Goal: Check status: Check status

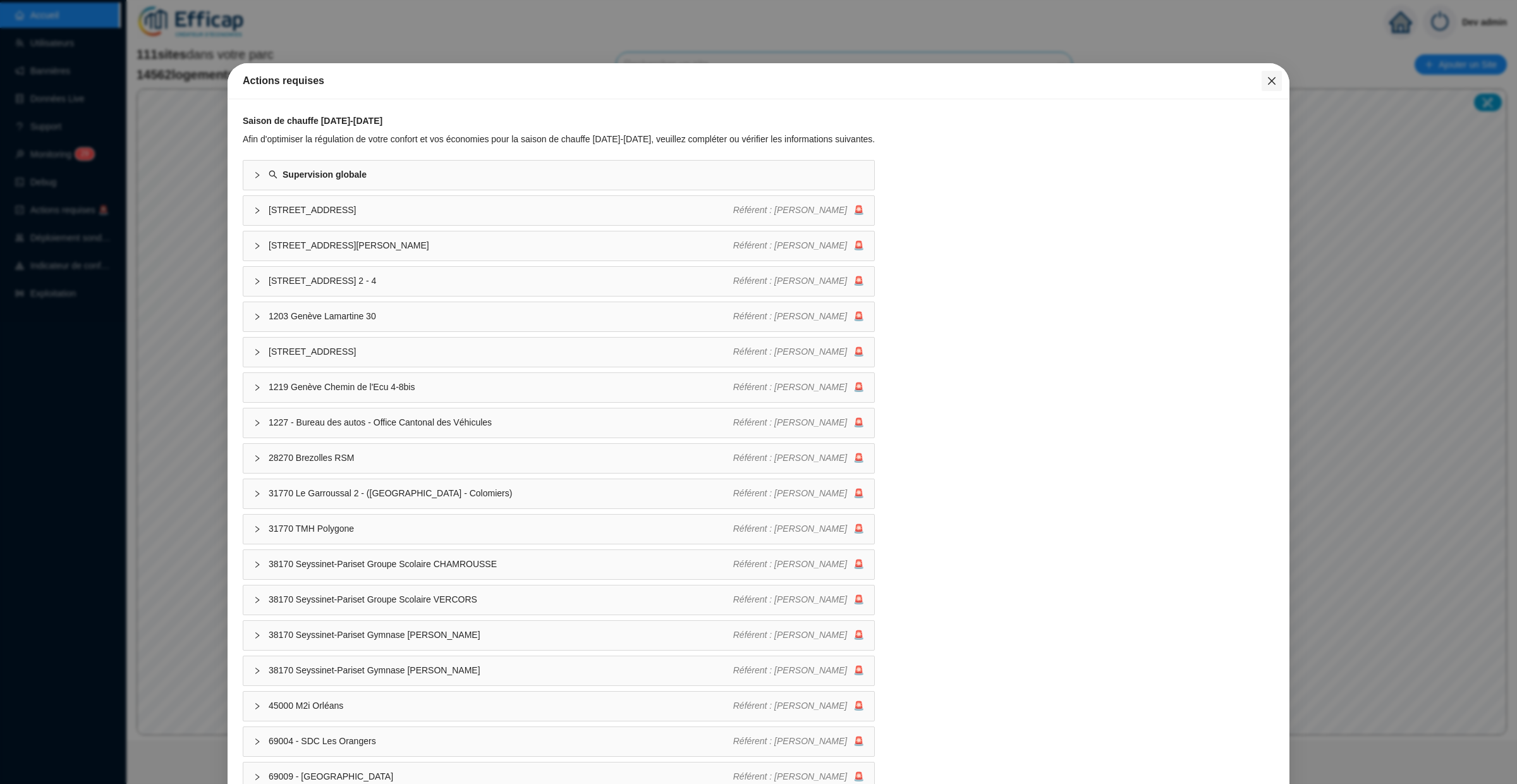
click at [1269, 82] on icon "close" at bounding box center [1271, 81] width 10 height 10
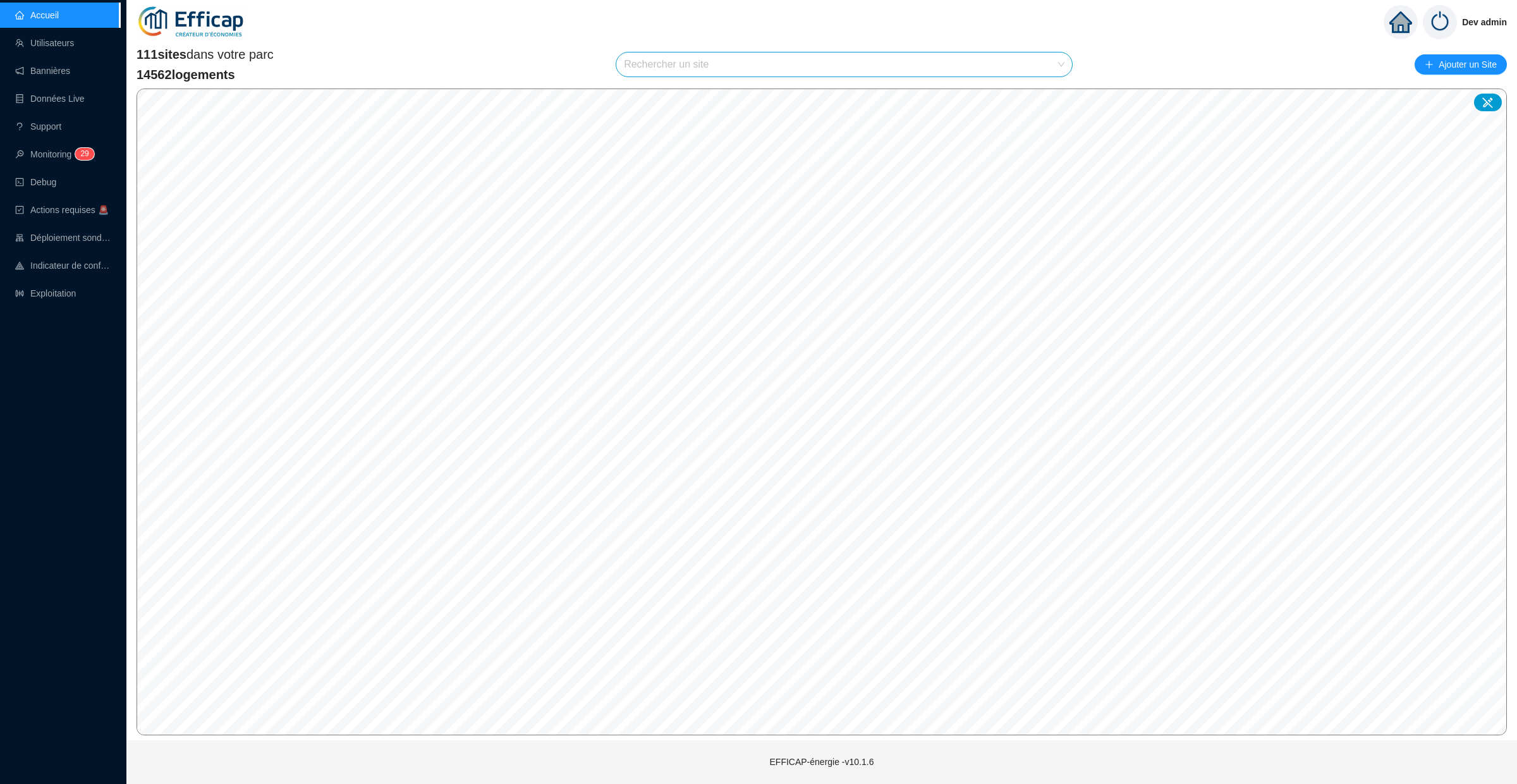
click at [1011, 69] on input "search" at bounding box center [839, 64] width 430 height 24
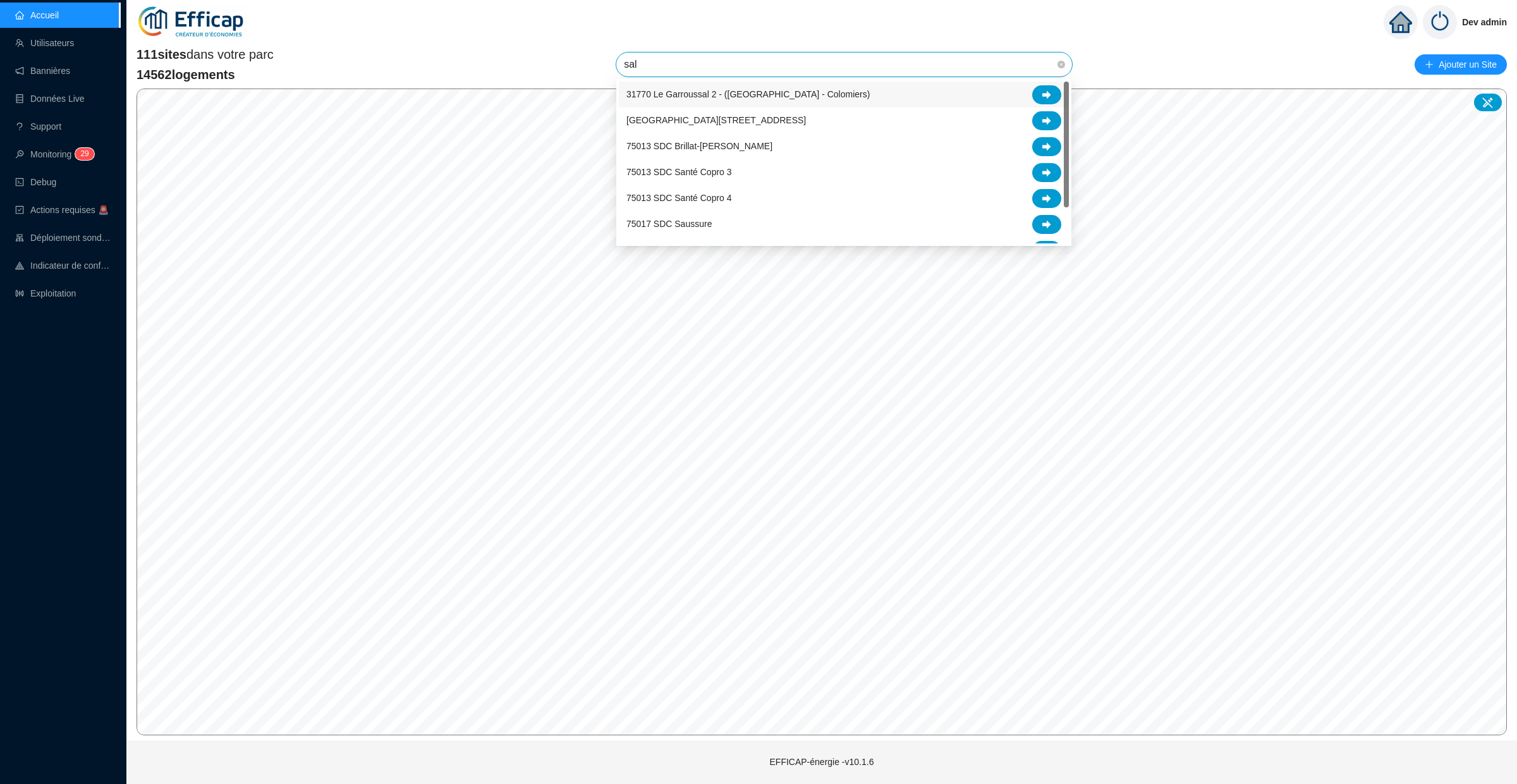
type input "salm"
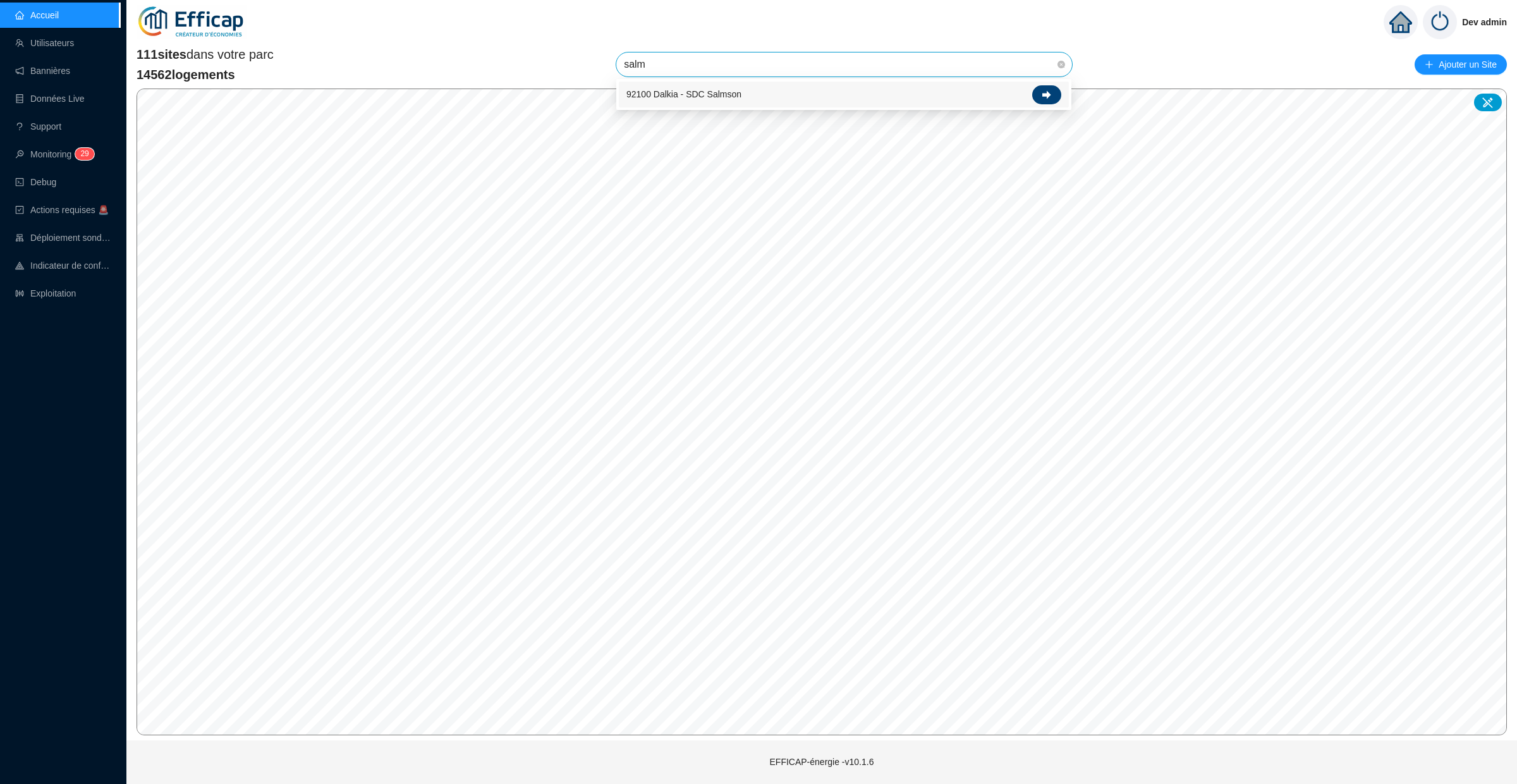
click at [1048, 100] on div at bounding box center [1047, 95] width 29 height 19
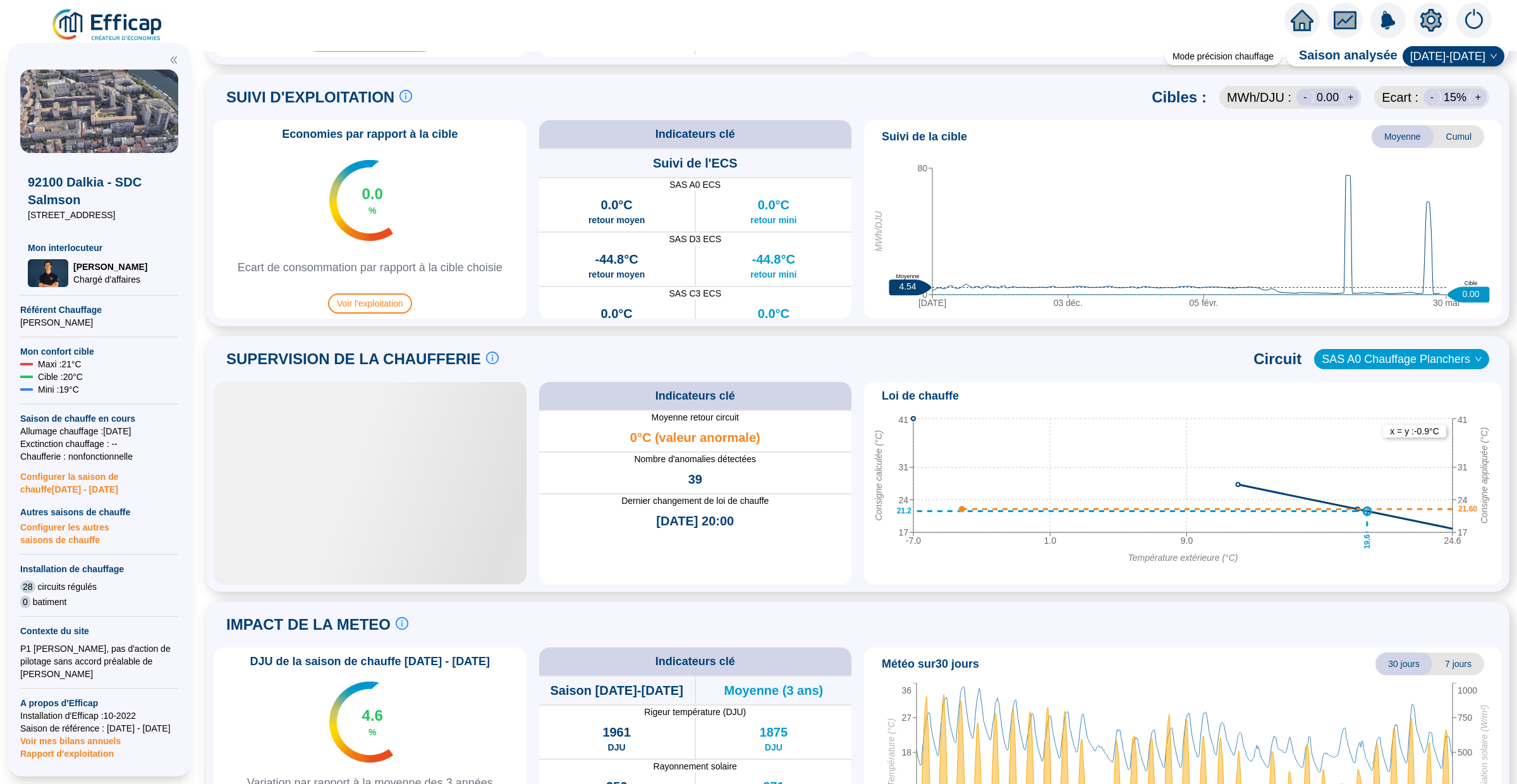
scroll to position [643, 0]
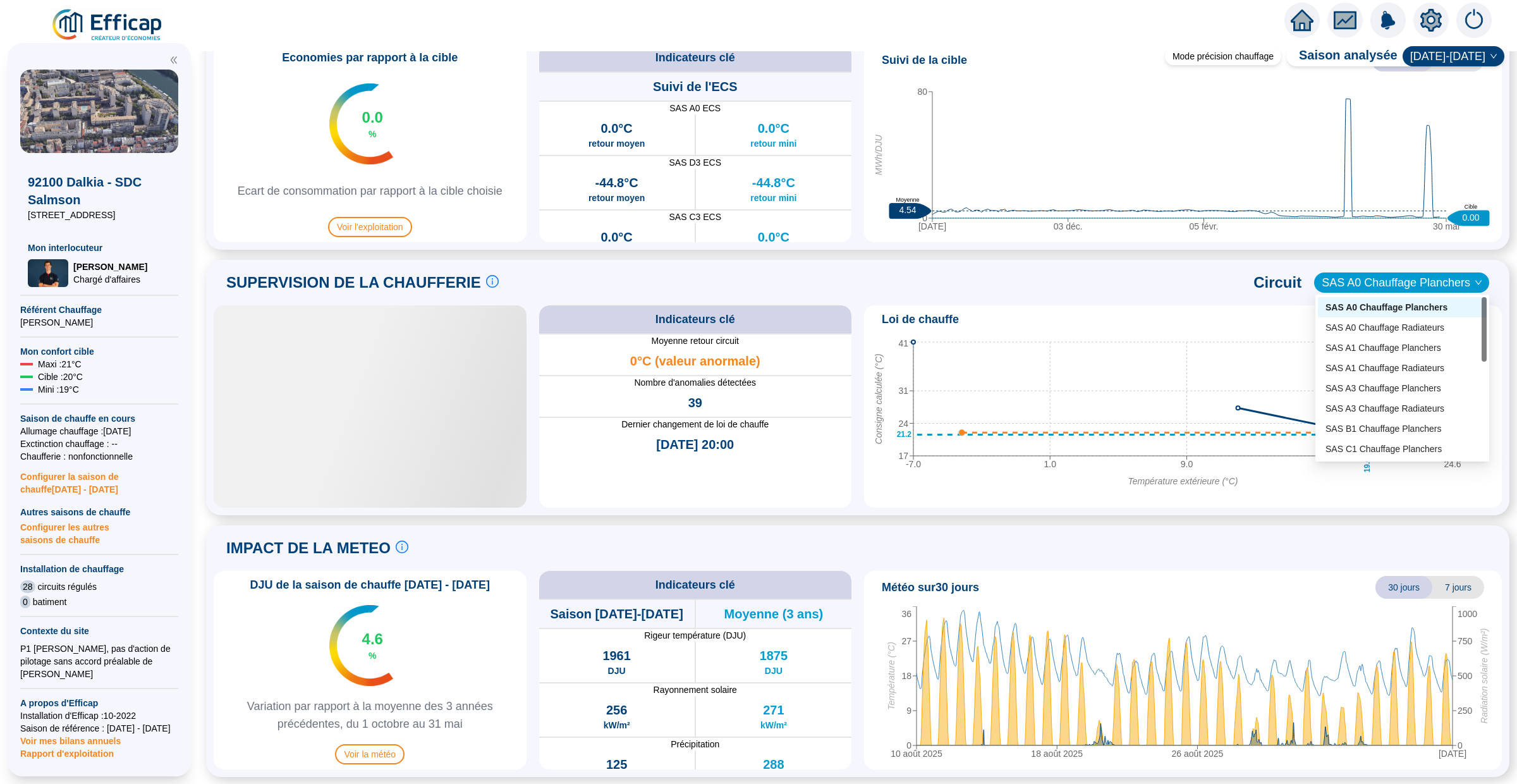
click at [1399, 281] on span "SAS A0 Chauffage Planchers" at bounding box center [1401, 282] width 160 height 19
click at [1387, 365] on div "SAS A1 Chauffage Radiateurs" at bounding box center [1401, 368] width 153 height 13
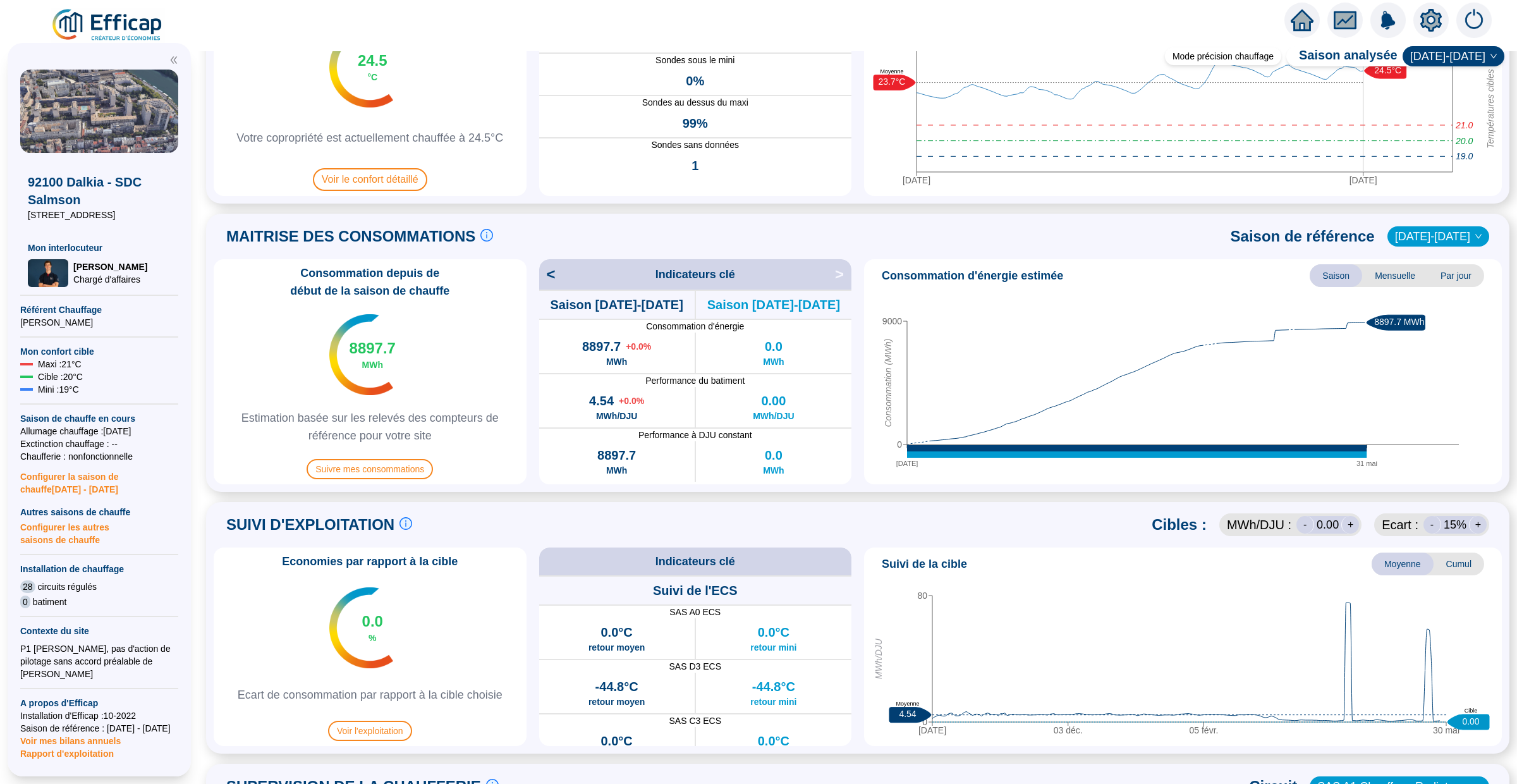
scroll to position [187, 0]
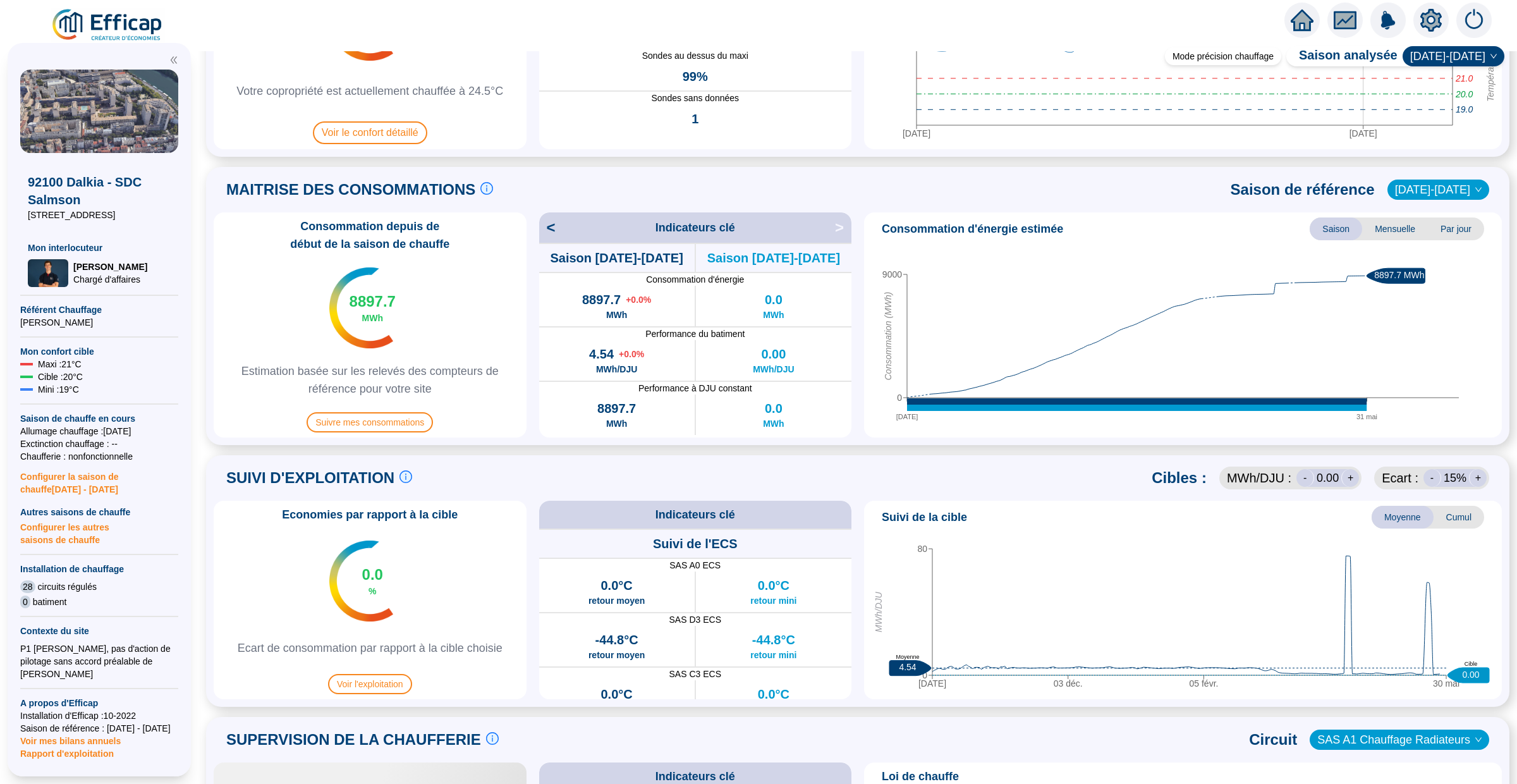
click at [1463, 189] on span "2021-2022" at bounding box center [1438, 190] width 87 height 19
click at [1120, 170] on div "MAITRISE DES CONSOMMATIONS Les consommations d'énergie proviennent des fourniss…" at bounding box center [857, 305] width 1303 height 278
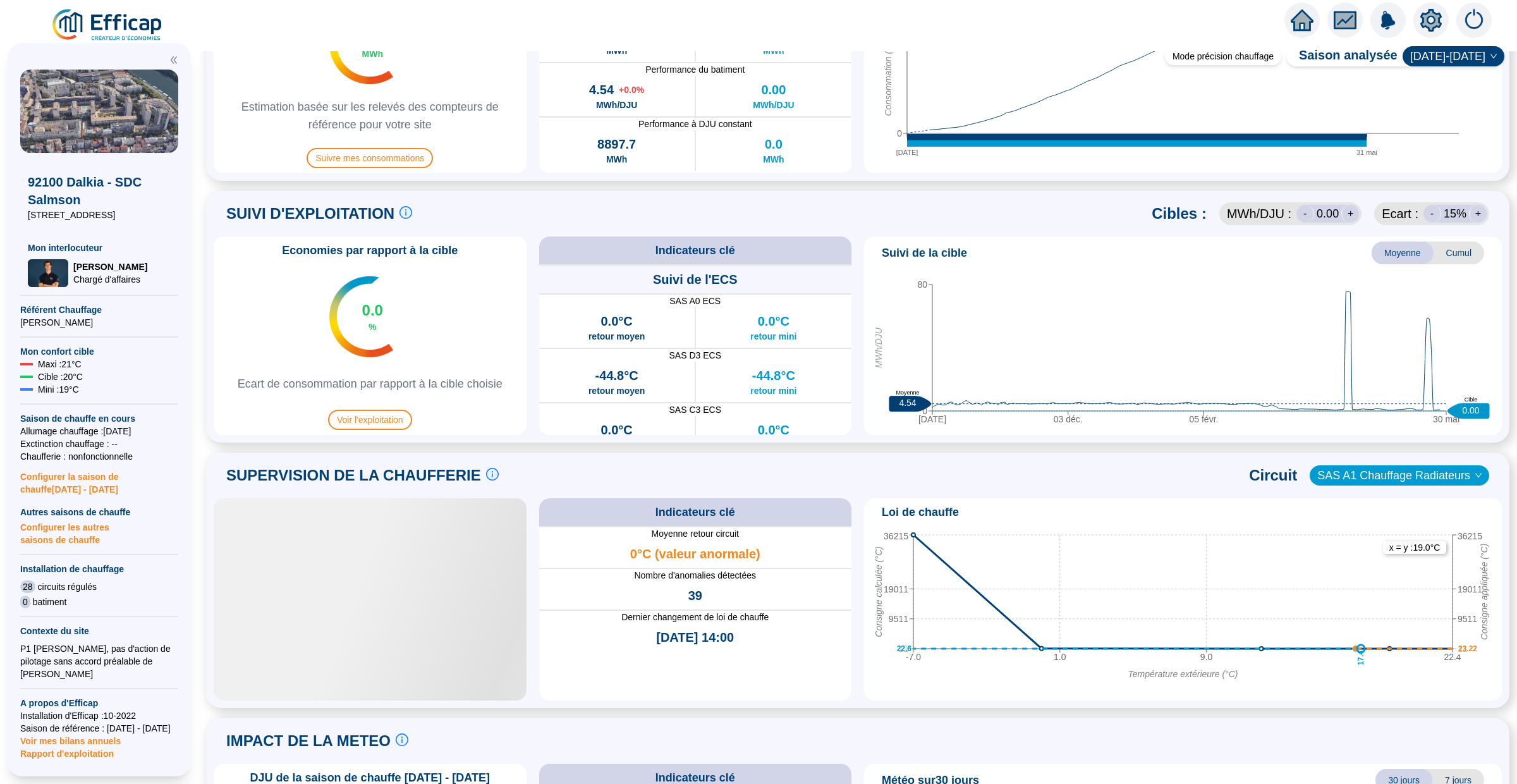
scroll to position [576, 0]
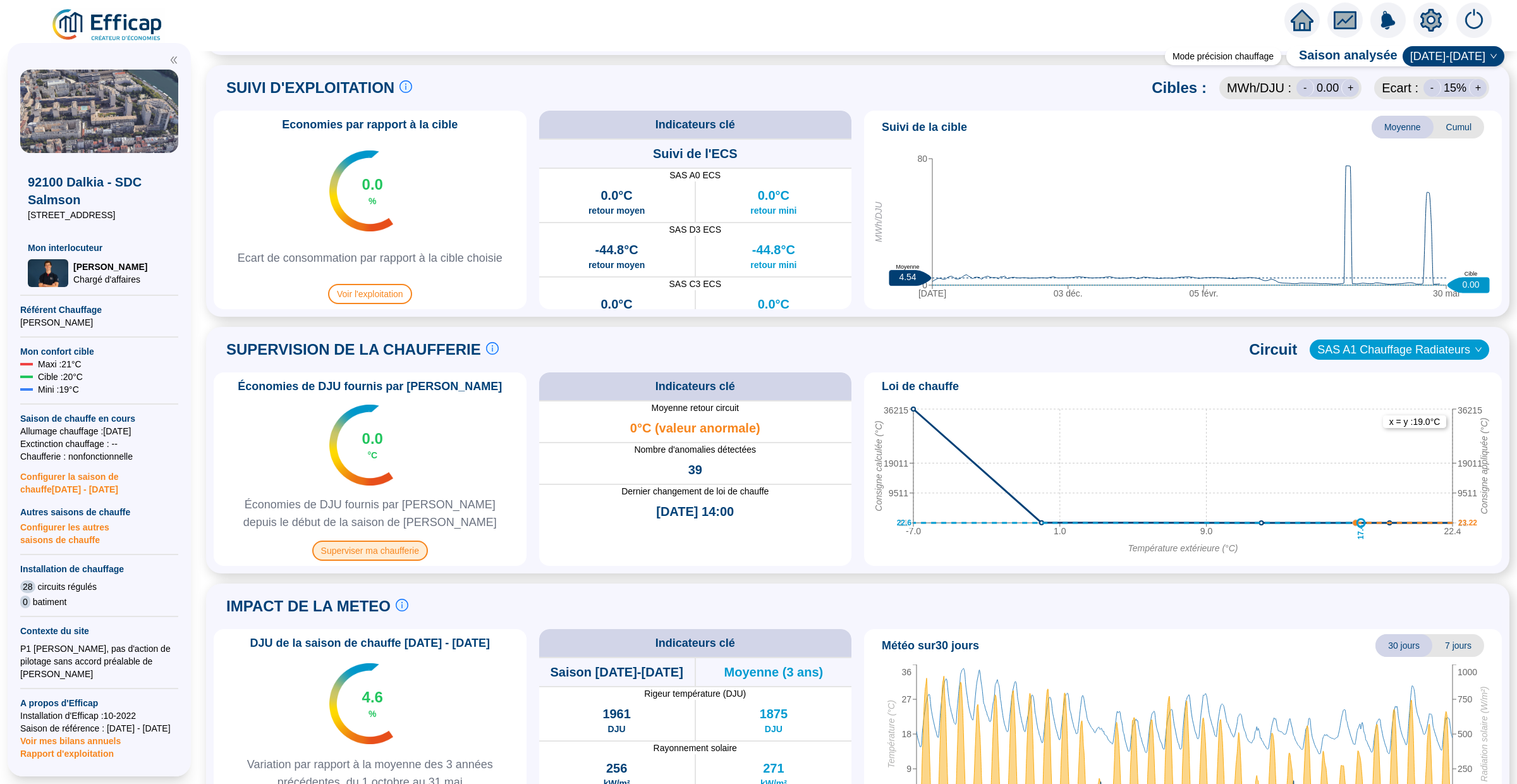
click at [385, 556] on span "Superviser ma chaufferie" at bounding box center [370, 550] width 116 height 20
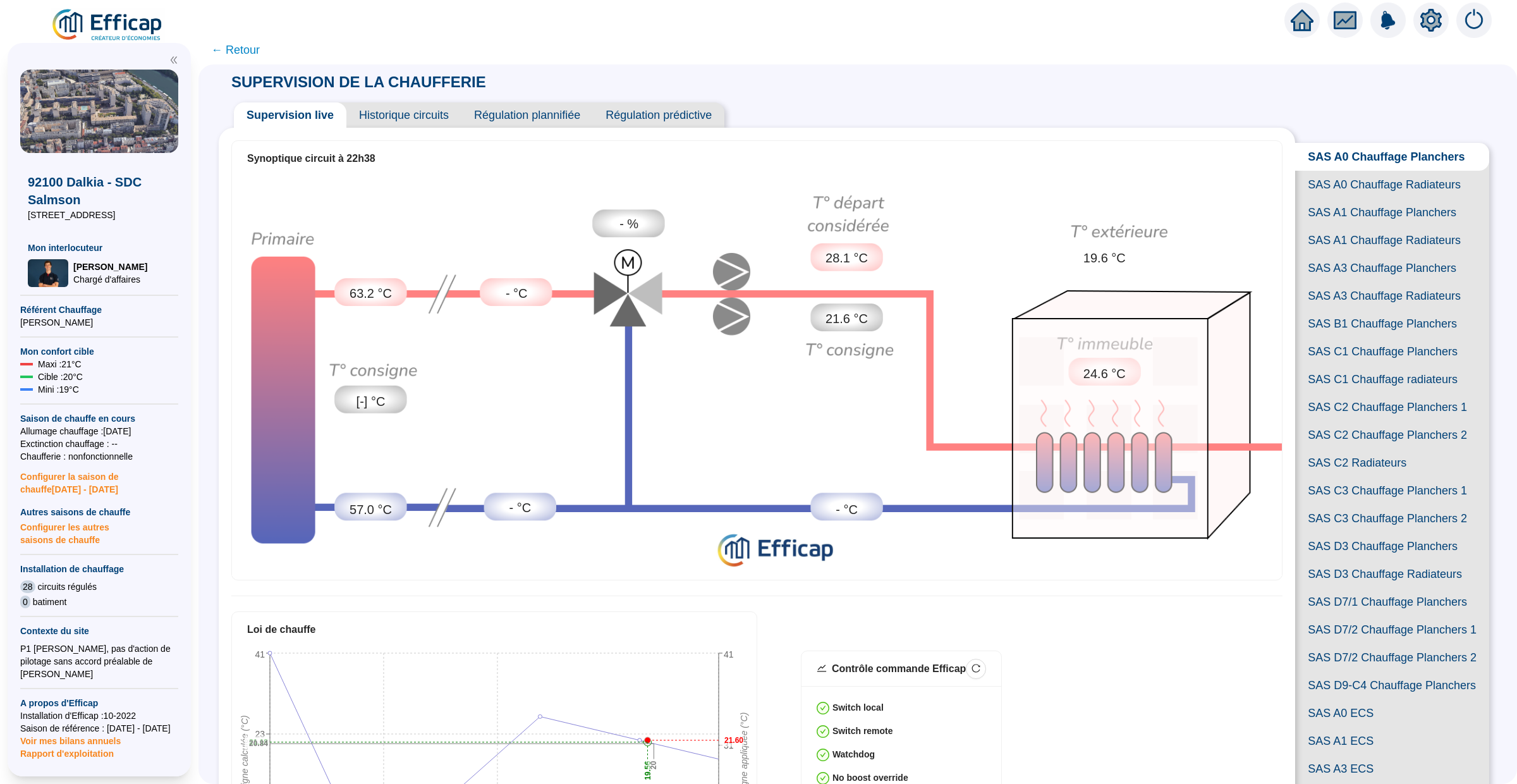
click at [1347, 232] on span "SAS A1 Chauffage Radiateurs" at bounding box center [1392, 240] width 194 height 28
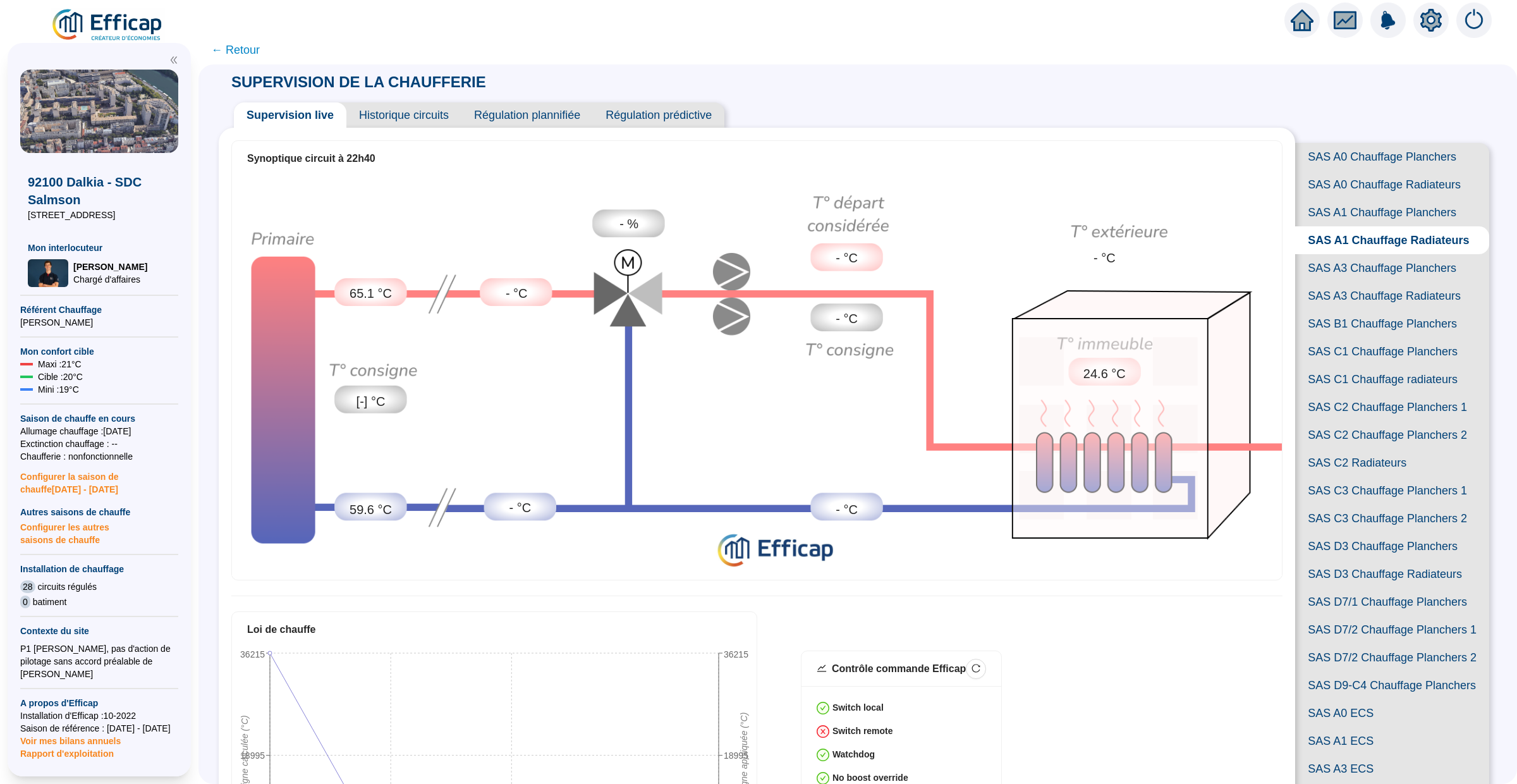
click at [244, 44] on span "← Retour" at bounding box center [235, 50] width 49 height 17
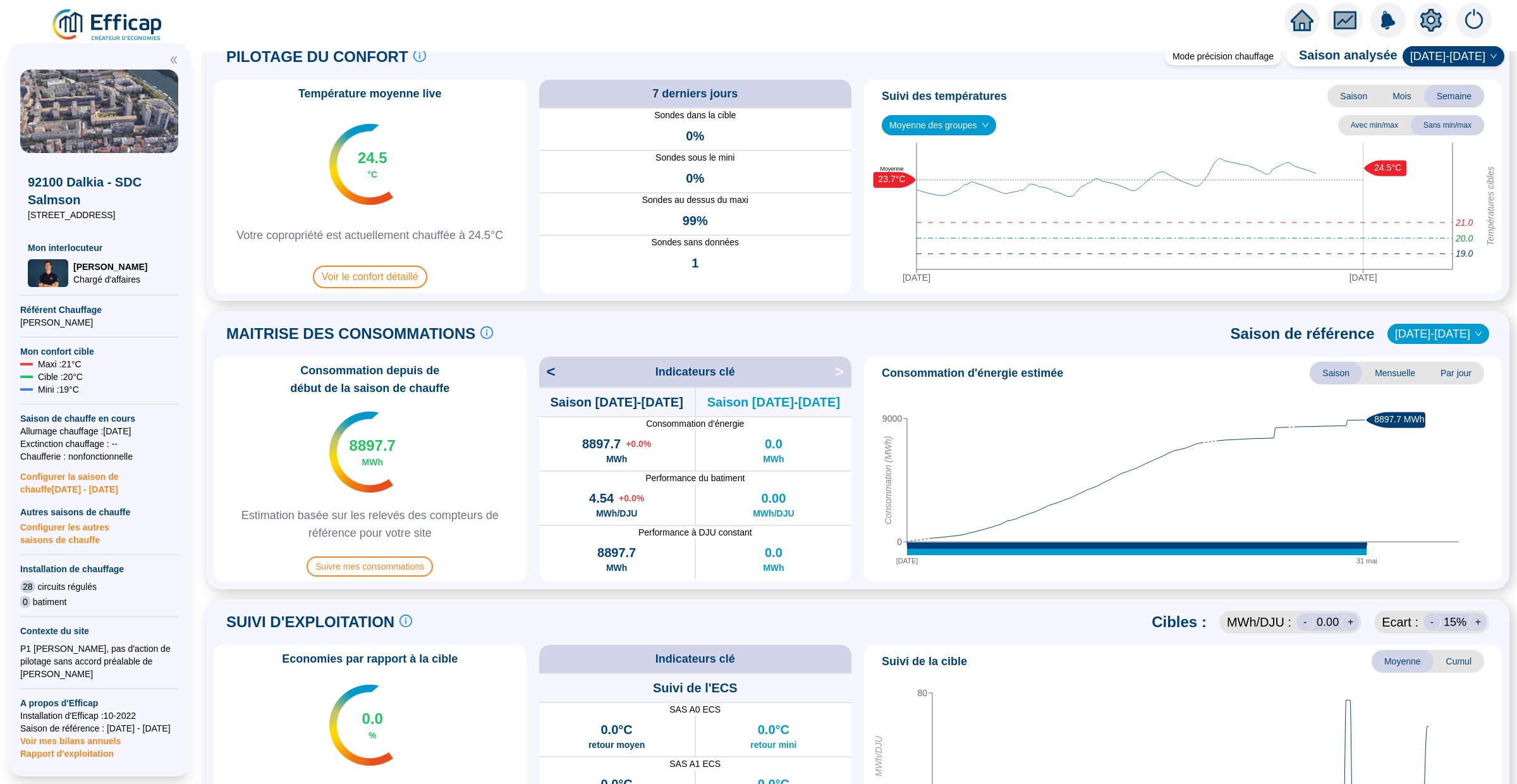
scroll to position [98, 0]
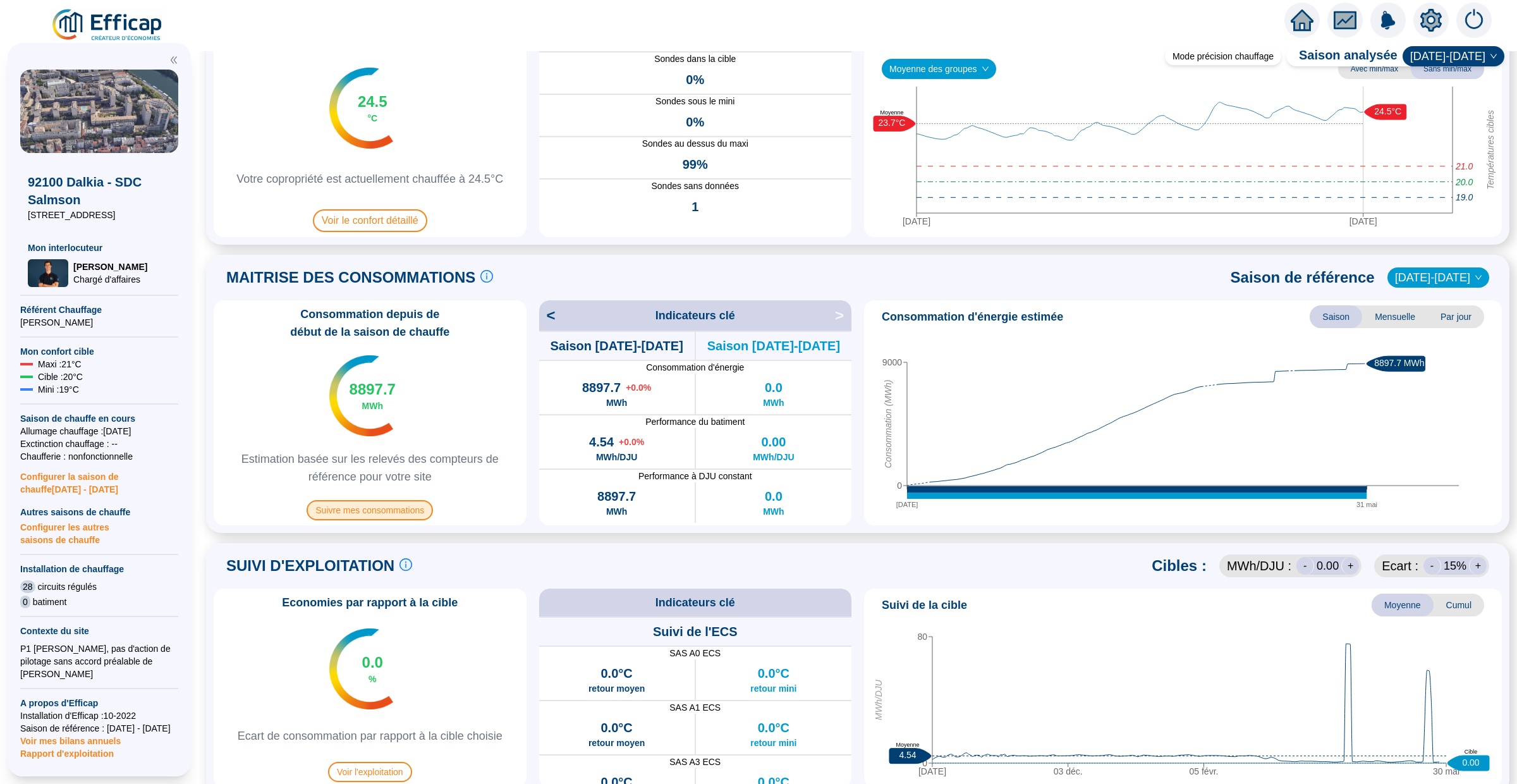
click at [407, 513] on span "Suivre mes consommations" at bounding box center [369, 510] width 126 height 20
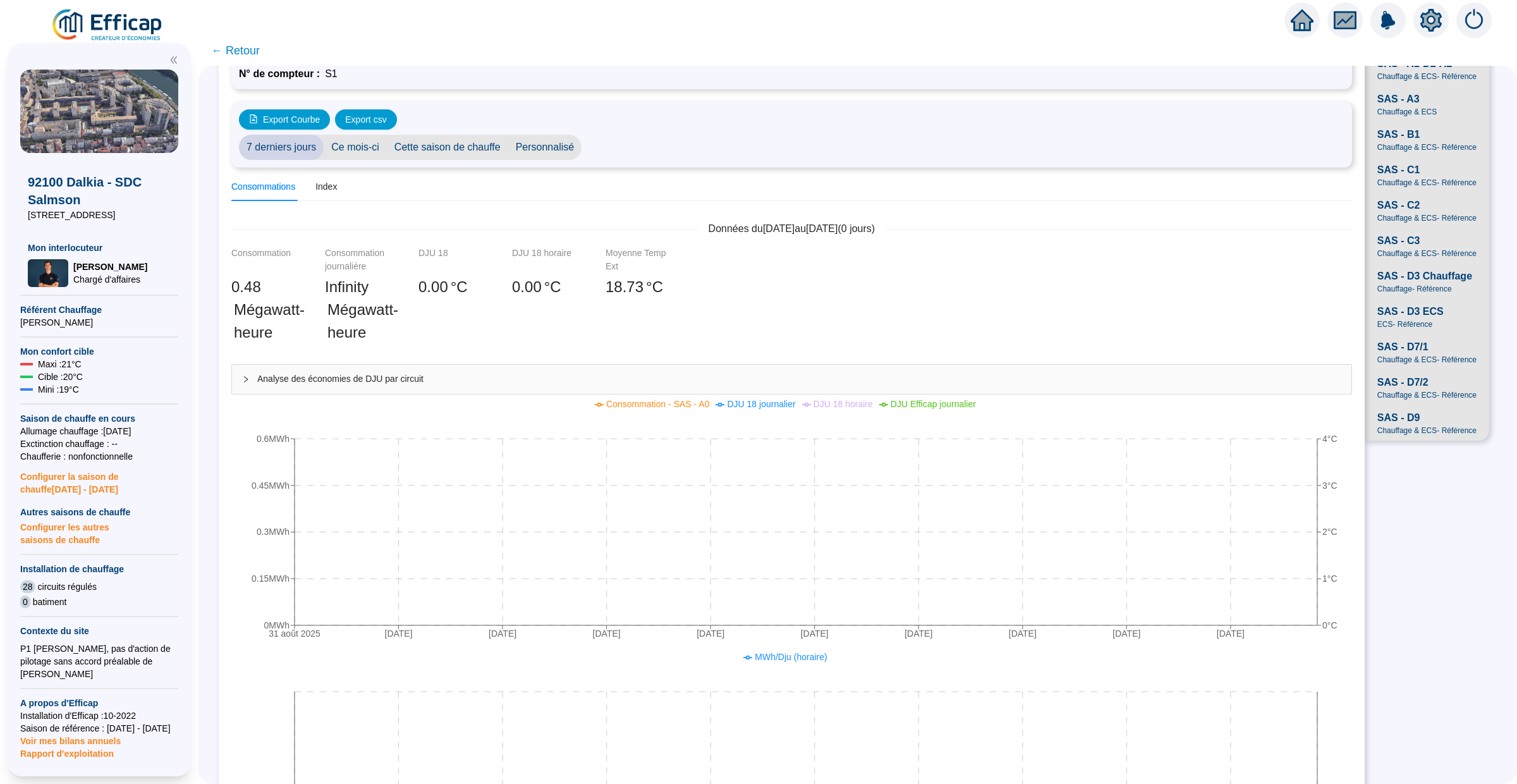
scroll to position [96, 0]
click at [1405, 124] on span "SAS - B1" at bounding box center [1399, 132] width 43 height 15
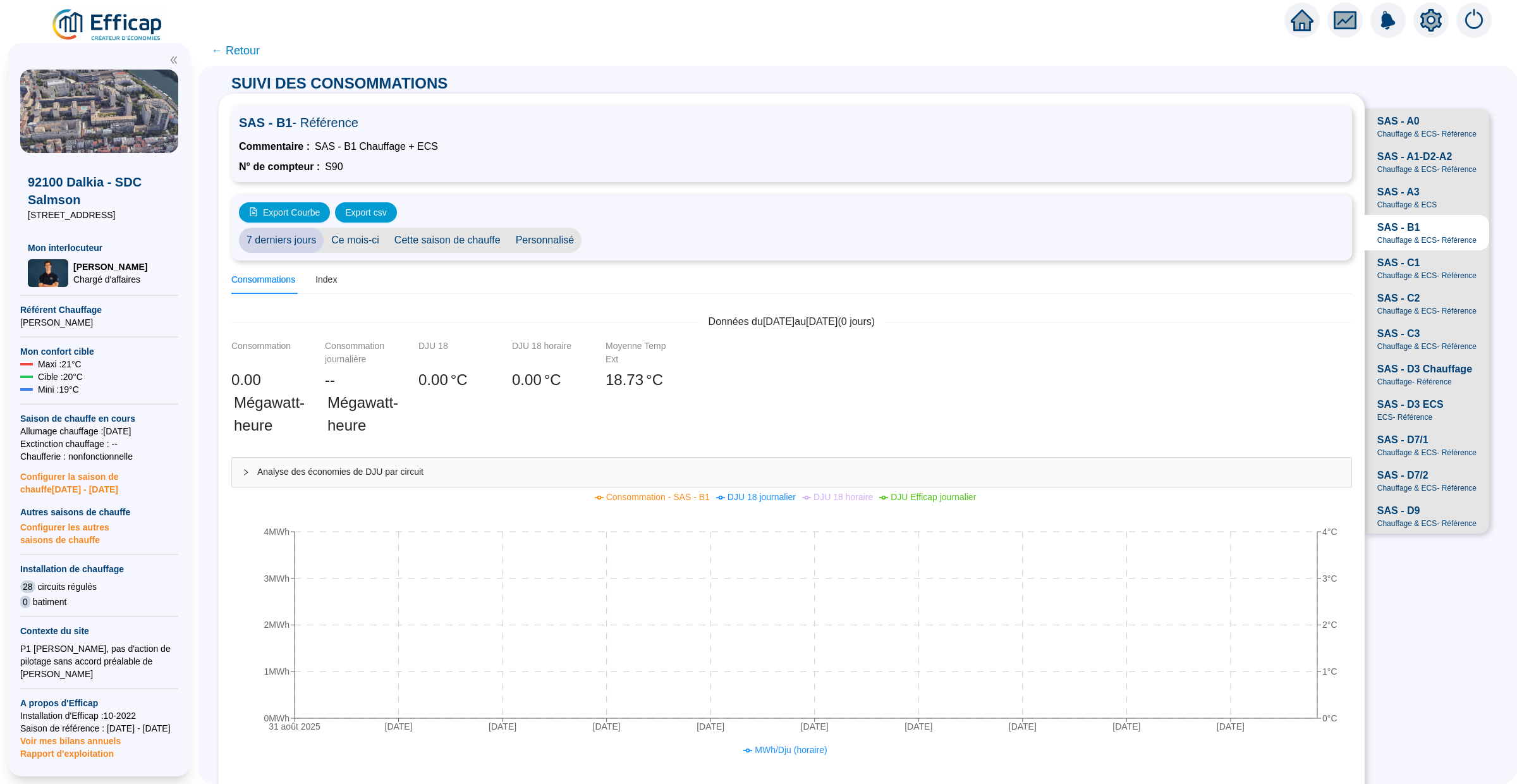
scroll to position [74, 0]
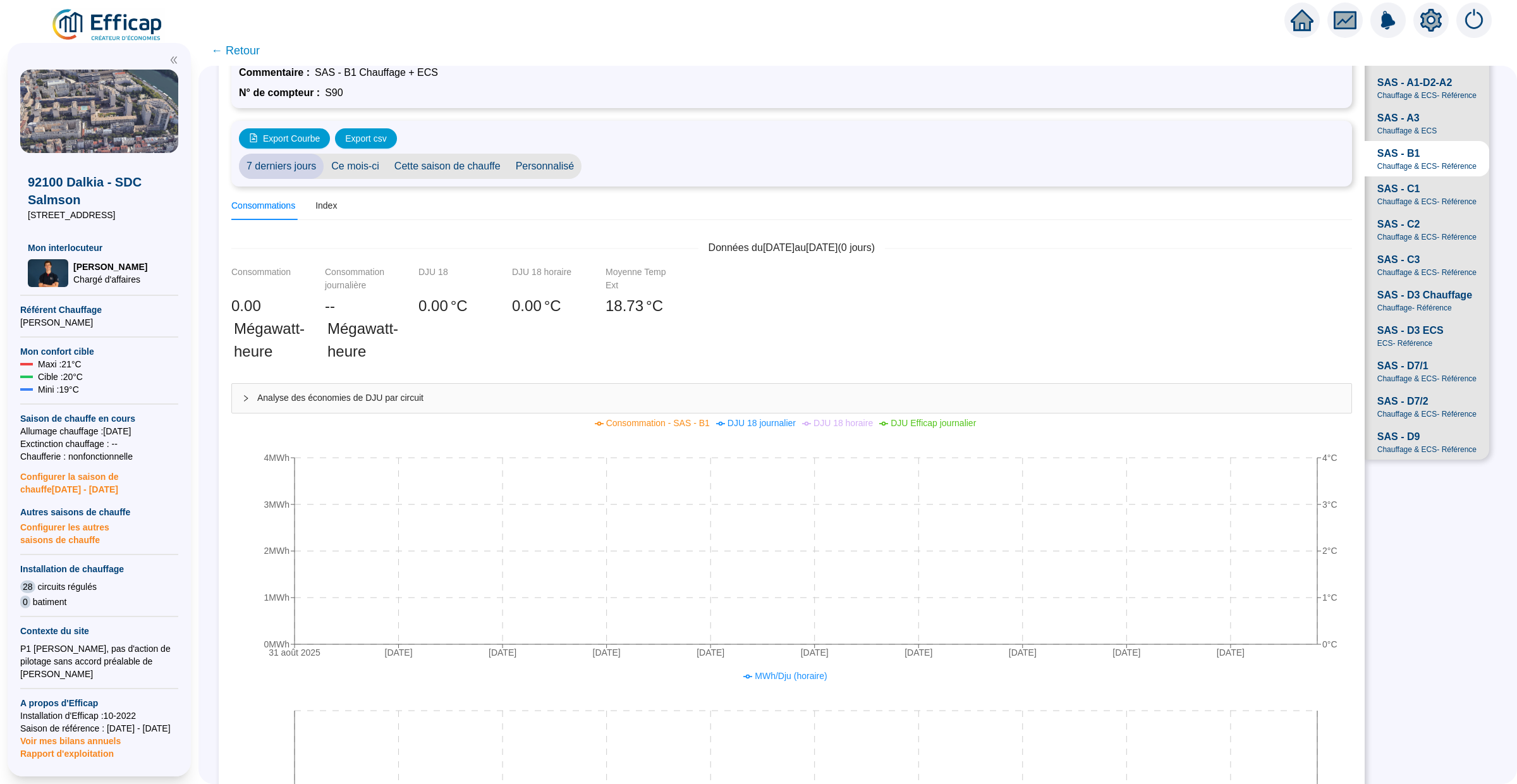
click at [1413, 286] on span "SAS - D3 Chauffage Chauffage - Référence" at bounding box center [1426, 300] width 124 height 36
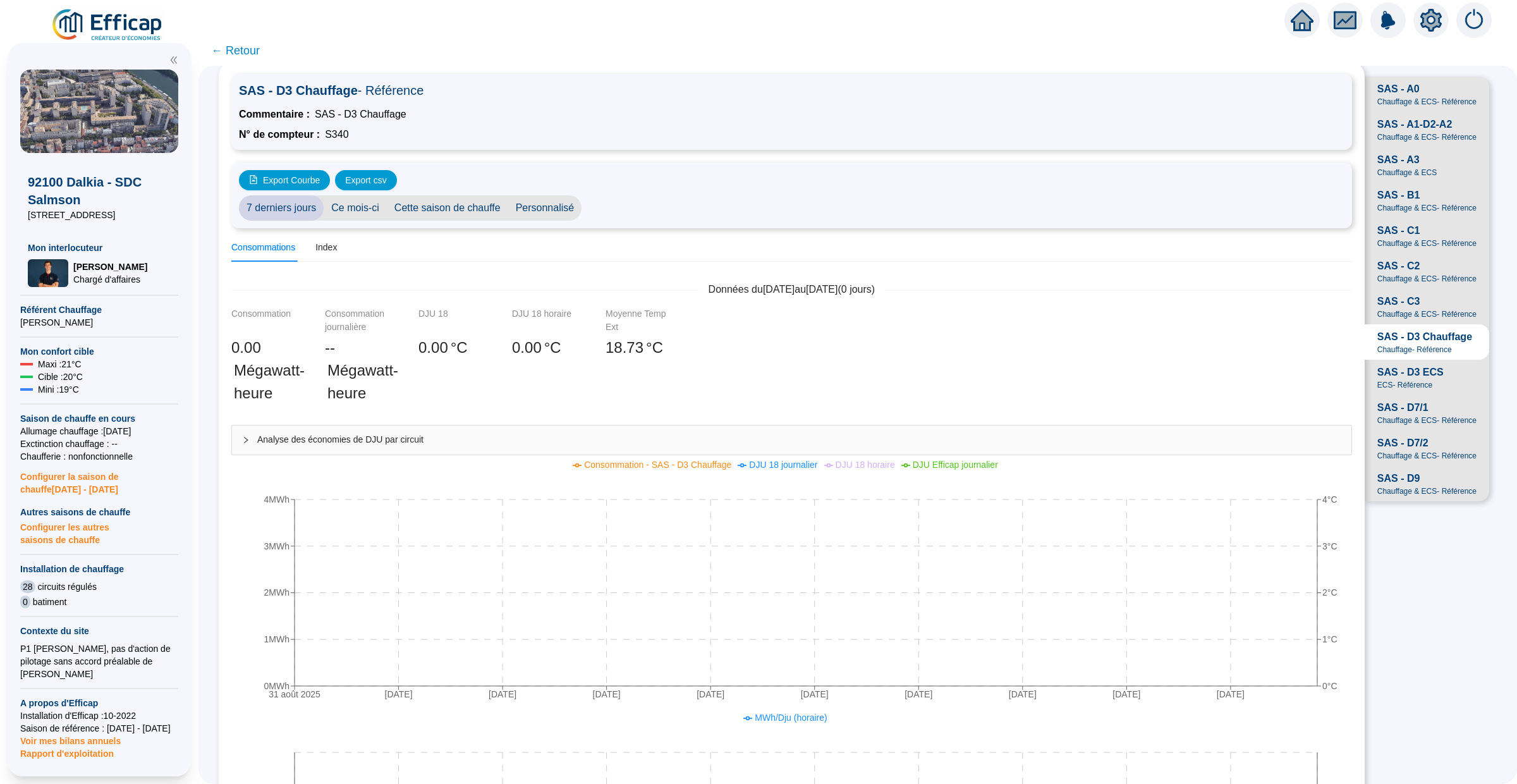
scroll to position [61, 0]
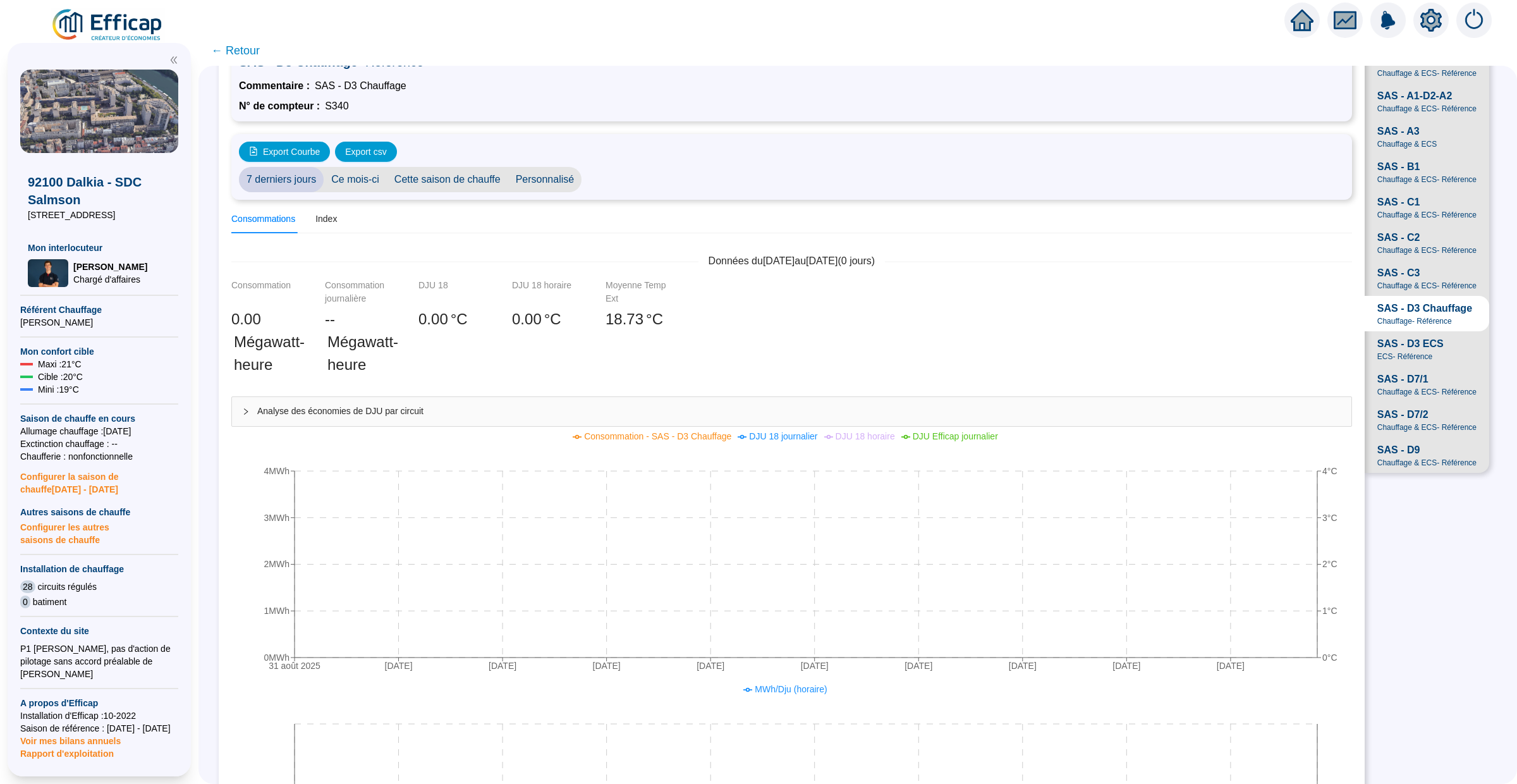
click at [1419, 454] on div "SAS - D9 Chauffage & ECS - Référence" at bounding box center [1426, 455] width 99 height 25
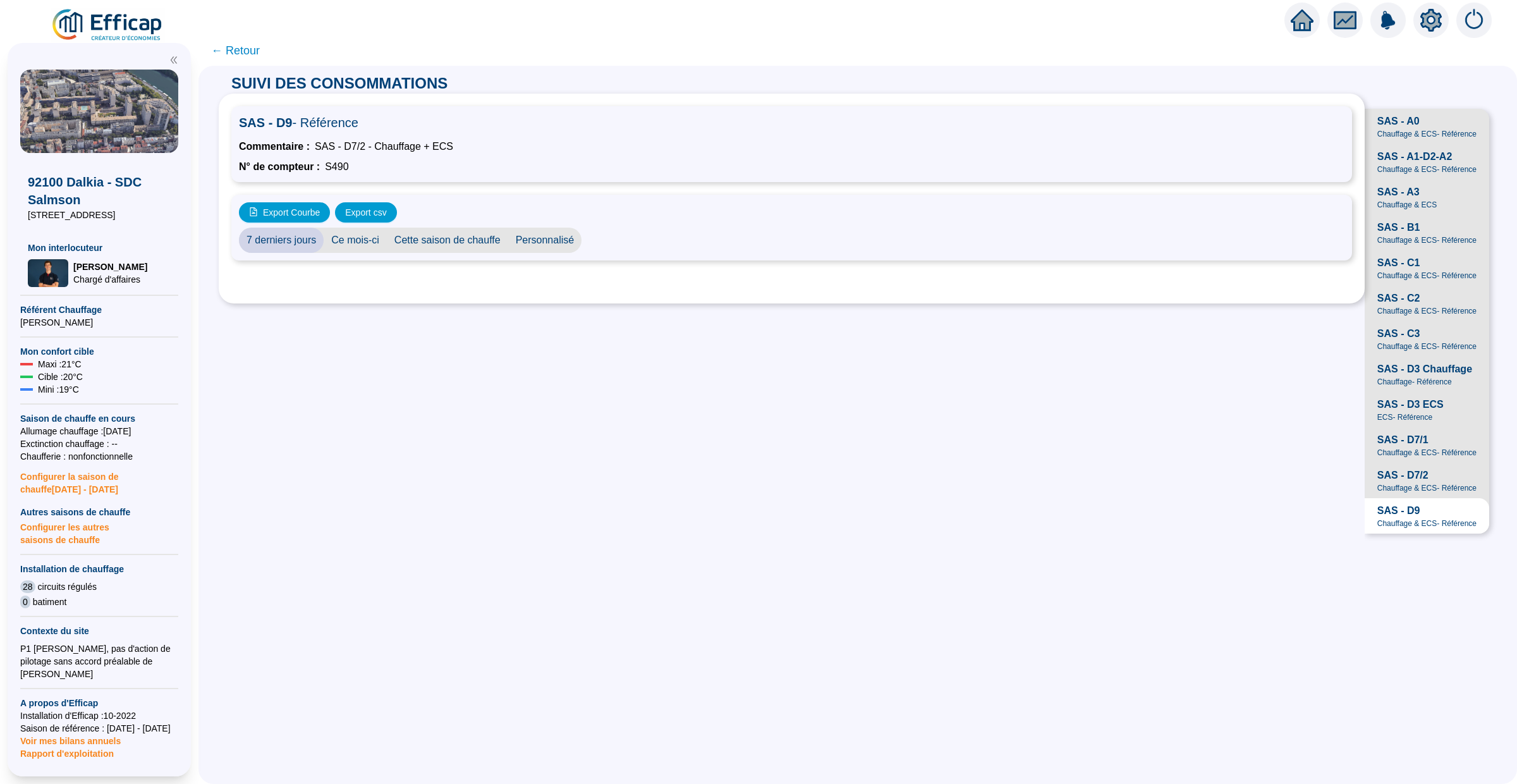
scroll to position [0, 0]
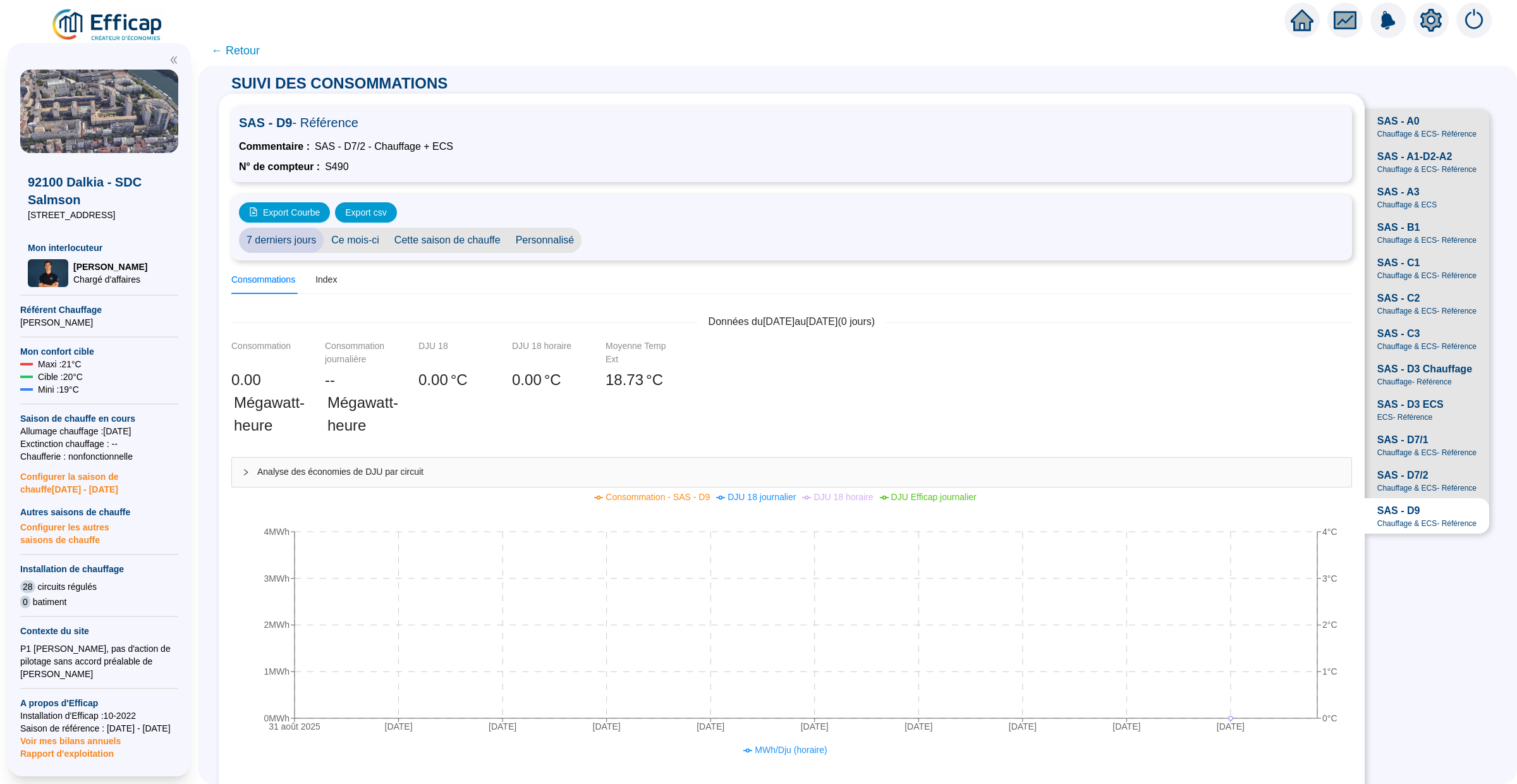
click at [1423, 424] on span "SAS - D3 ECS ECS - Référence" at bounding box center [1426, 409] width 124 height 36
click at [356, 149] on span "SAS - D3 ECS" at bounding box center [348, 146] width 65 height 15
drag, startPoint x: 343, startPoint y: 165, endPoint x: 289, endPoint y: 148, distance: 56.6
click at [290, 148] on div "SAS - D3 ECS - Référence Commentaire : SAS - D3 ECS N° de compteur : S540" at bounding box center [792, 144] width 1121 height 76
click at [365, 166] on div "N° de compteur : S540" at bounding box center [792, 167] width 1106 height 15
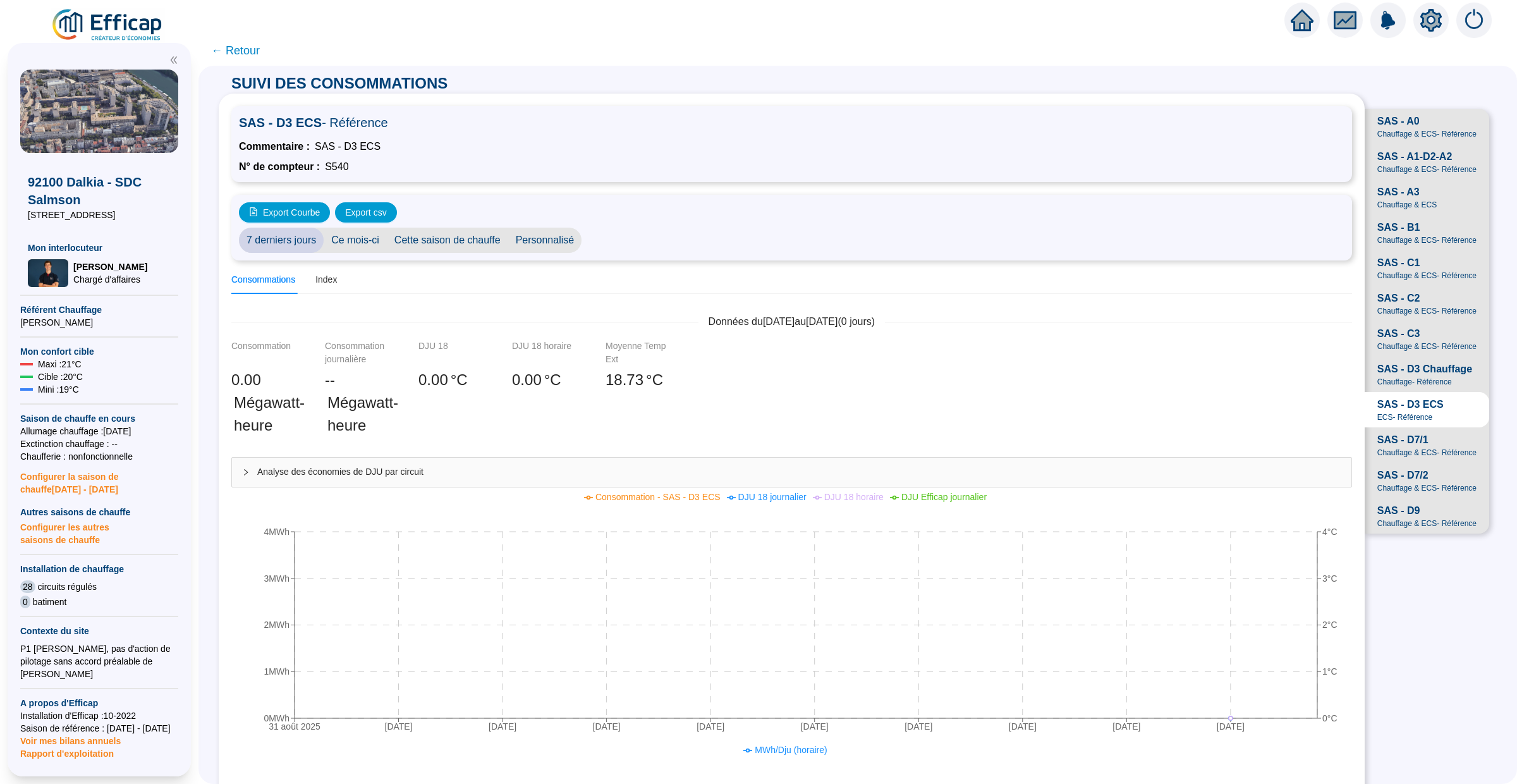
click at [1295, 27] on icon "home" at bounding box center [1302, 20] width 23 height 21
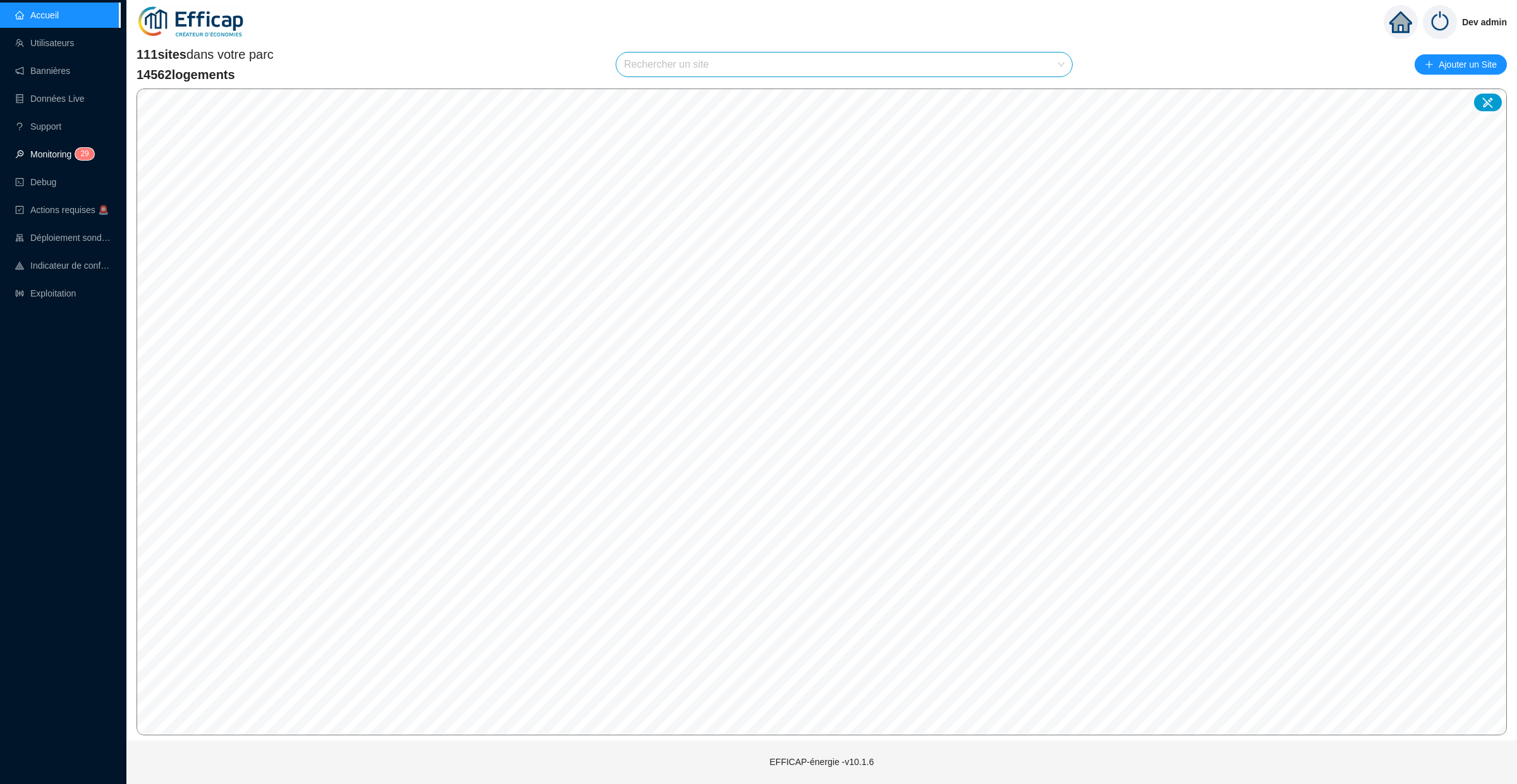
click at [32, 159] on link "Monitoring 2 9" at bounding box center [53, 154] width 75 height 10
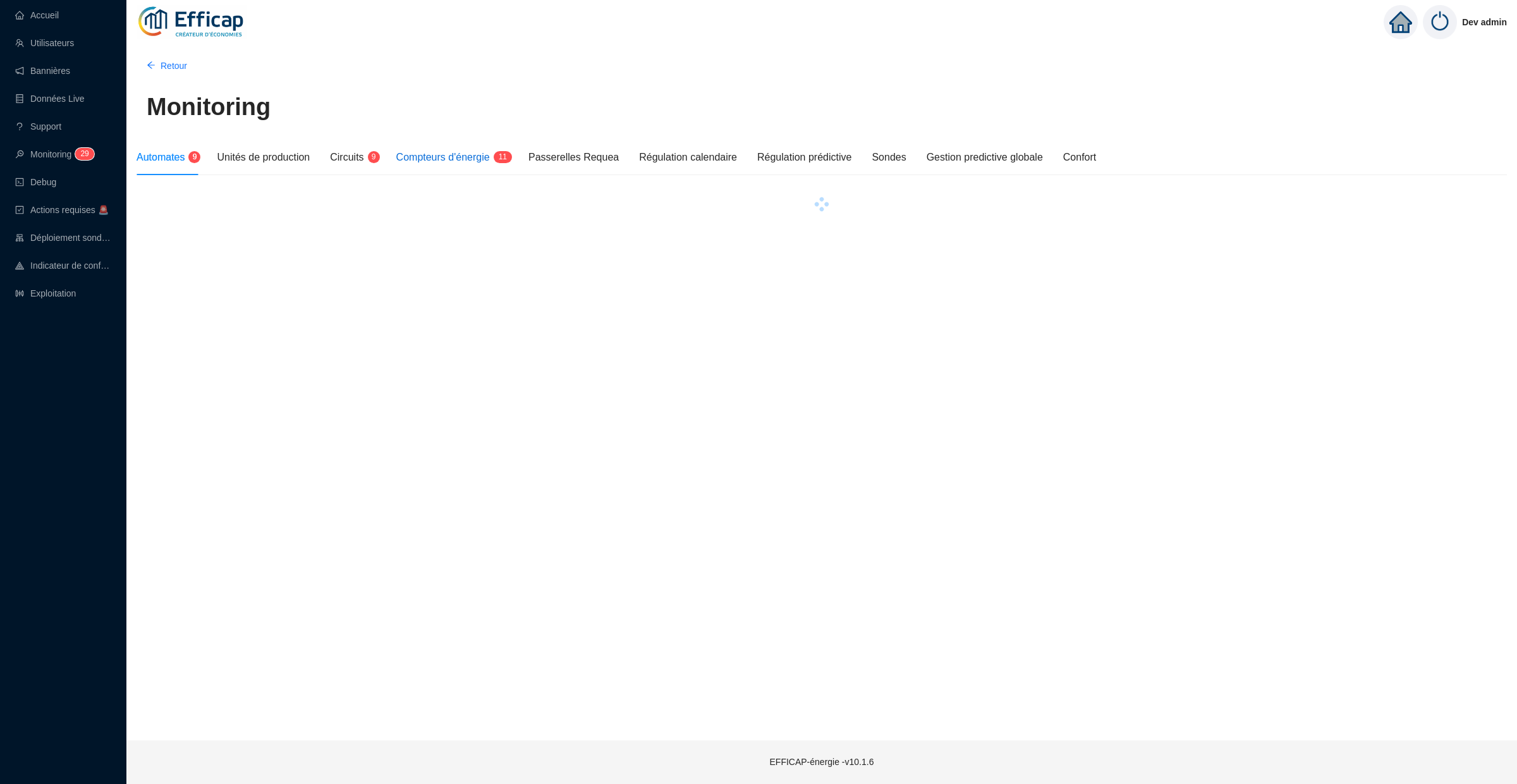
click at [475, 151] on span "Compteurs d'énergie" at bounding box center [442, 156] width 93 height 11
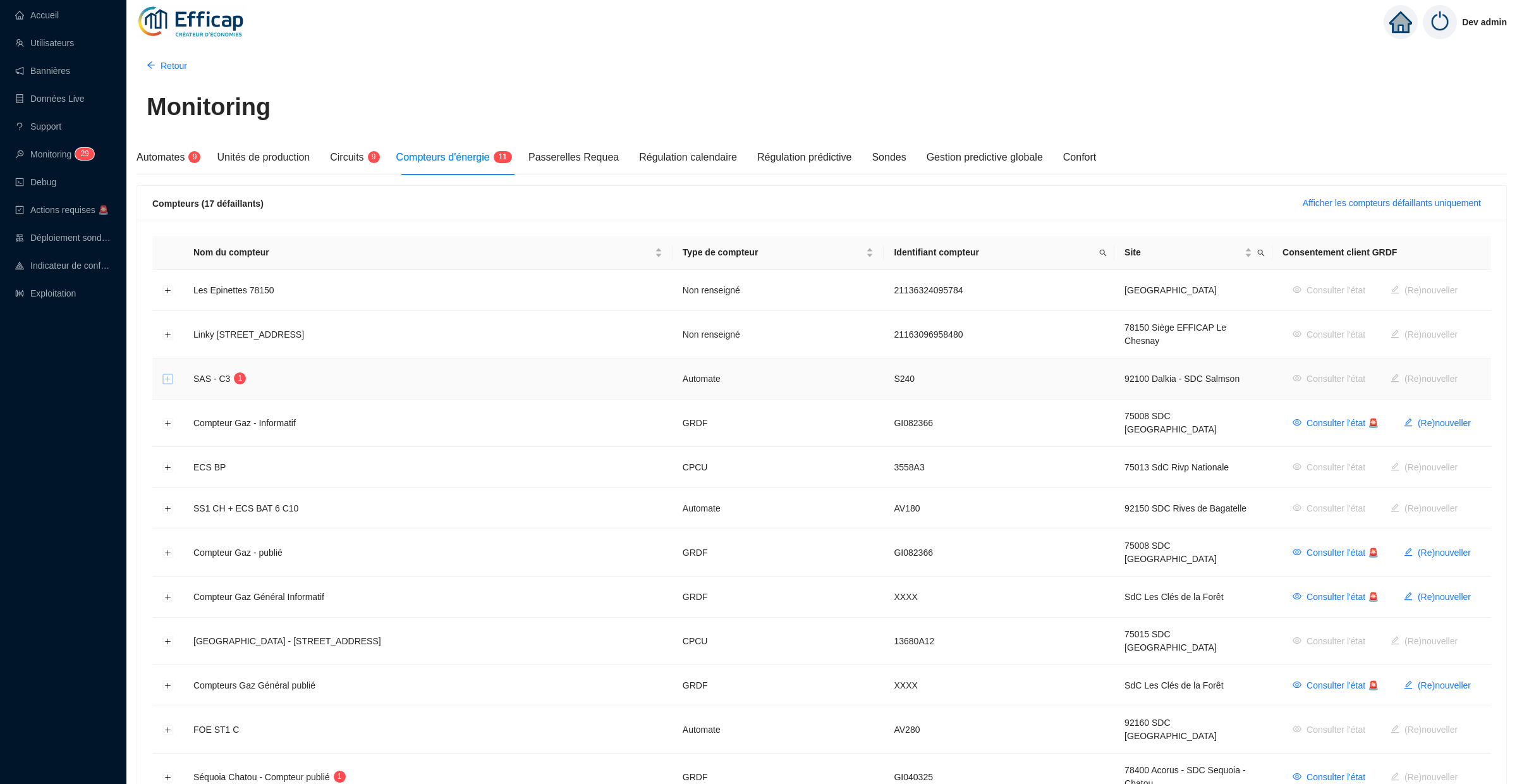
click at [170, 374] on button "Développer la ligne" at bounding box center [168, 379] width 10 height 10
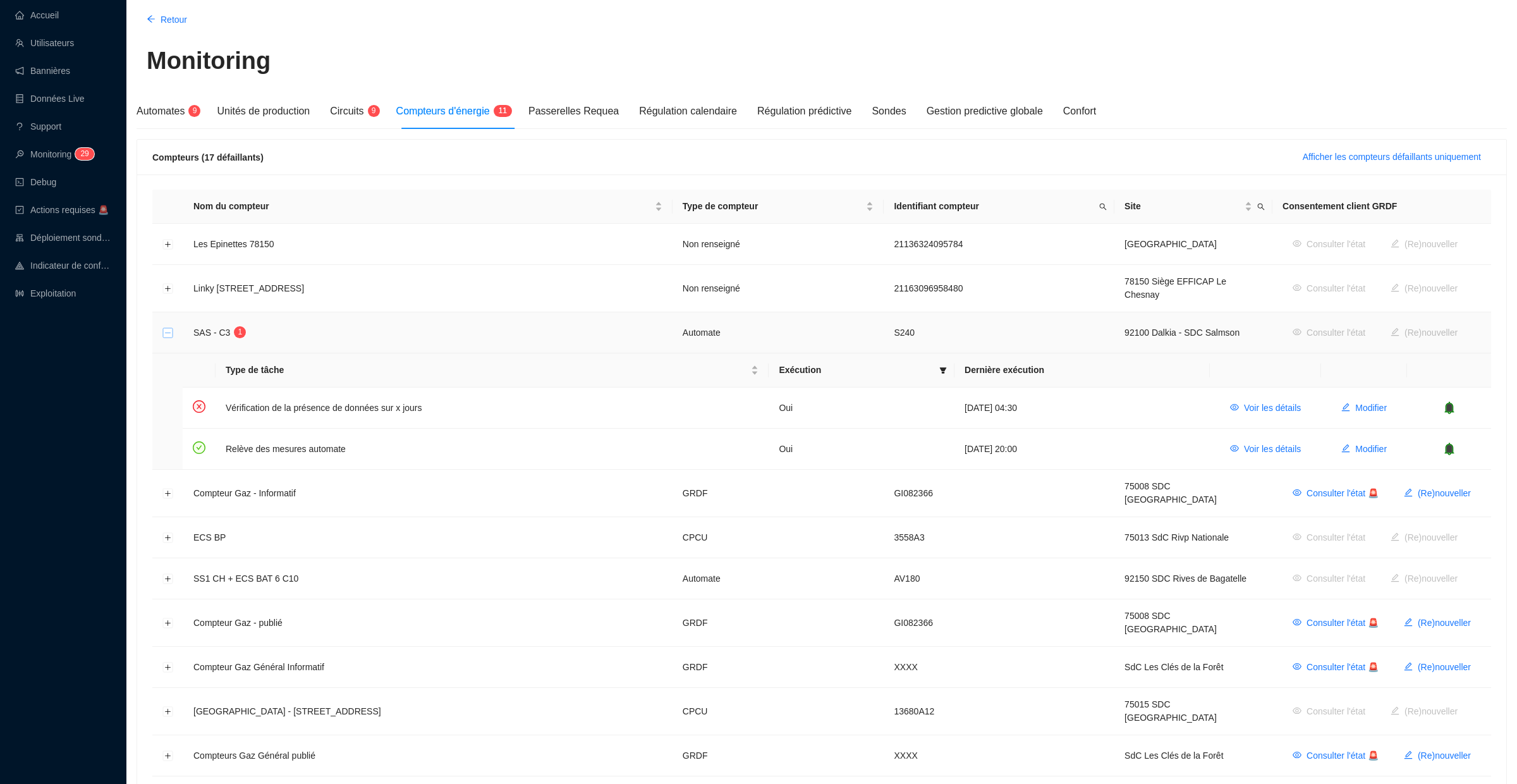
scroll to position [37, 0]
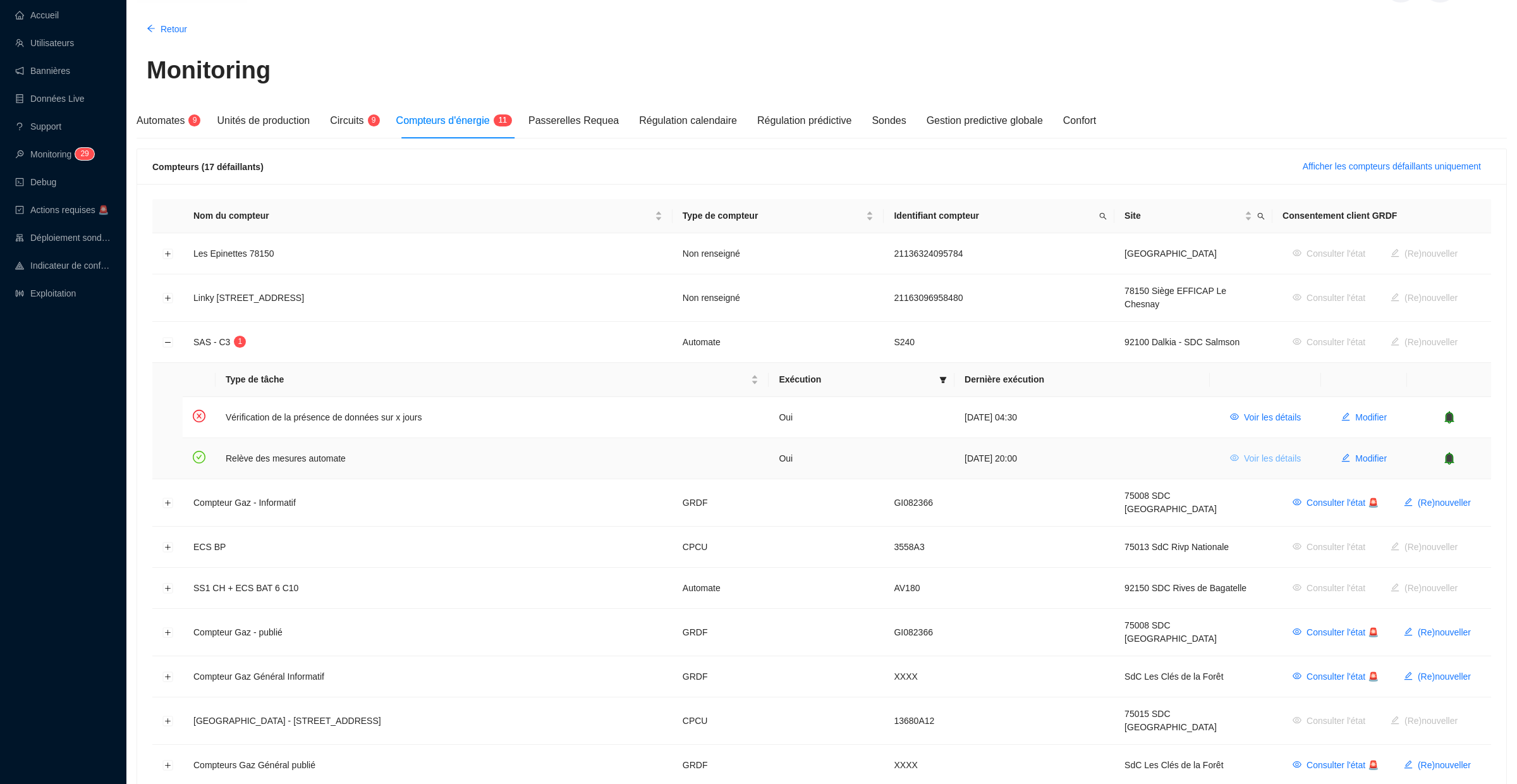
click at [1269, 455] on span "Voir les détails" at bounding box center [1271, 458] width 57 height 13
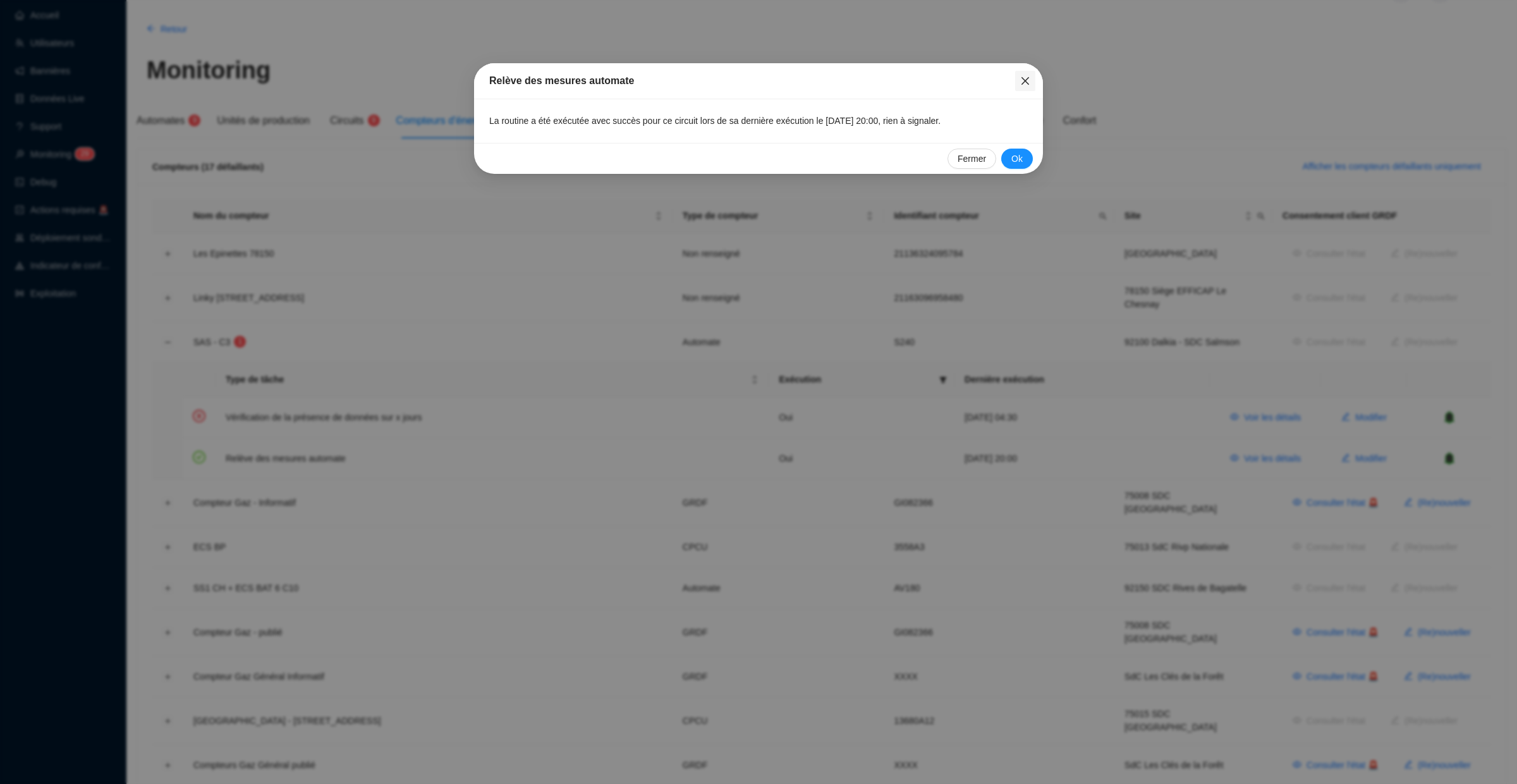
click at [1025, 84] on icon "close" at bounding box center [1025, 81] width 10 height 10
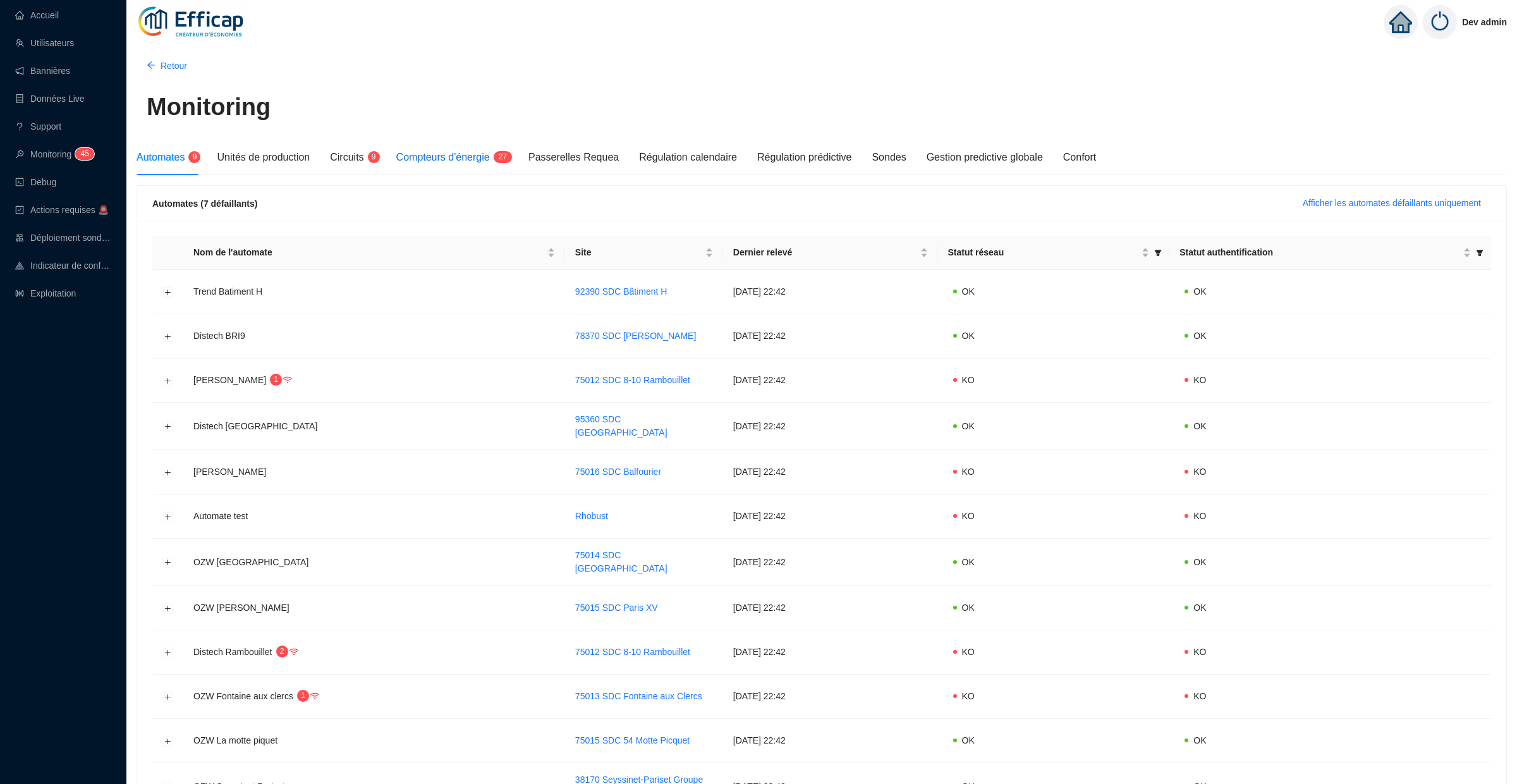
click at [450, 157] on span "Compteurs d'énergie" at bounding box center [442, 156] width 93 height 11
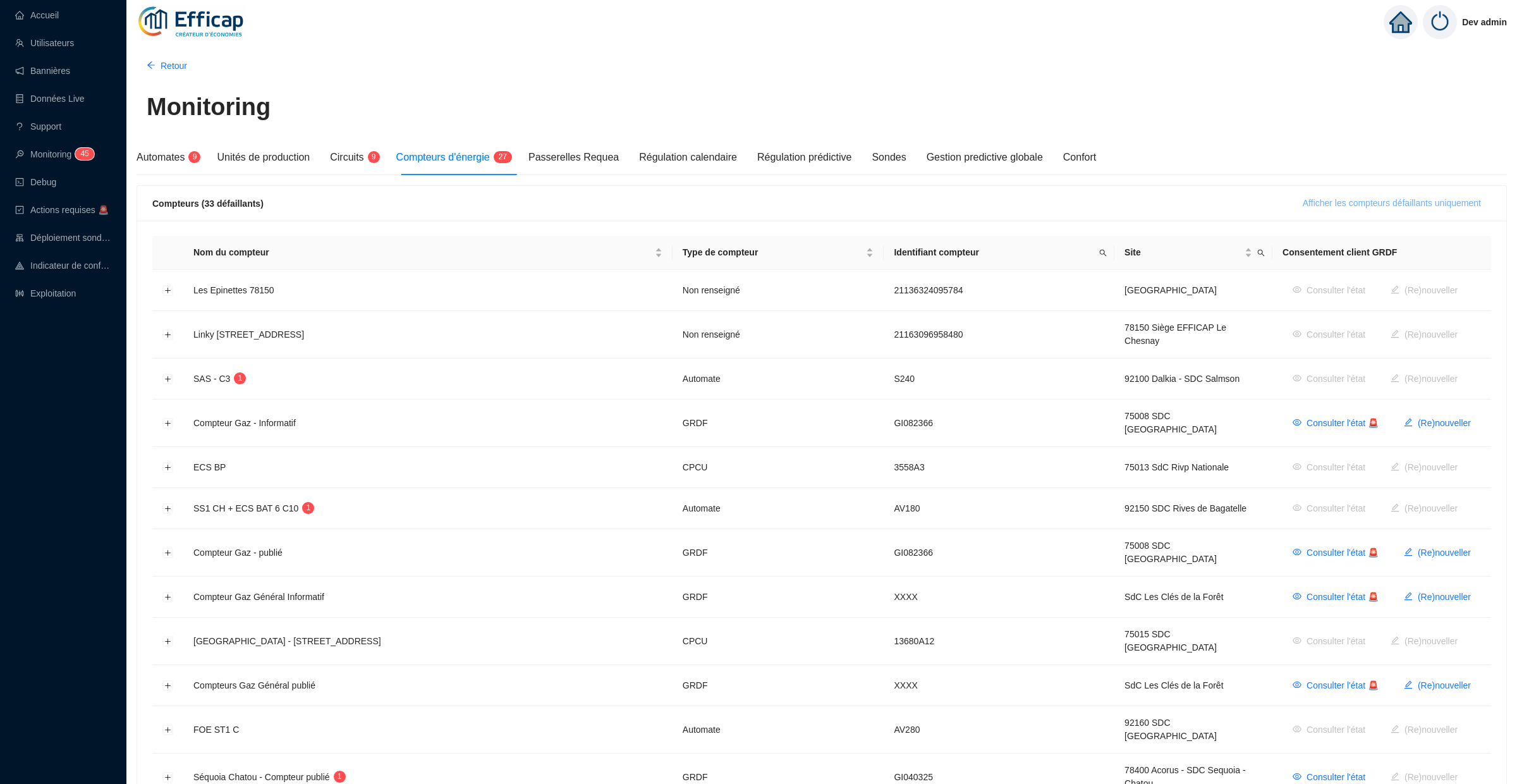
click at [1320, 197] on span "Afficher les compteurs défaillants uniquement" at bounding box center [1392, 203] width 178 height 13
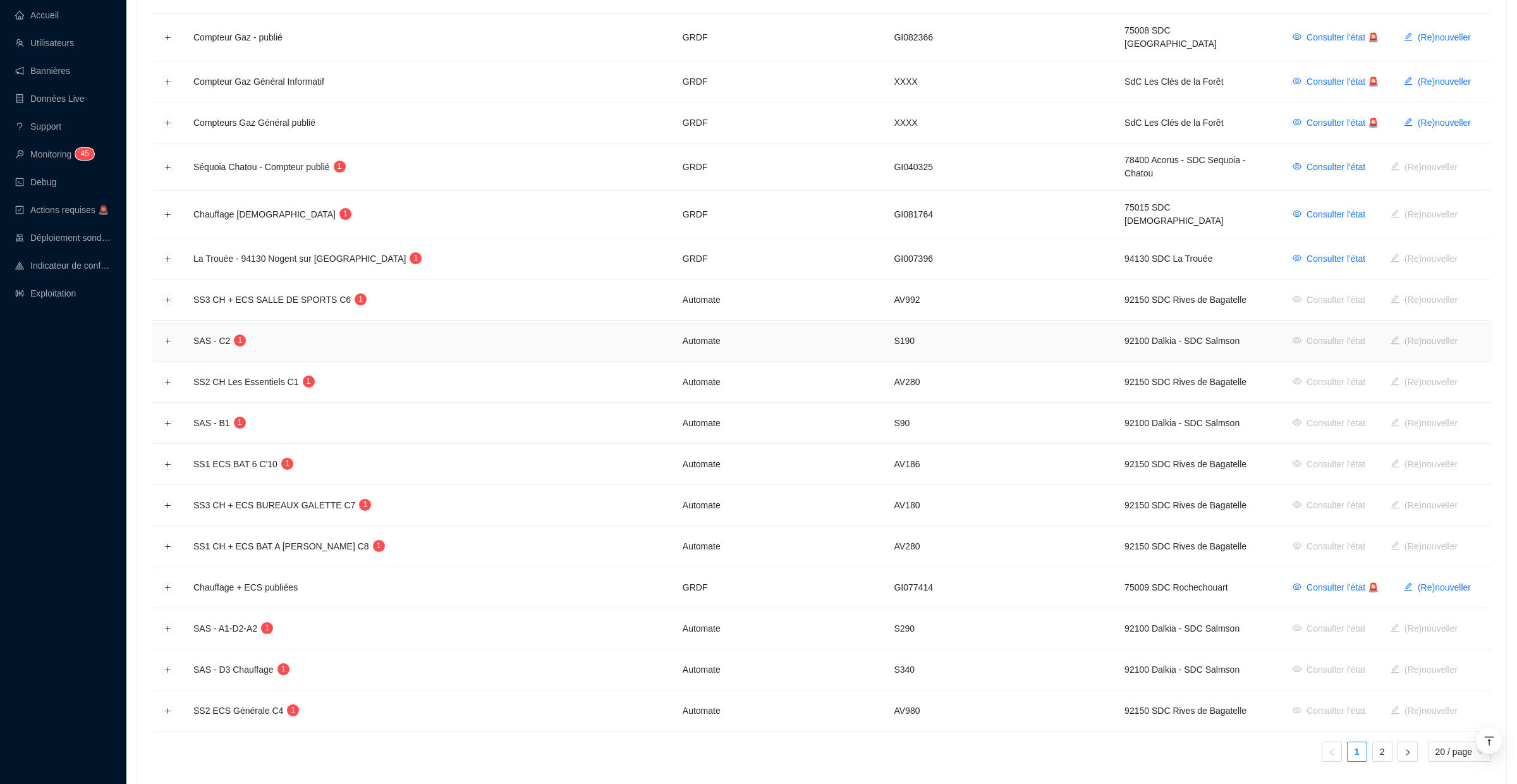
scroll to position [422, 0]
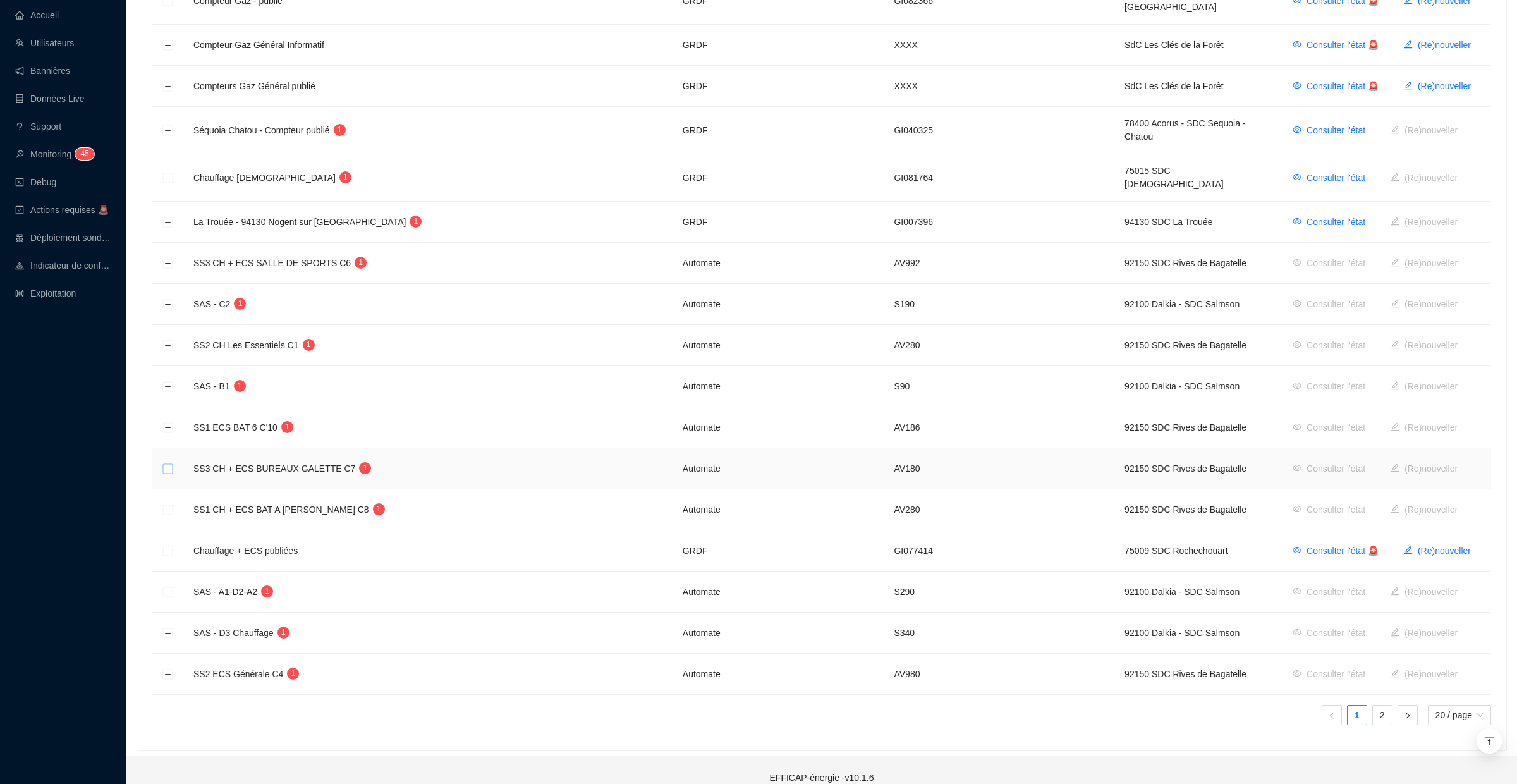
click at [169, 464] on button "Développer la ligne" at bounding box center [168, 469] width 10 height 10
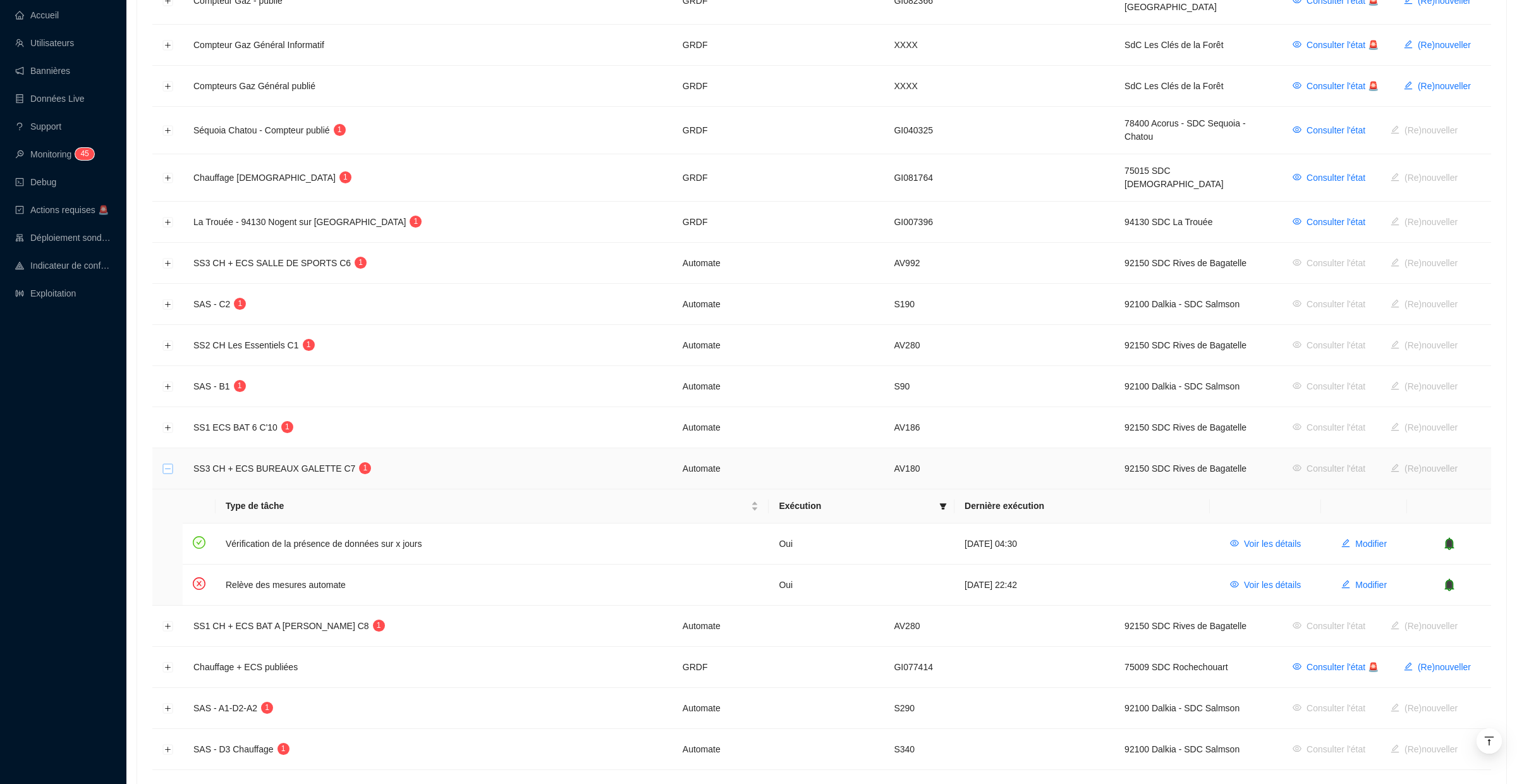
click at [167, 464] on button "Réduire la ligne" at bounding box center [168, 469] width 10 height 10
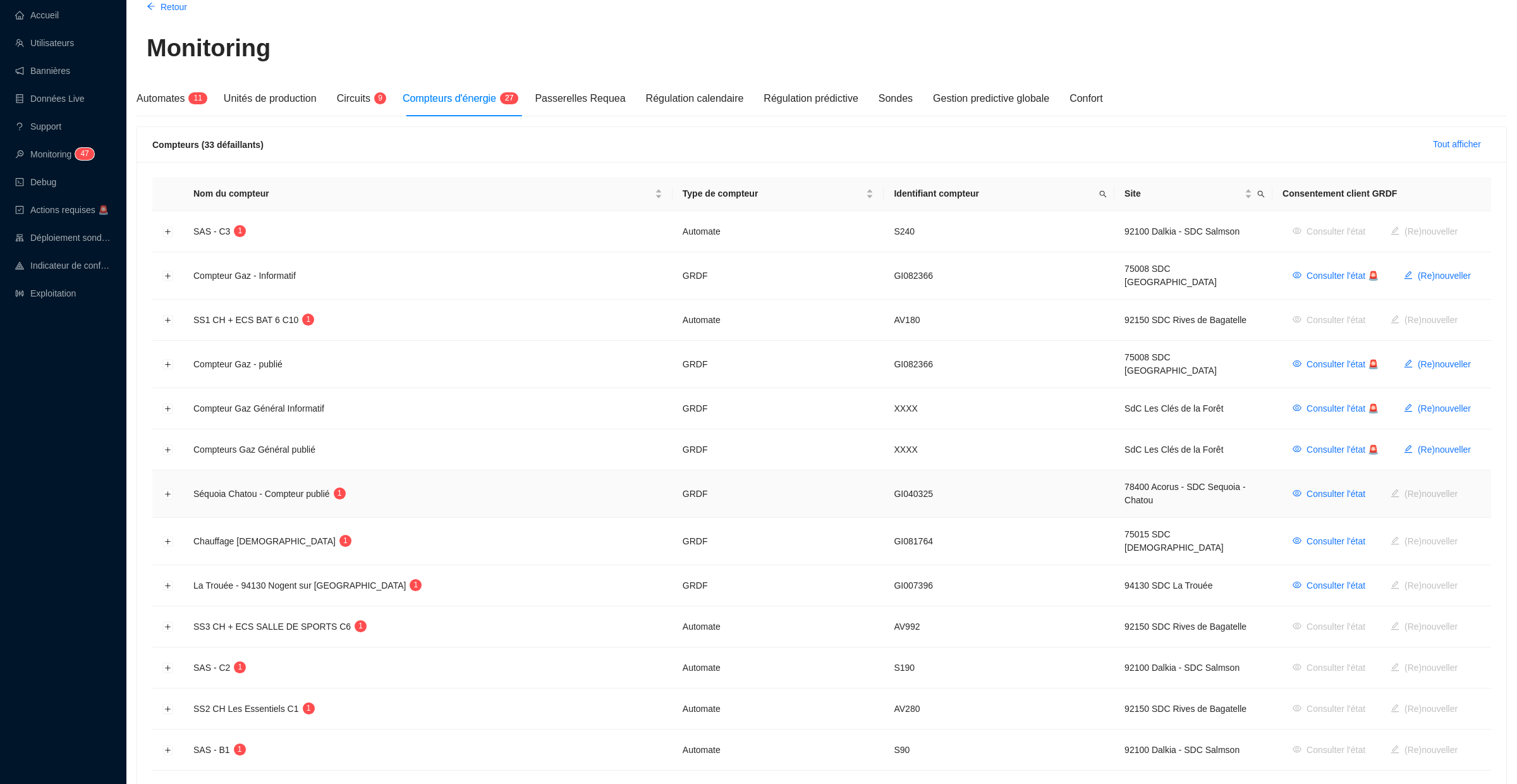
scroll to position [0, 0]
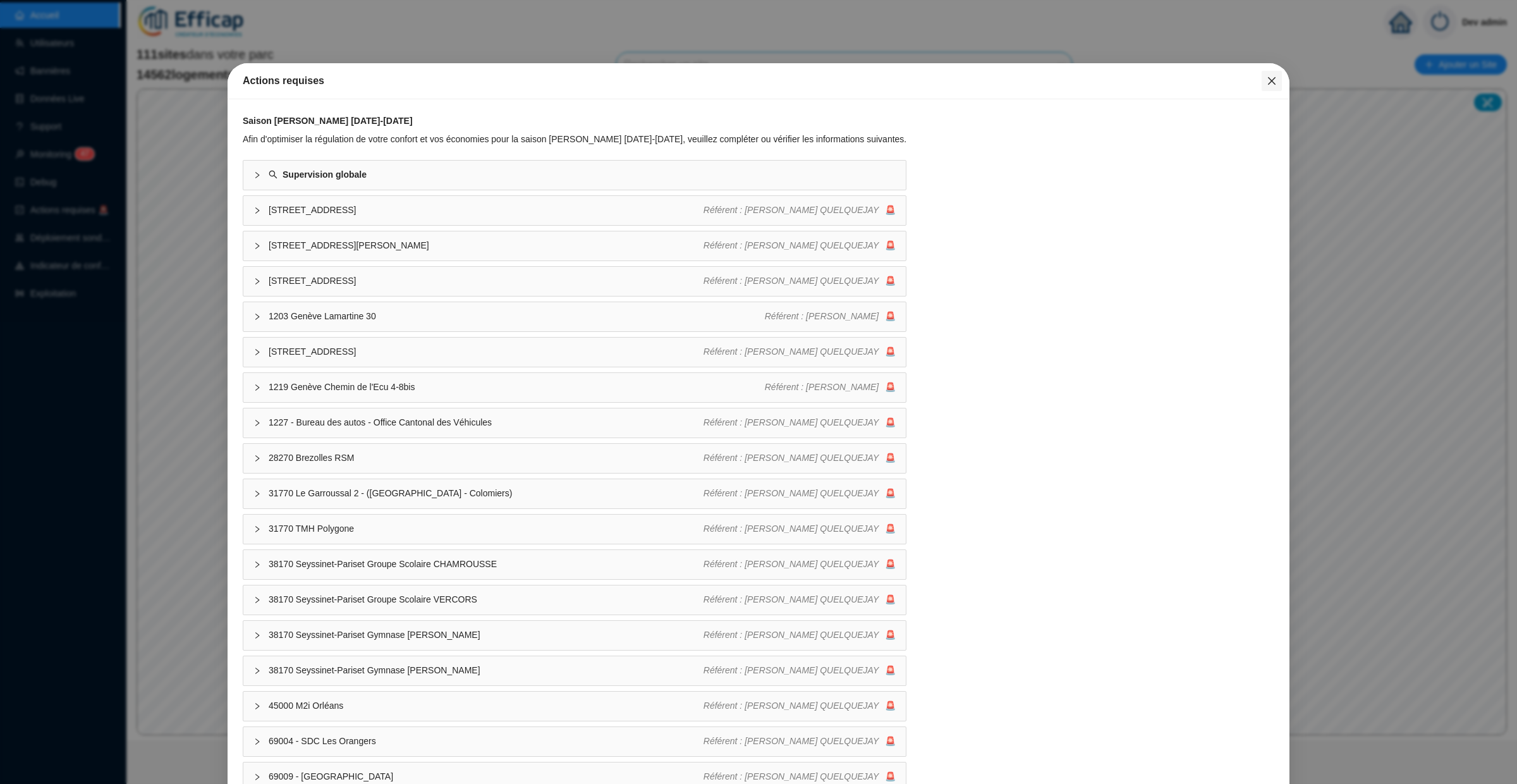
click at [1268, 82] on icon "close" at bounding box center [1271, 81] width 10 height 10
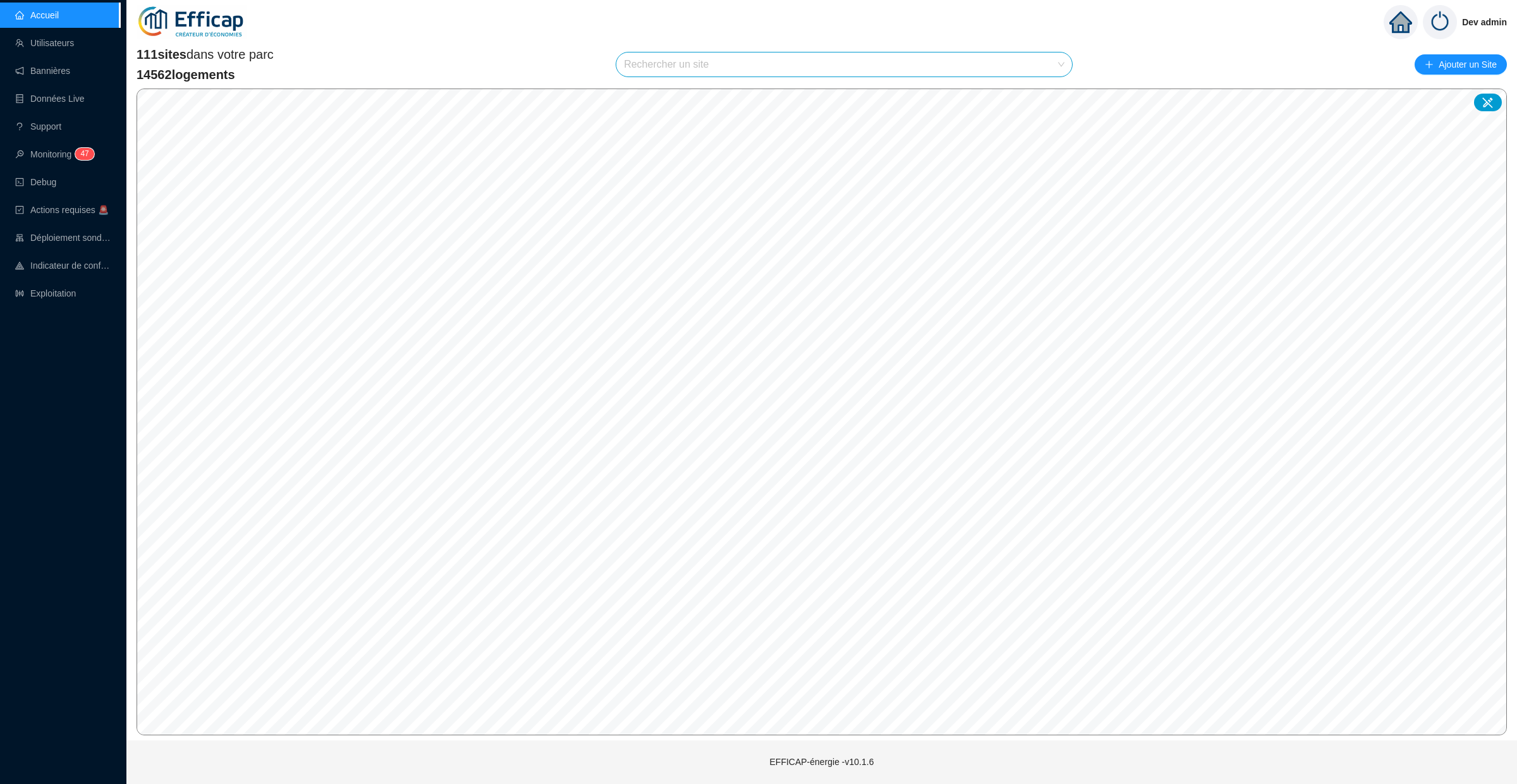
click at [933, 65] on input "search" at bounding box center [839, 64] width 430 height 24
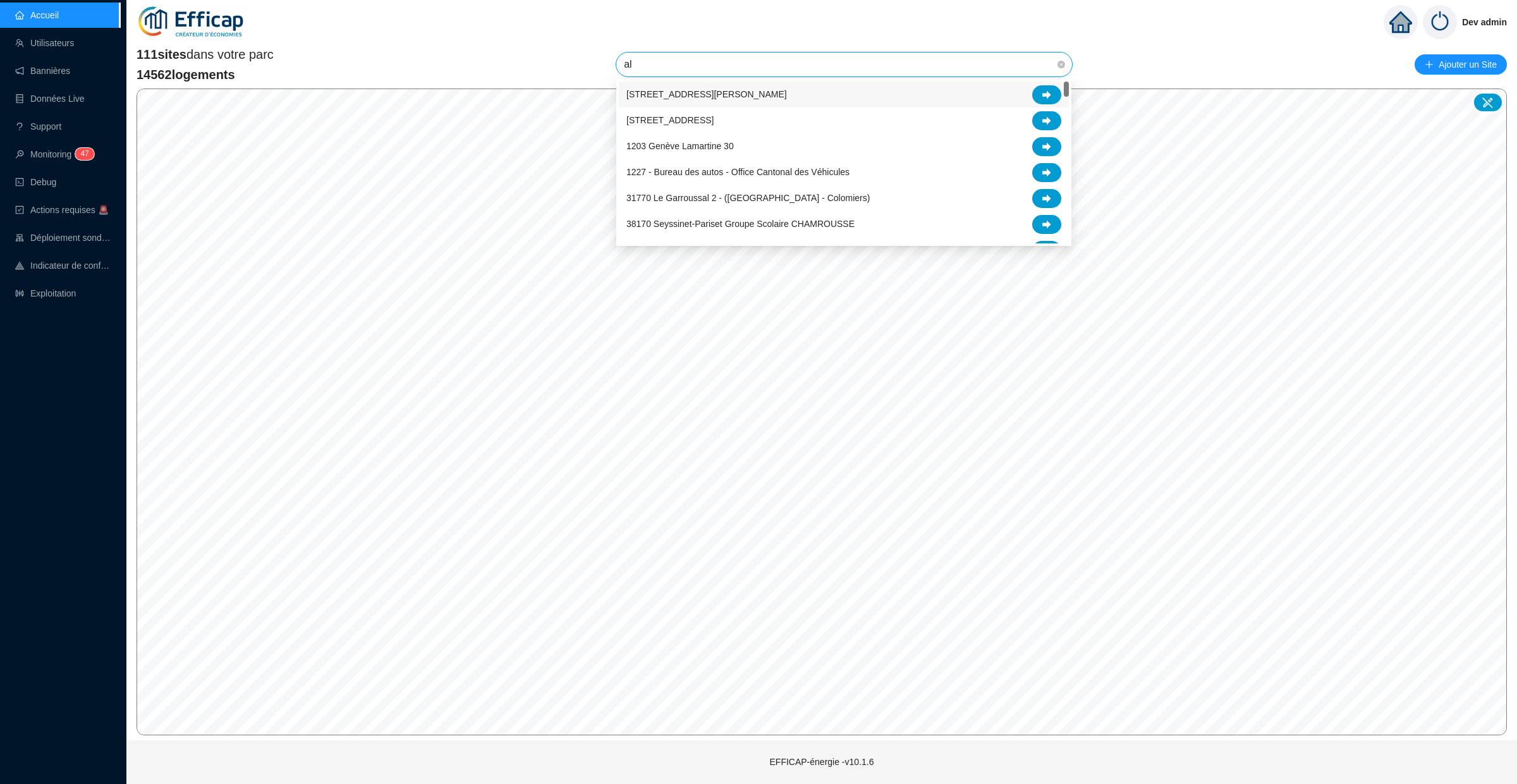
type input "alm"
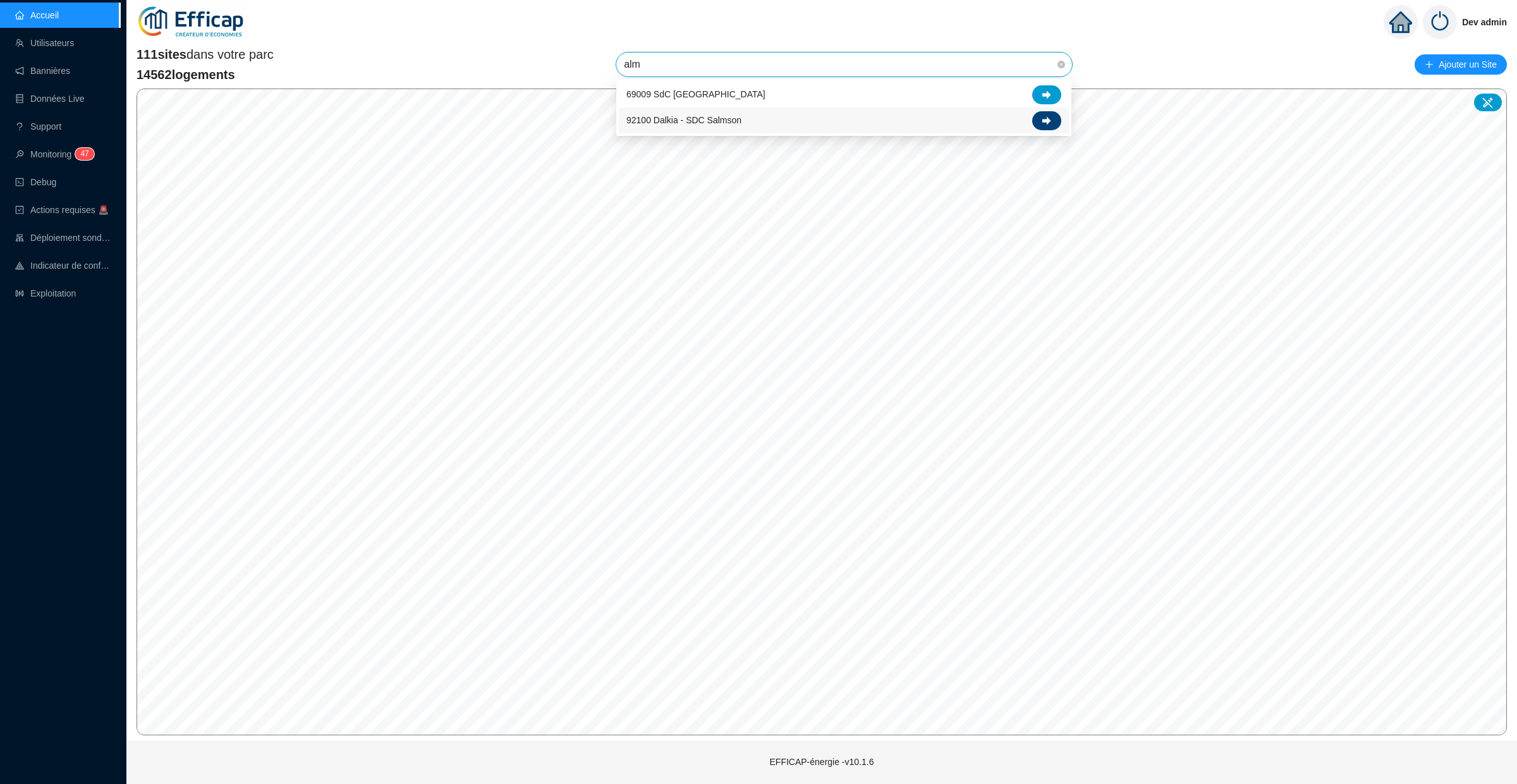
click at [1045, 120] on icon at bounding box center [1046, 120] width 9 height 9
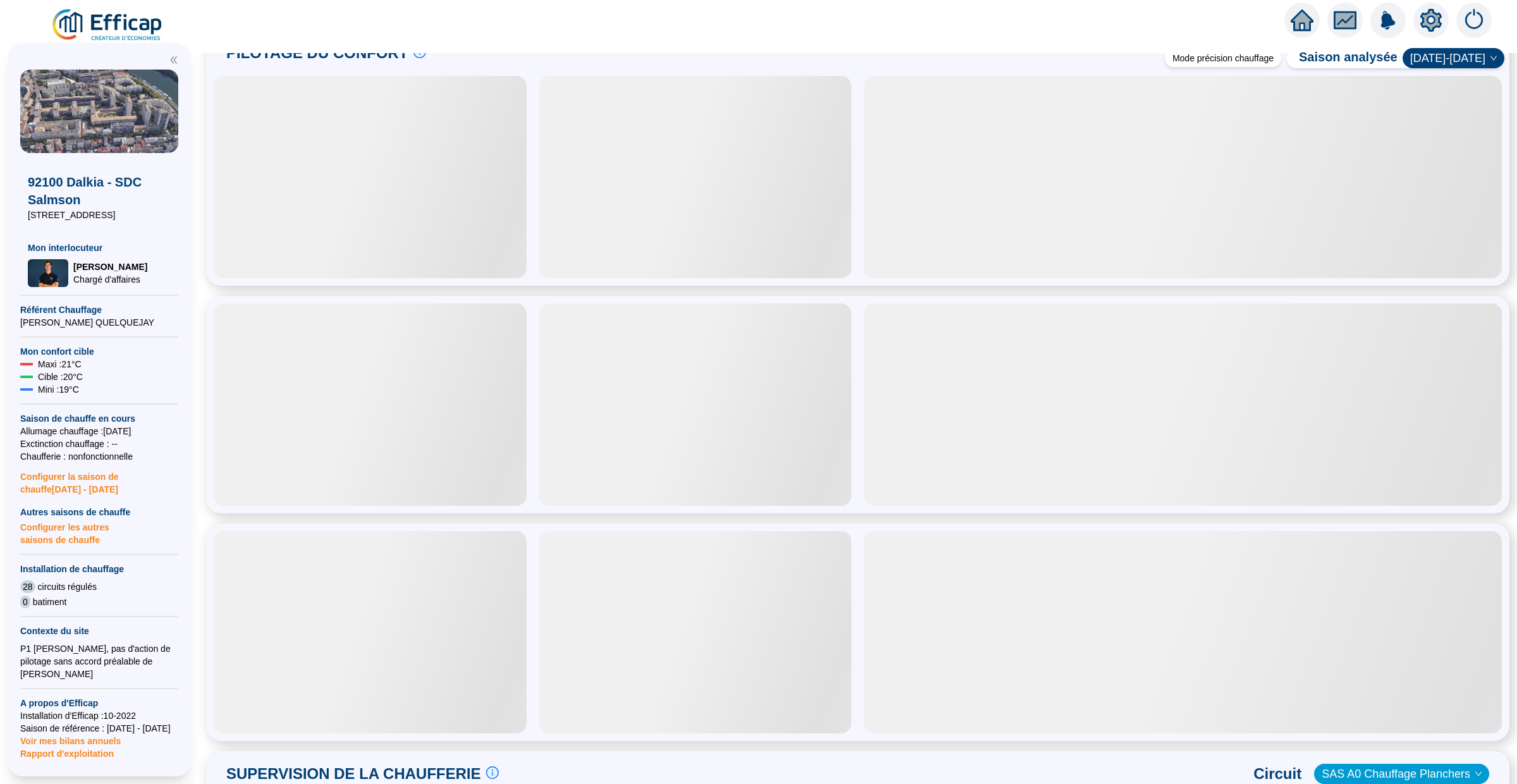
scroll to position [58, 0]
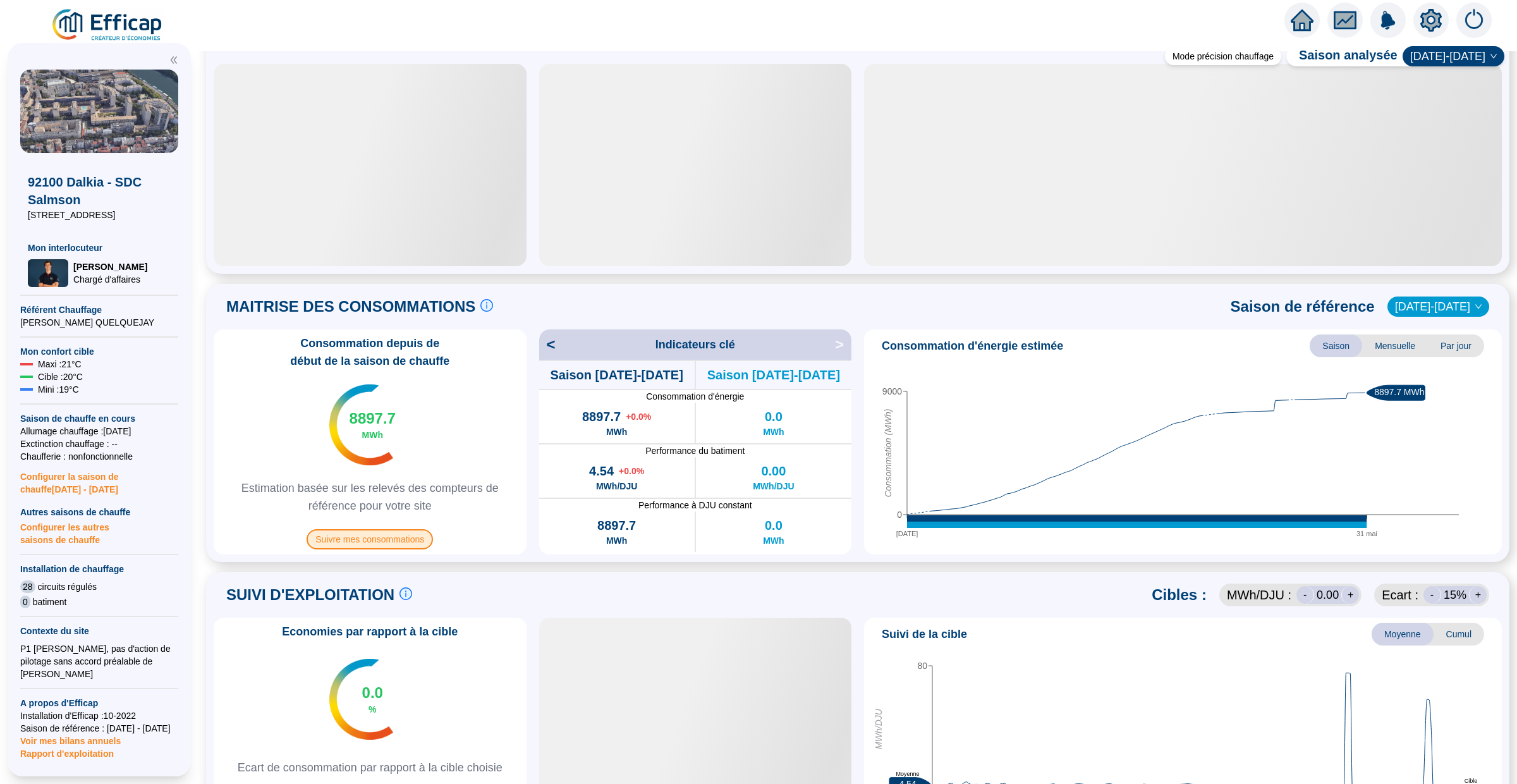
click at [379, 541] on span "Suivre mes consommations" at bounding box center [369, 538] width 126 height 20
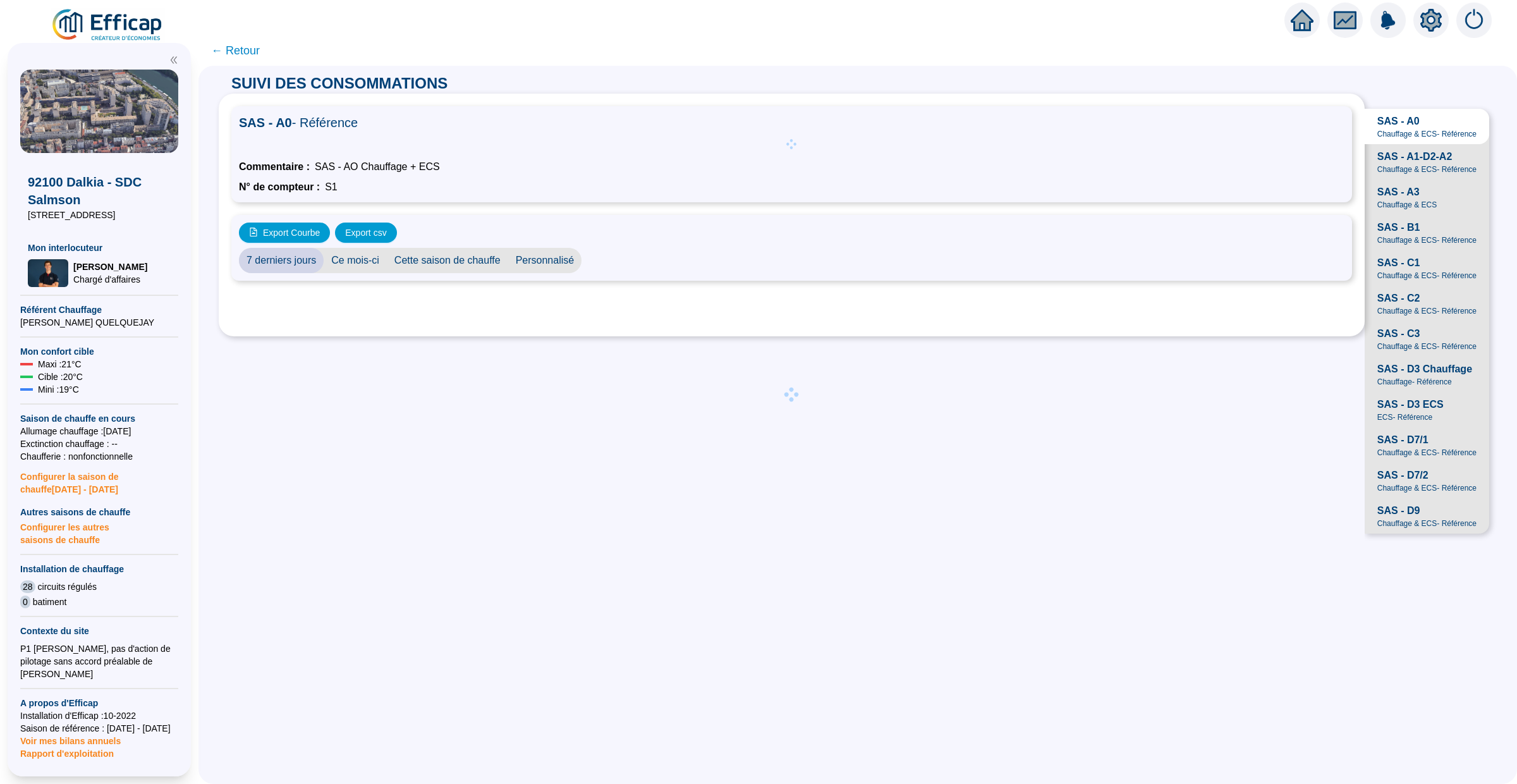
click at [1414, 235] on span "Chauffage & ECS - Référence" at bounding box center [1426, 240] width 99 height 10
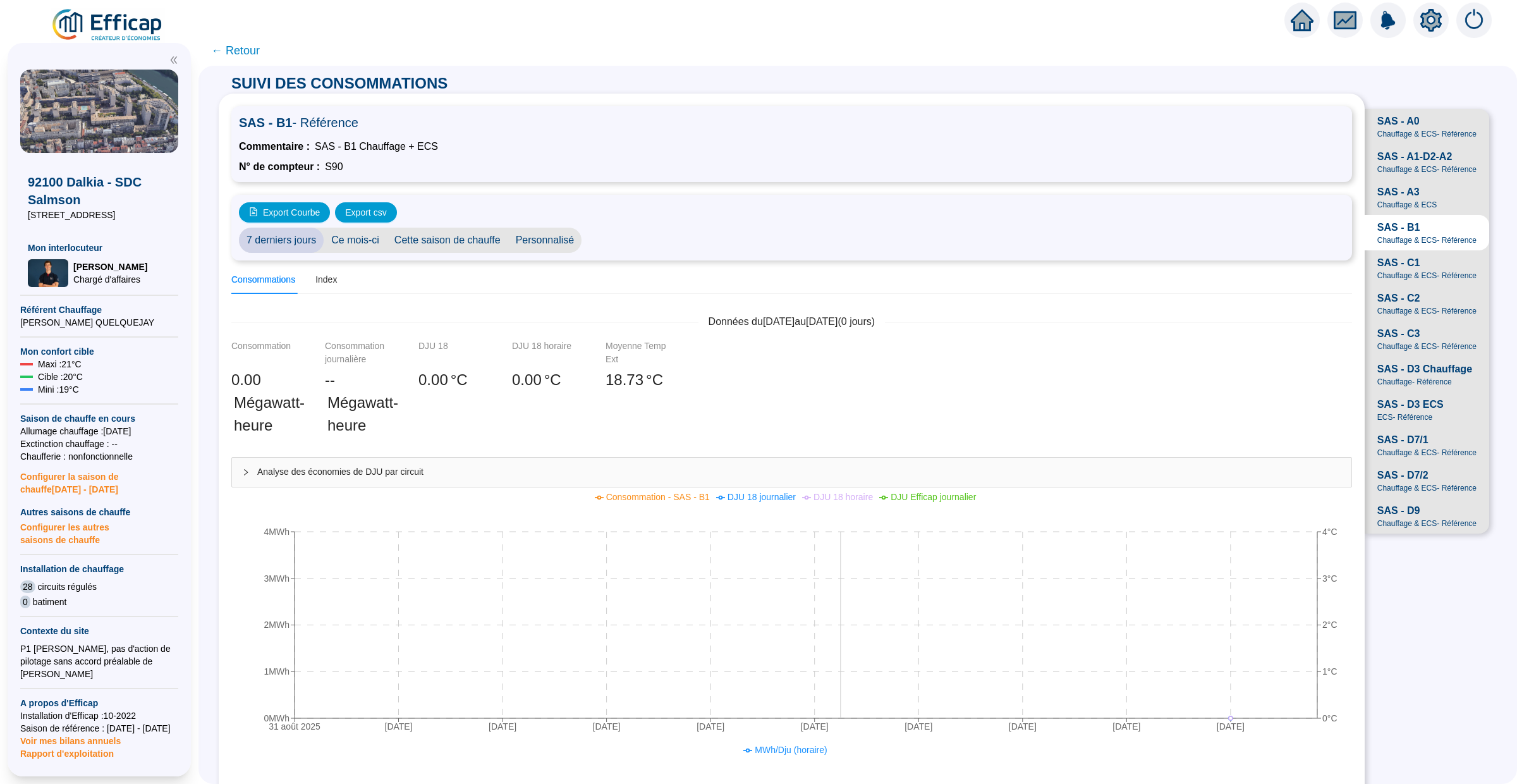
click at [842, 702] on icon "31 août 2025 1 sept. 2025 2 sept. 2025 3 sept. 2025 4 sept. 2025 5 sept. 2025 6…" at bounding box center [788, 614] width 1114 height 252
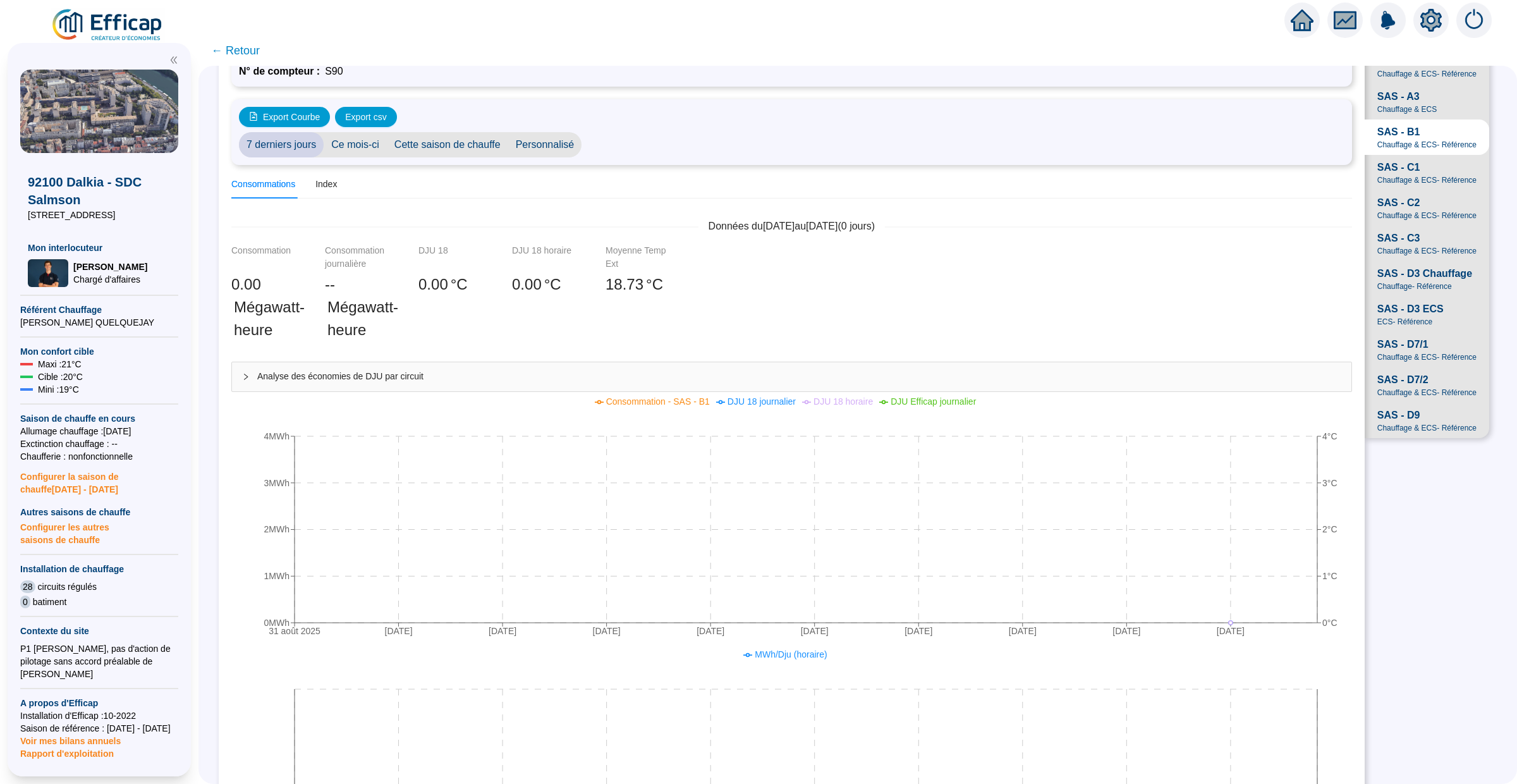
scroll to position [96, 0]
click at [1402, 174] on span "Chauffage & ECS - Référence" at bounding box center [1426, 179] width 99 height 10
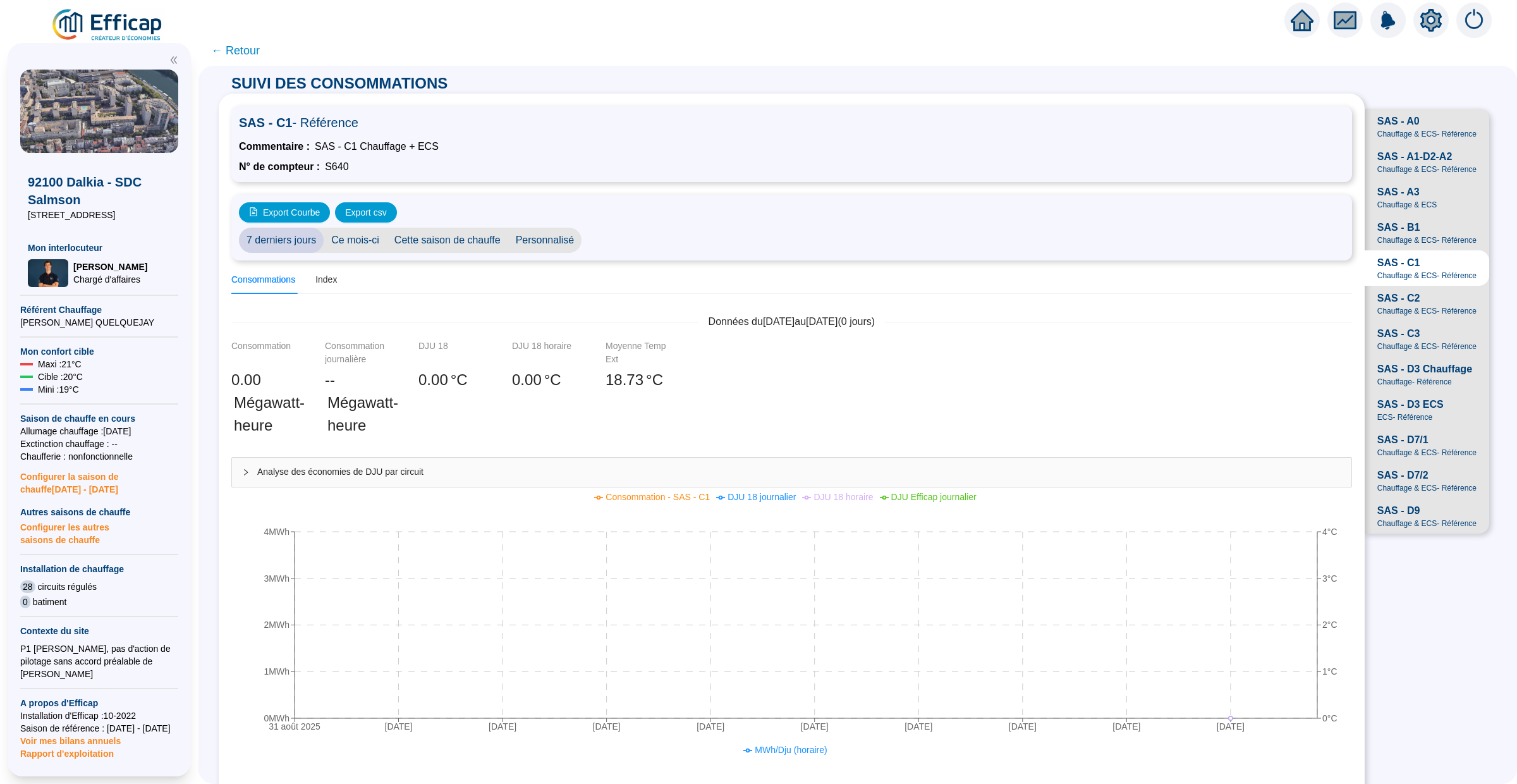
click at [1398, 345] on span "Chauffage & ECS - Référence" at bounding box center [1426, 346] width 99 height 10
click at [1425, 370] on span "SAS - D3 Chauffage" at bounding box center [1425, 369] width 94 height 15
click at [1447, 353] on span "SAS - C3 Chauffage & ECS - Référence" at bounding box center [1426, 338] width 124 height 36
click at [1213, 715] on icon "31 août 2025 1 sept. 2025 2 sept. 2025 3 sept. 2025 4 sept. 2025 5 sept. 2025 6…" at bounding box center [788, 614] width 1114 height 252
click at [334, 273] on div "Index" at bounding box center [326, 279] width 21 height 13
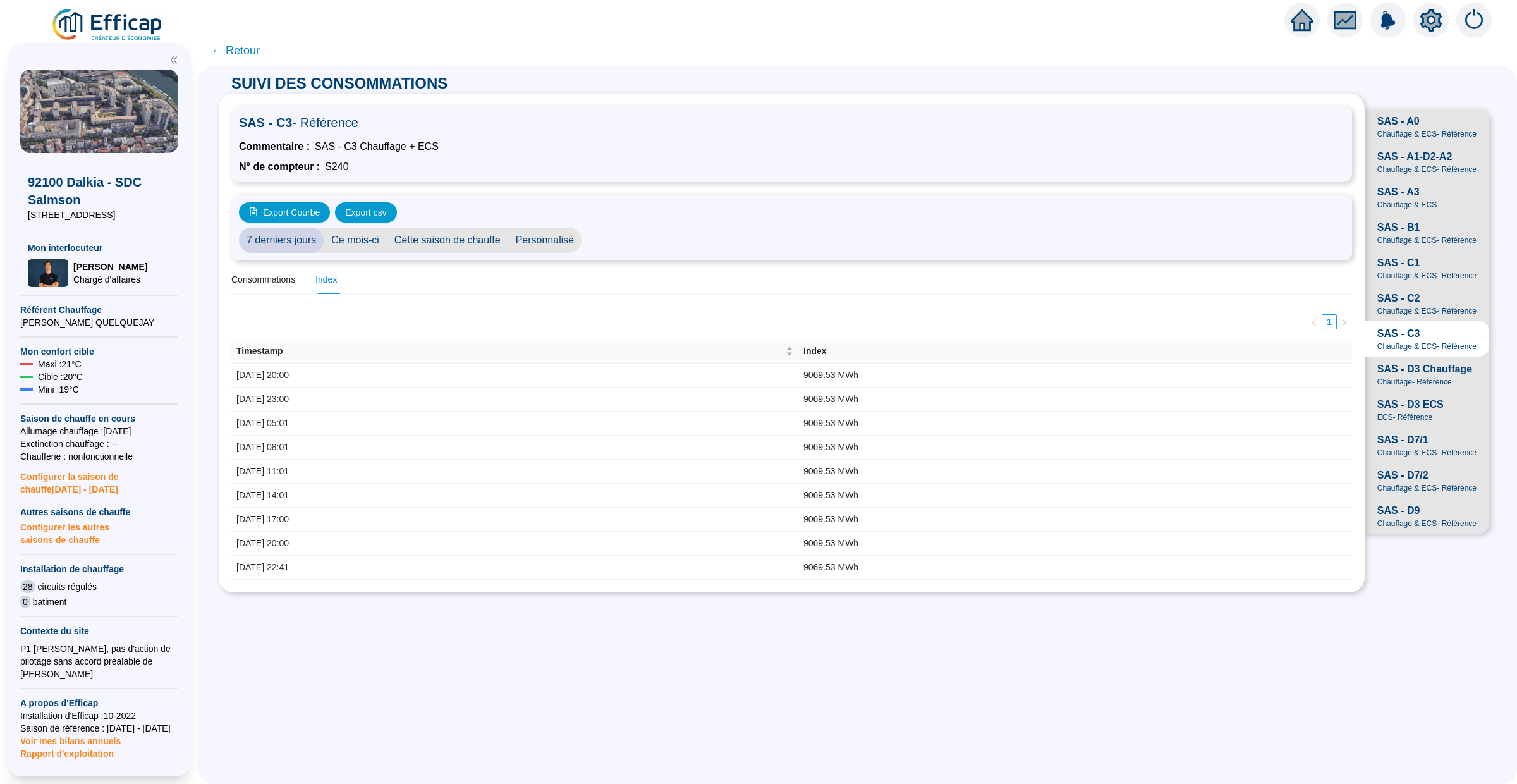
drag, startPoint x: 242, startPoint y: 49, endPoint x: 1297, endPoint y: 5, distance: 1055.9
click at [242, 49] on span "← Retour" at bounding box center [235, 50] width 49 height 17
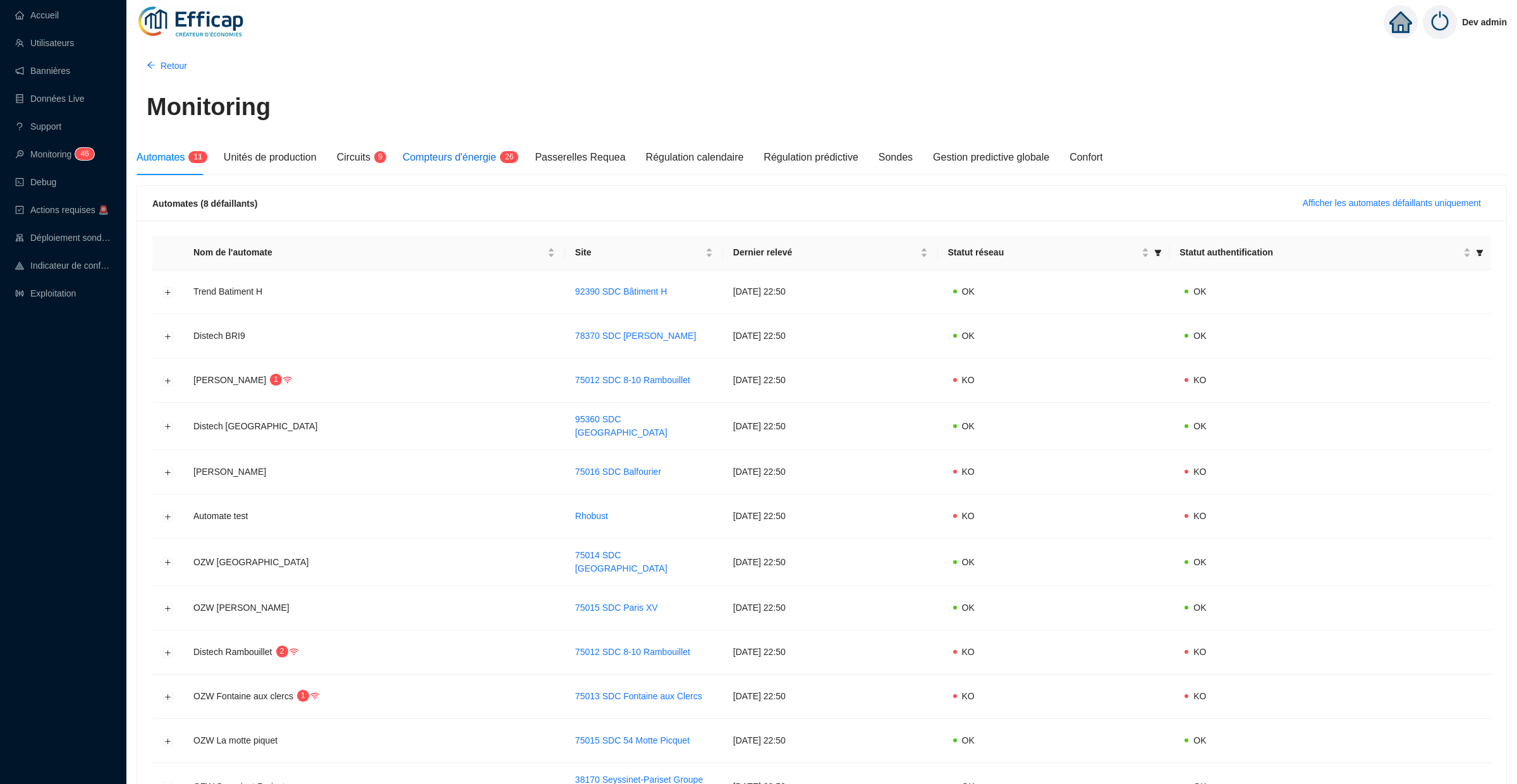
click at [449, 157] on span "Compteurs d'énergie" at bounding box center [449, 156] width 93 height 11
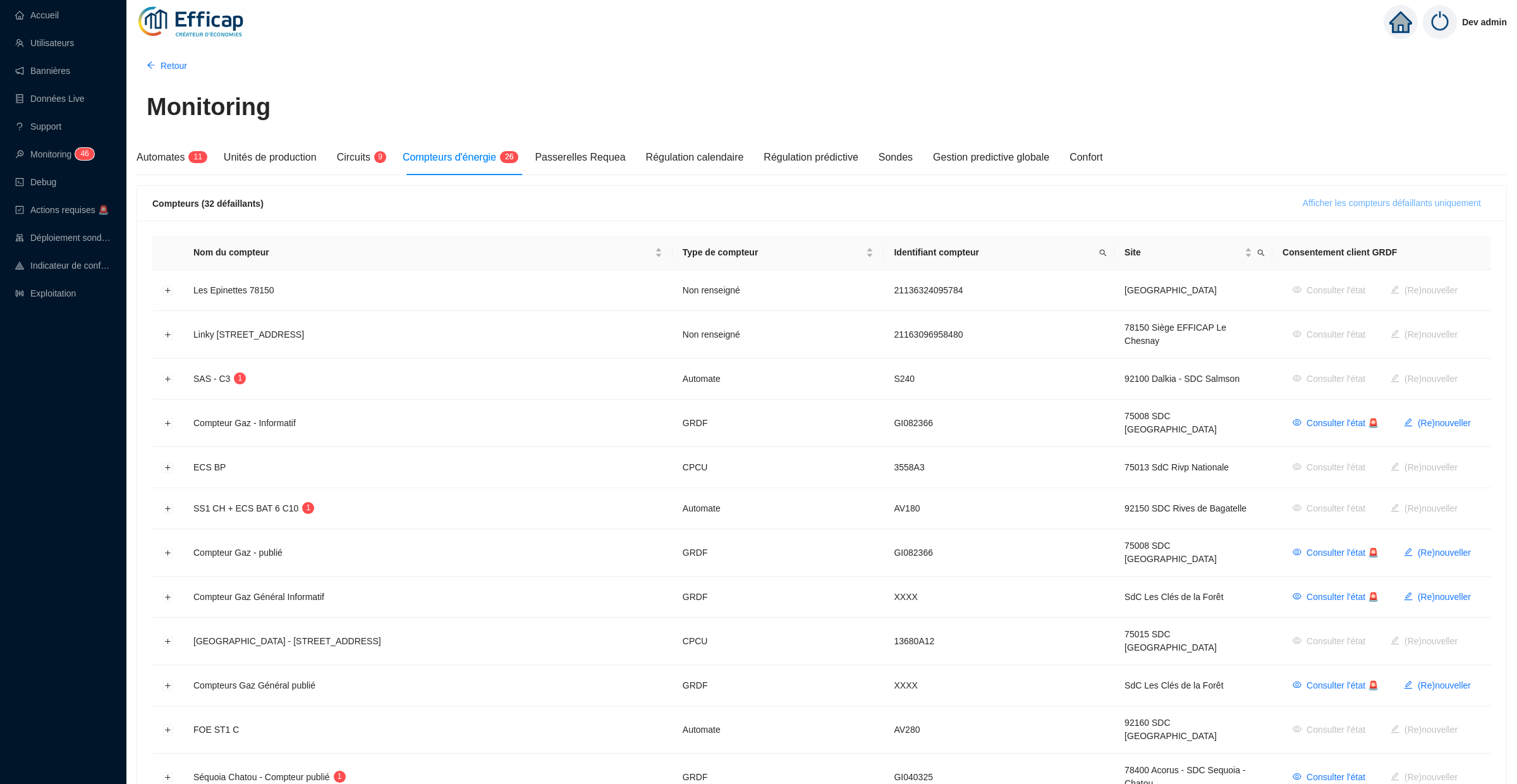
click at [1348, 205] on span "Afficher les compteurs défaillants uniquement" at bounding box center [1392, 203] width 178 height 13
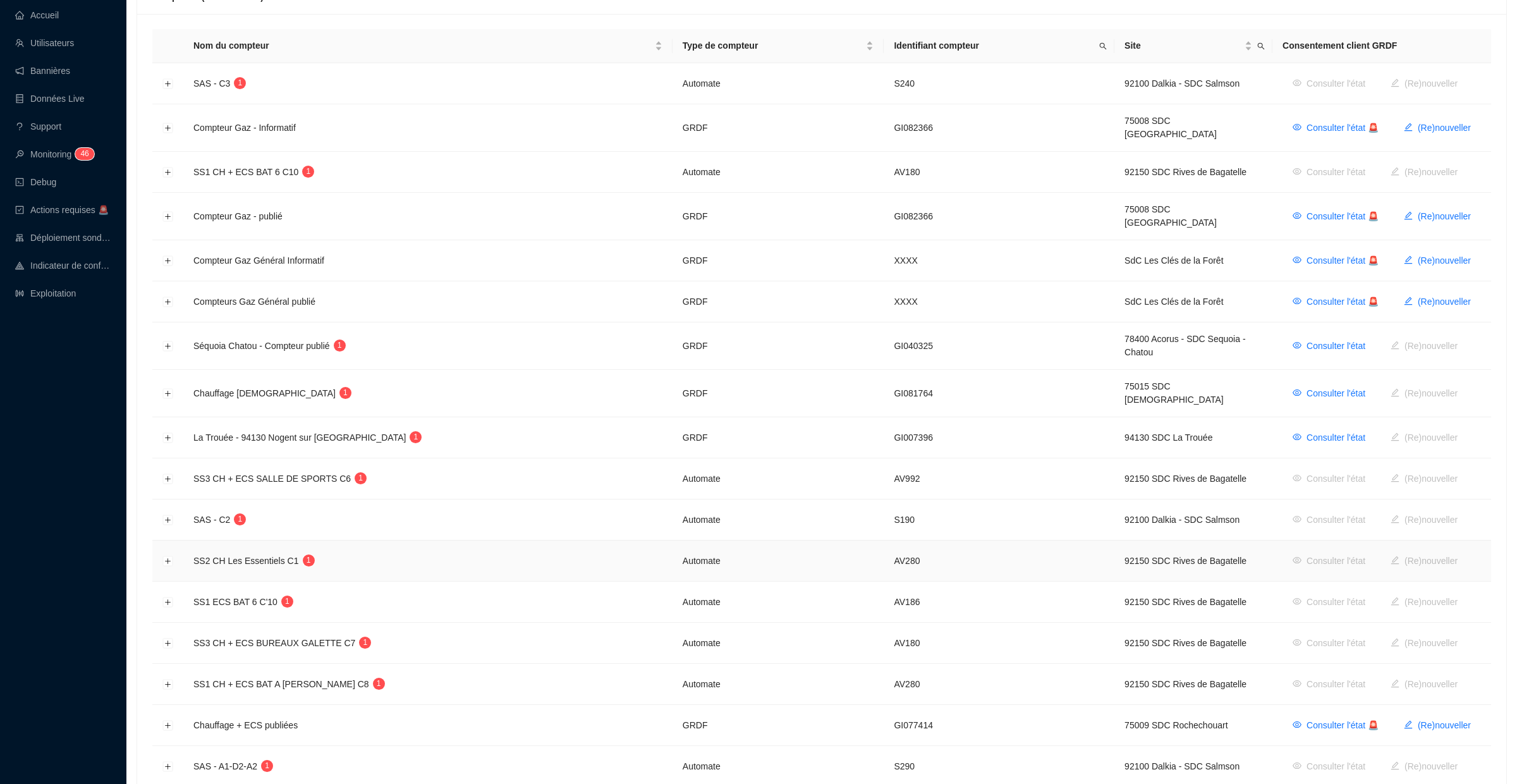
scroll to position [201, 0]
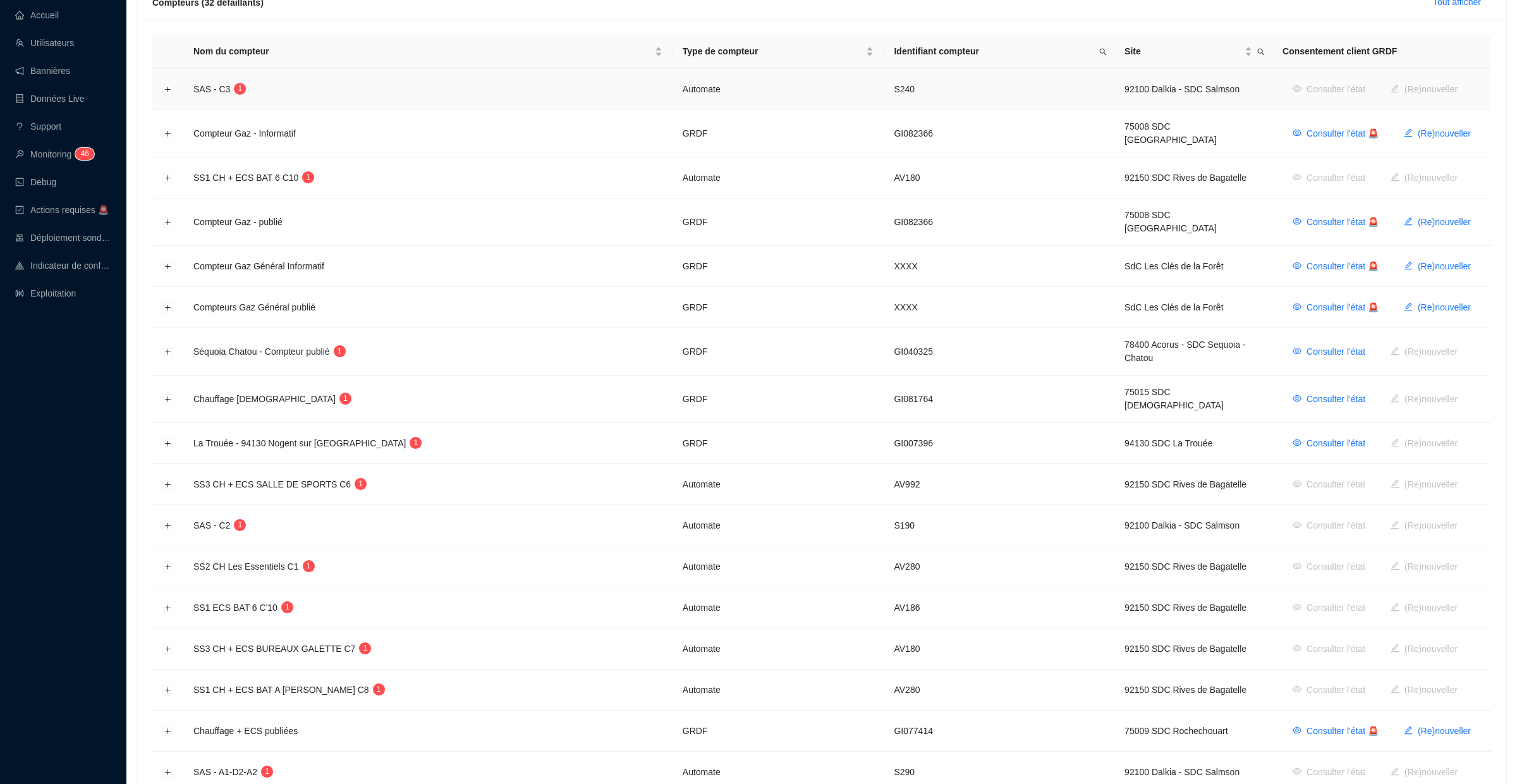
click at [169, 95] on td at bounding box center [168, 90] width 31 height 41
click at [169, 92] on button "Développer la ligne" at bounding box center [168, 90] width 10 height 10
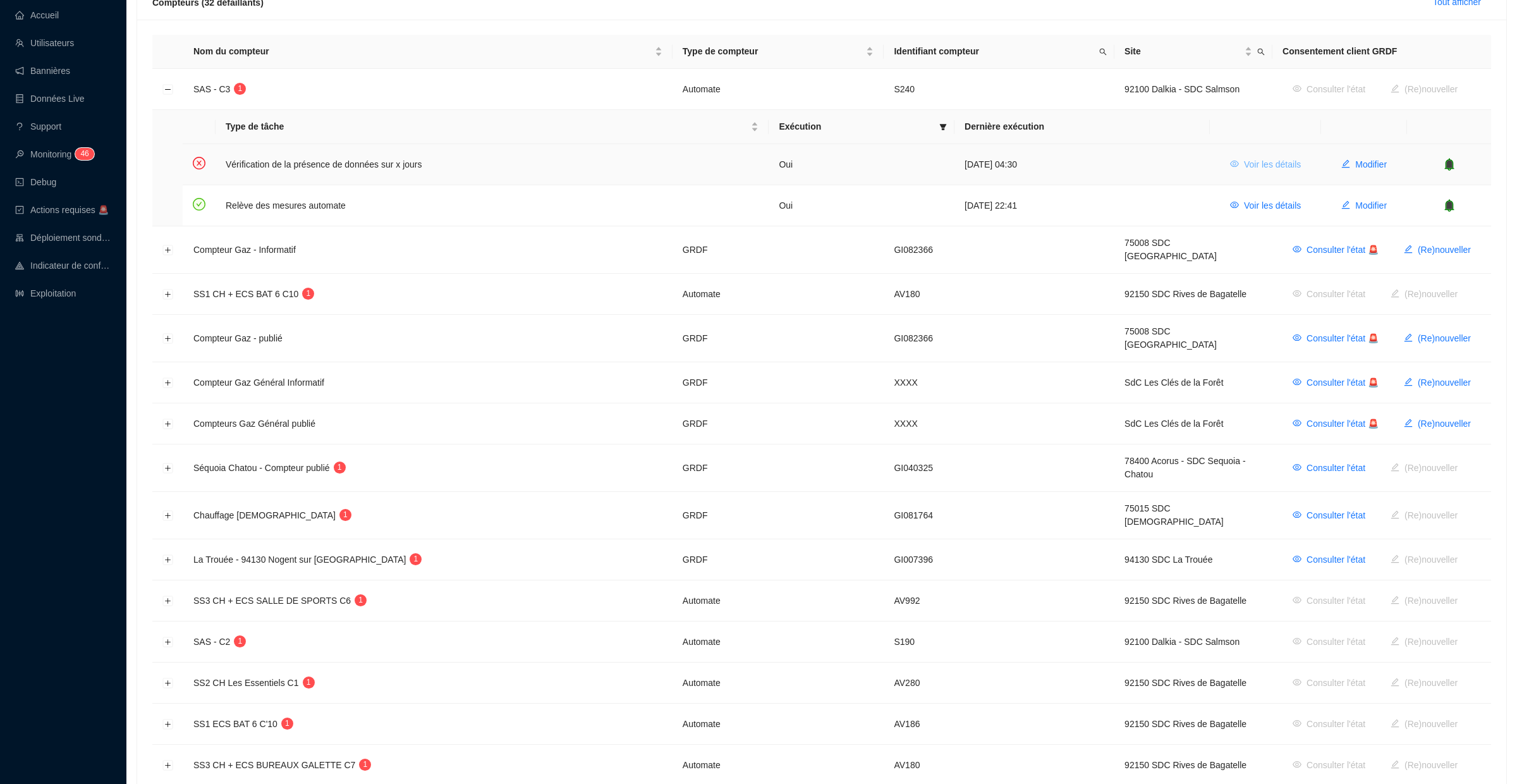
click at [1253, 159] on span "Voir les détails" at bounding box center [1271, 165] width 57 height 13
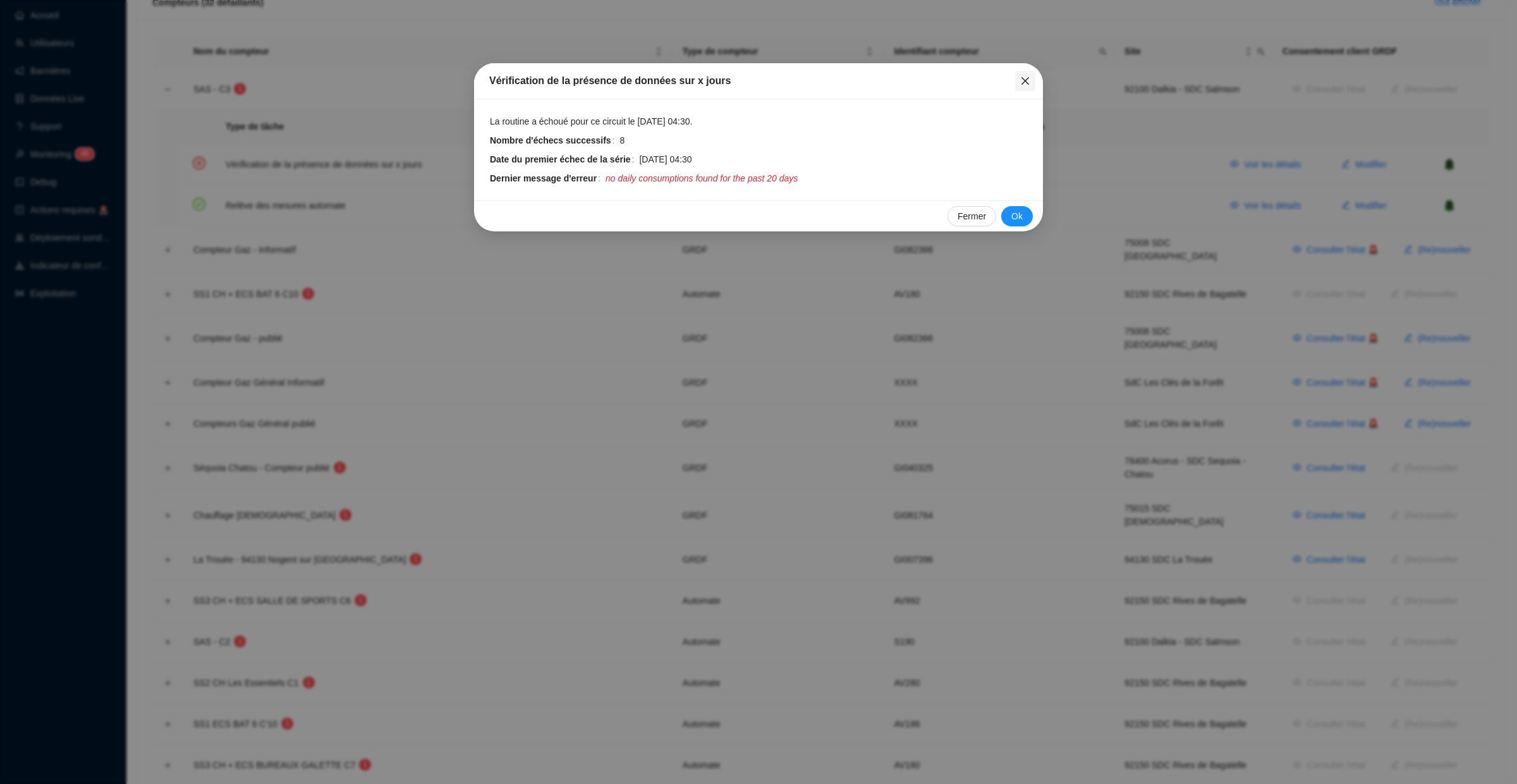
click at [1026, 81] on icon "close" at bounding box center [1025, 81] width 10 height 10
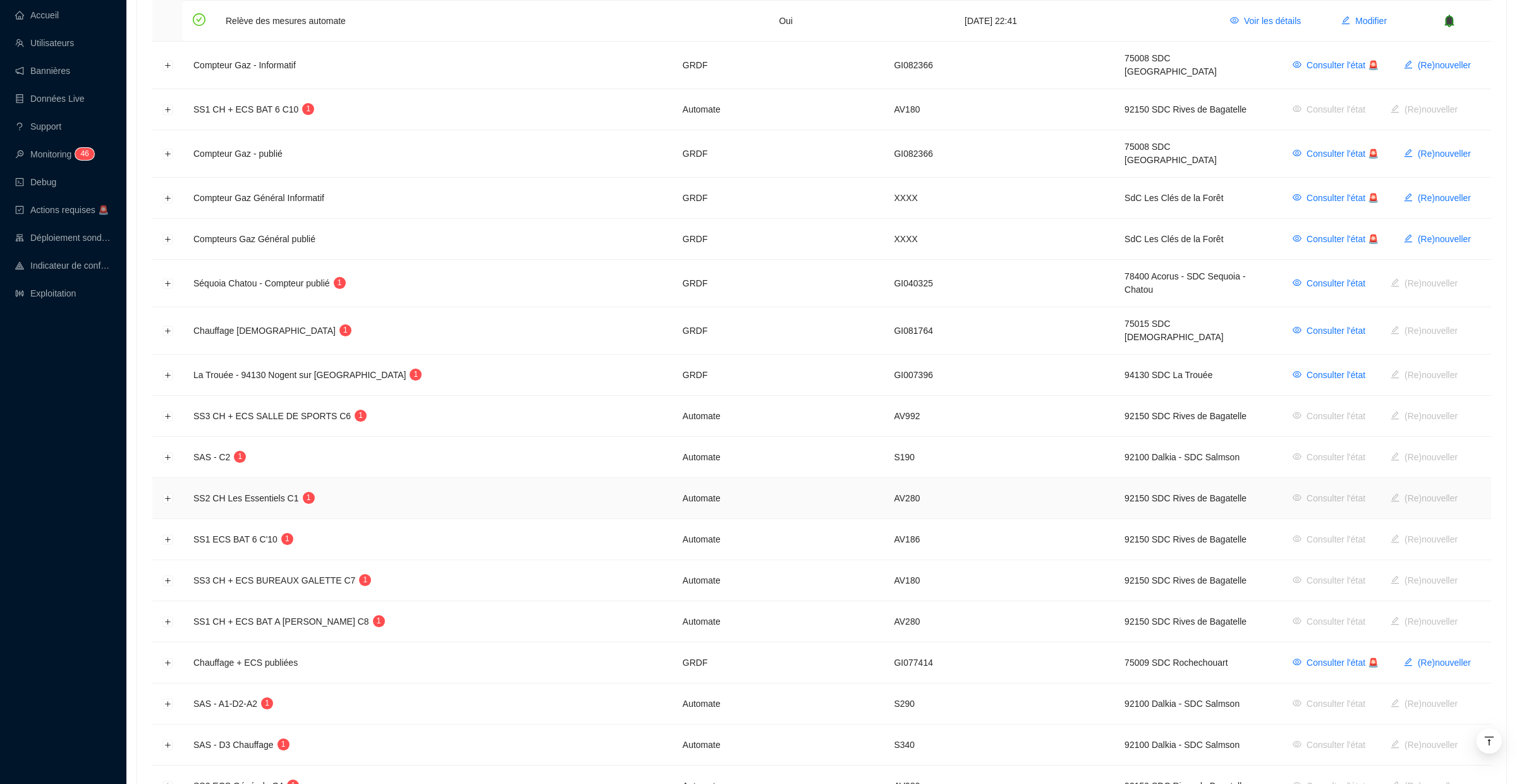
scroll to position [538, 0]
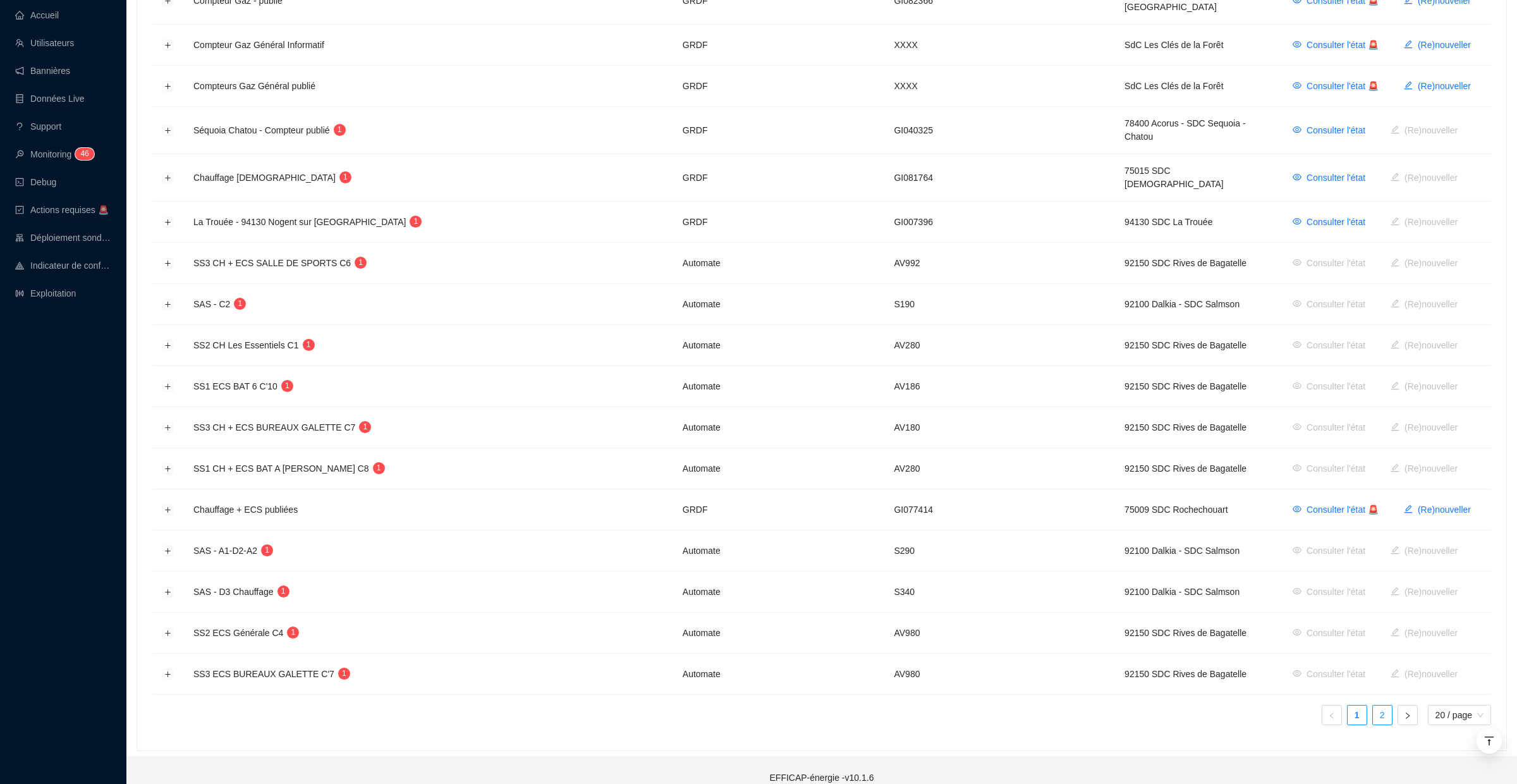
click at [1377, 705] on link "2" at bounding box center [1382, 715] width 19 height 19
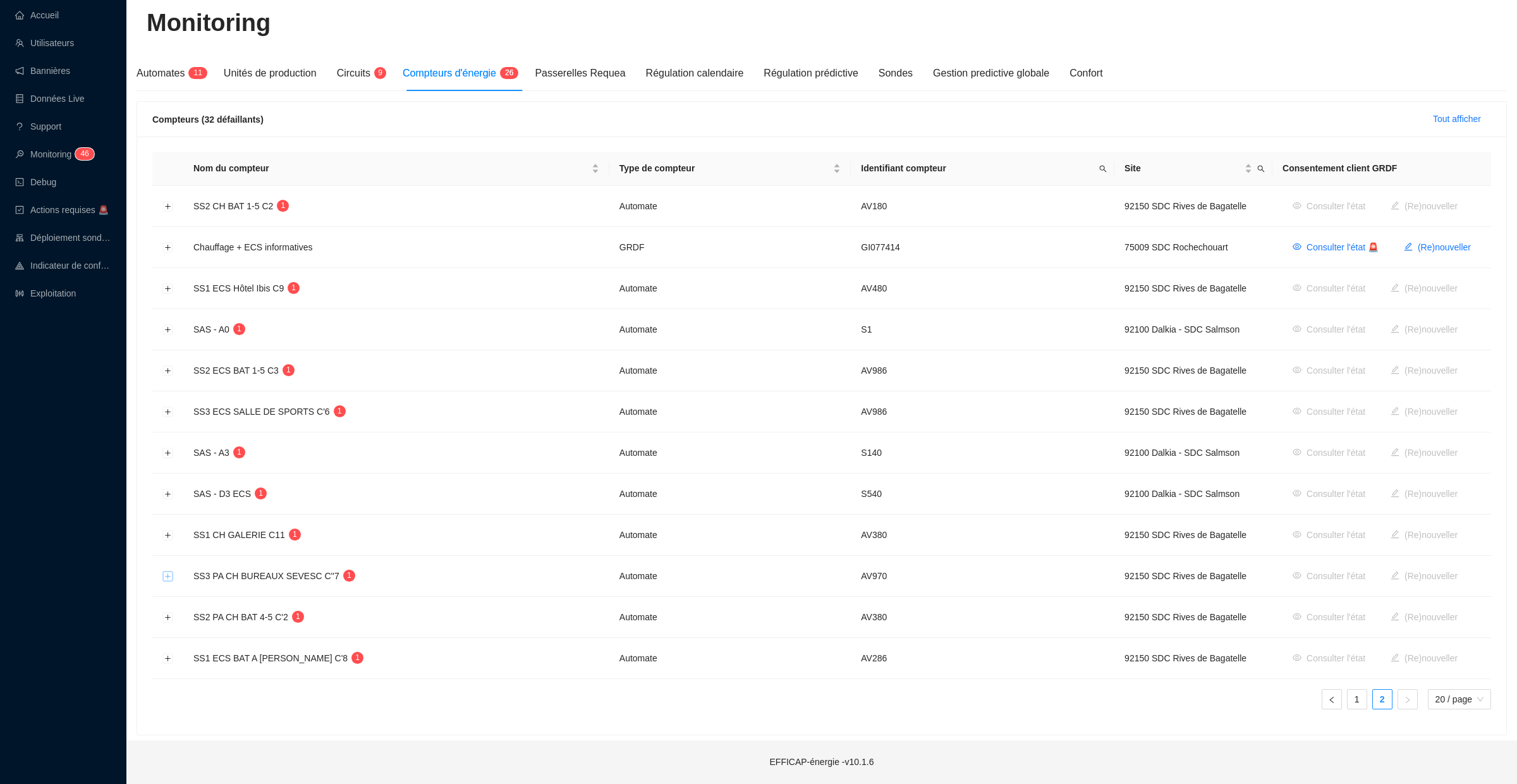
click at [170, 574] on button "Développer la ligne" at bounding box center [168, 576] width 10 height 10
click at [163, 575] on button "Développer la ligne" at bounding box center [168, 576] width 10 height 10
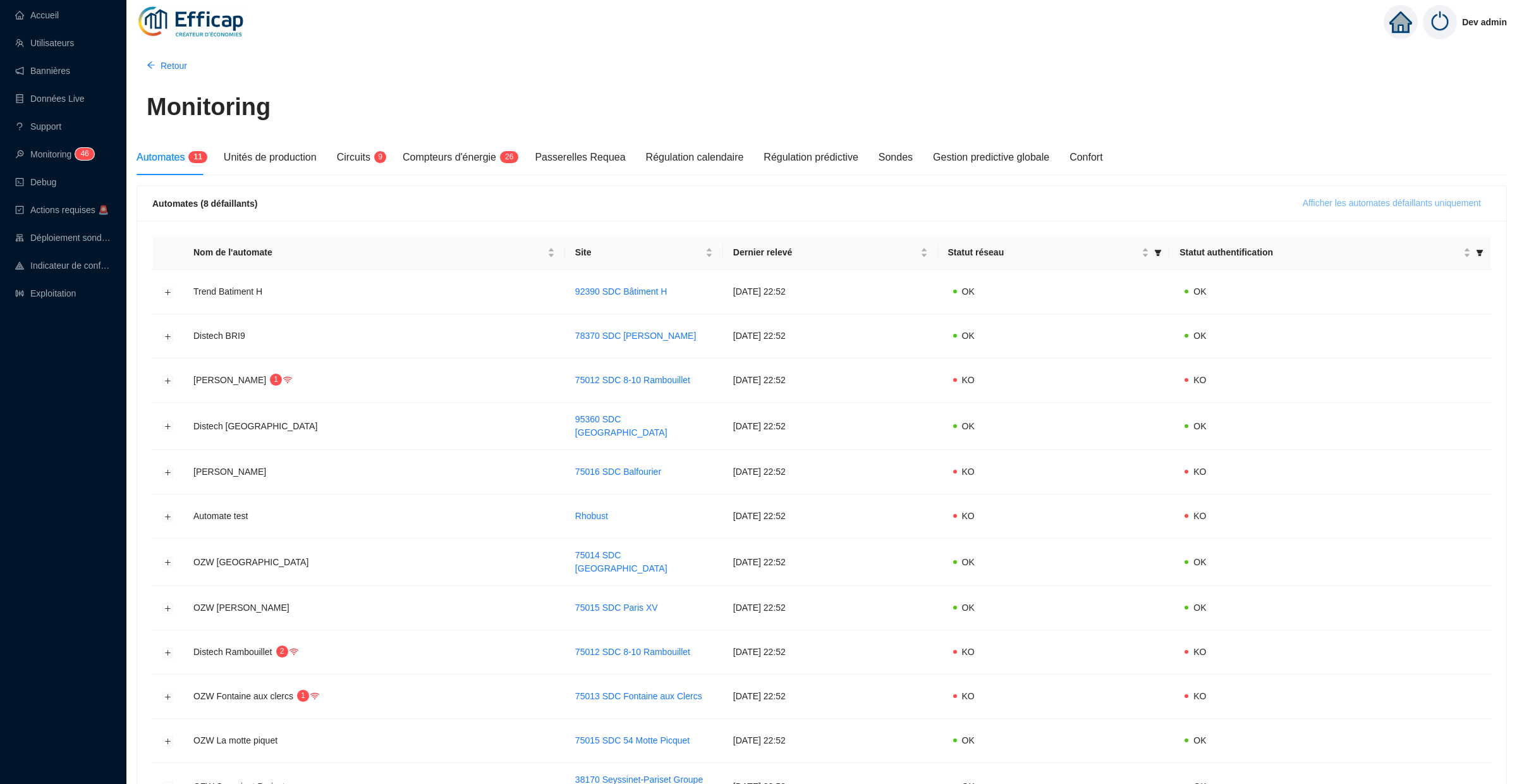
click at [1303, 196] on span "Afficher les automates défaillants uniquement" at bounding box center [1392, 203] width 178 height 13
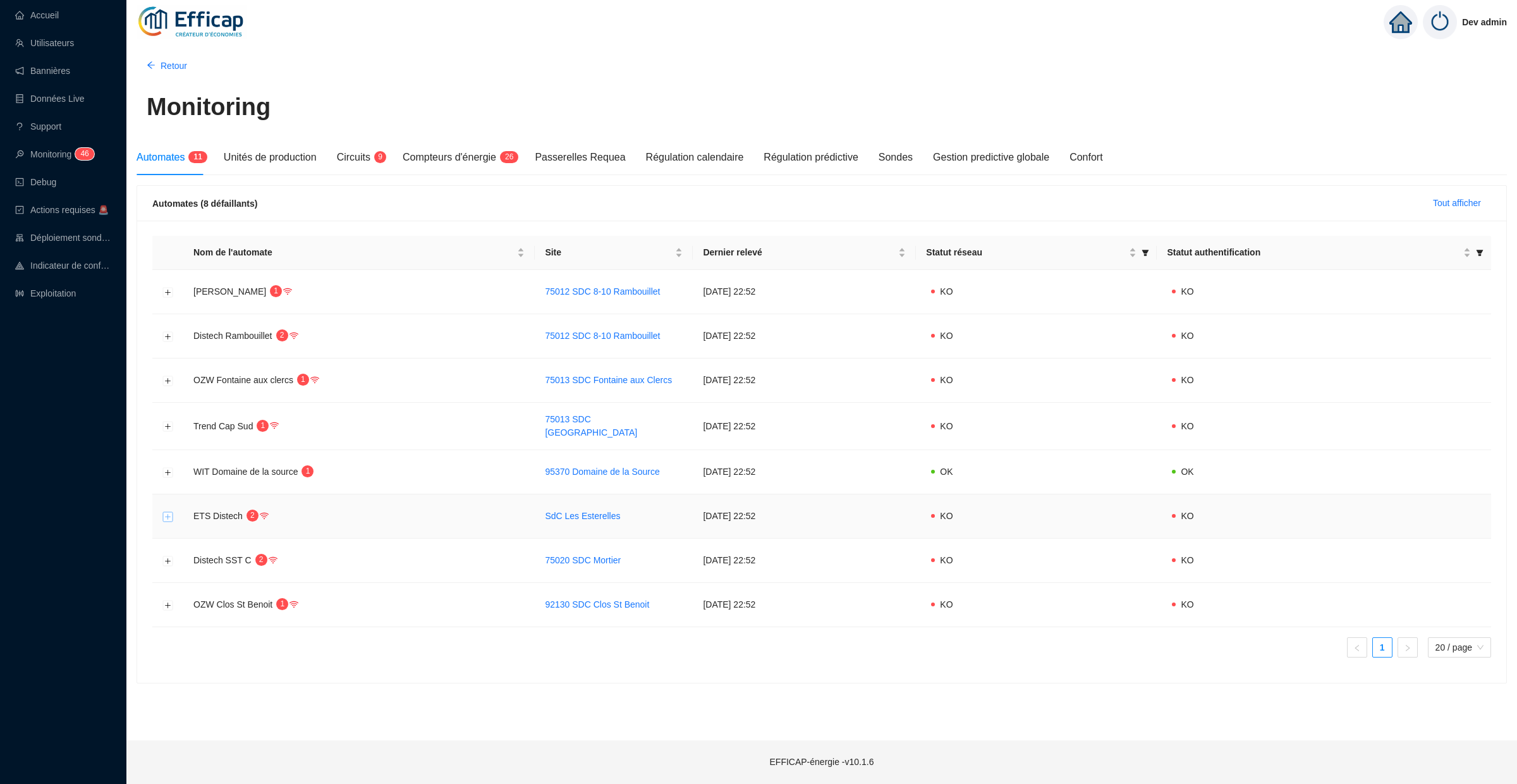
click at [168, 515] on button "Développer la ligne" at bounding box center [168, 516] width 10 height 10
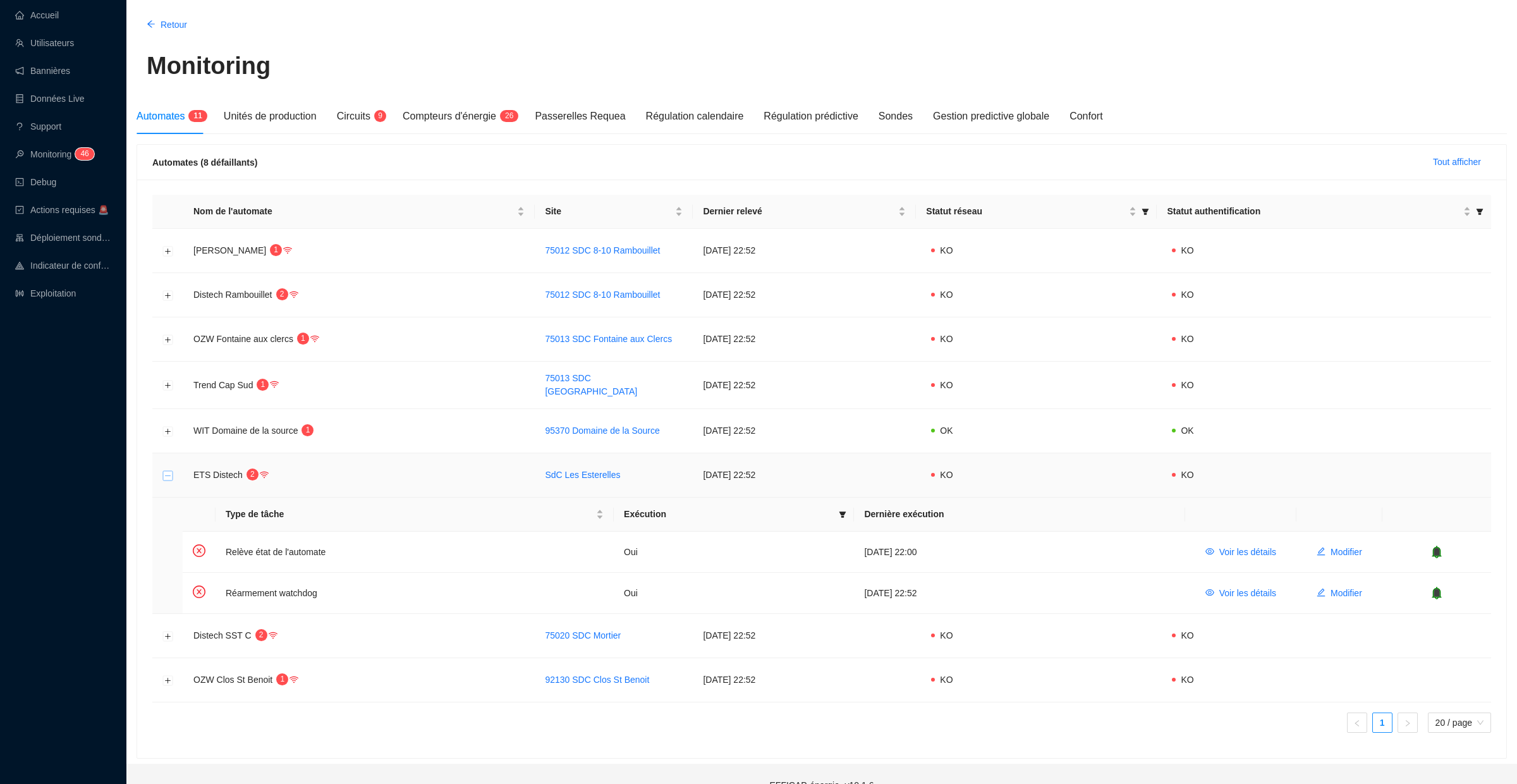
scroll to position [64, 0]
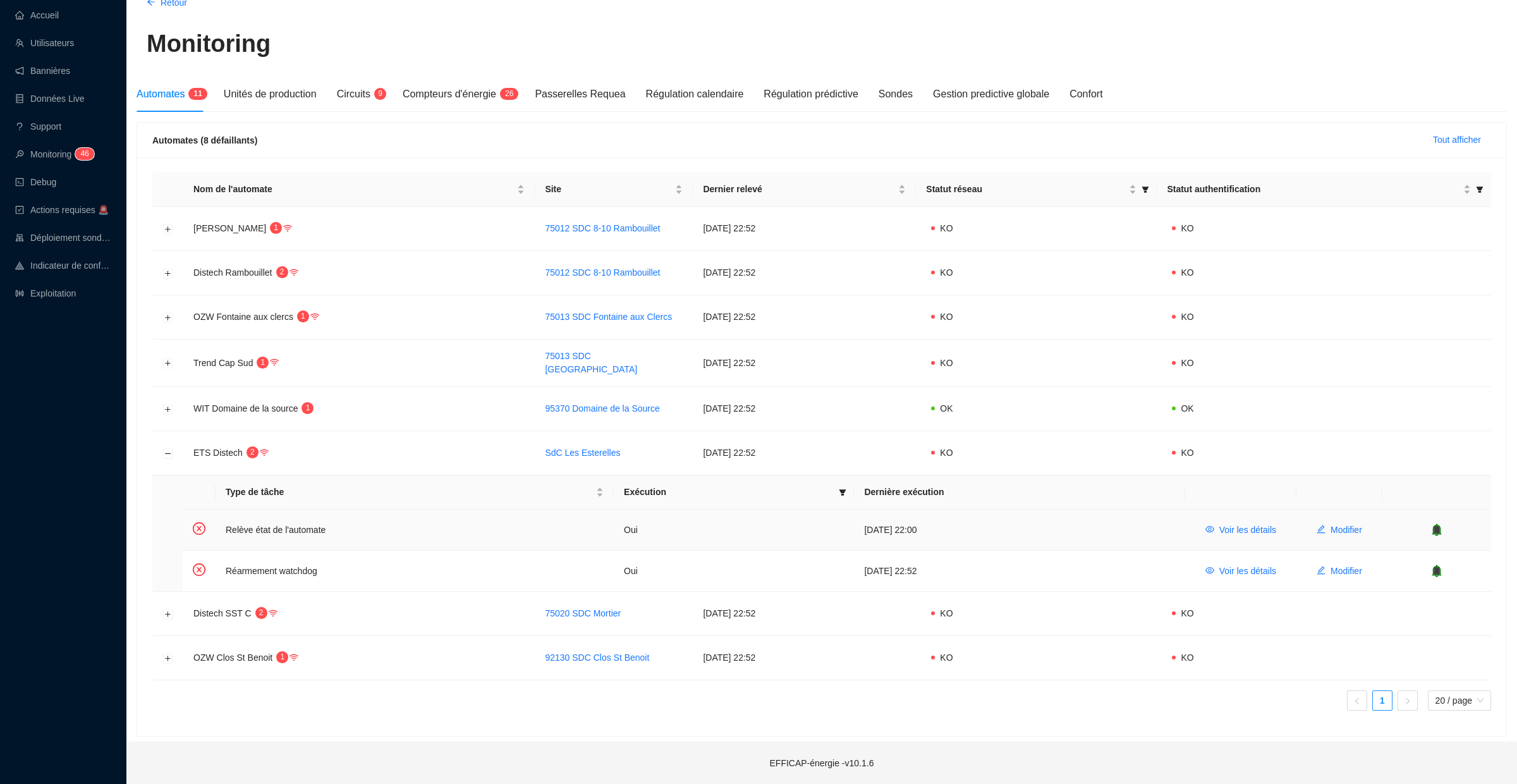
click at [1434, 528] on icon "bell" at bounding box center [1436, 529] width 10 height 13
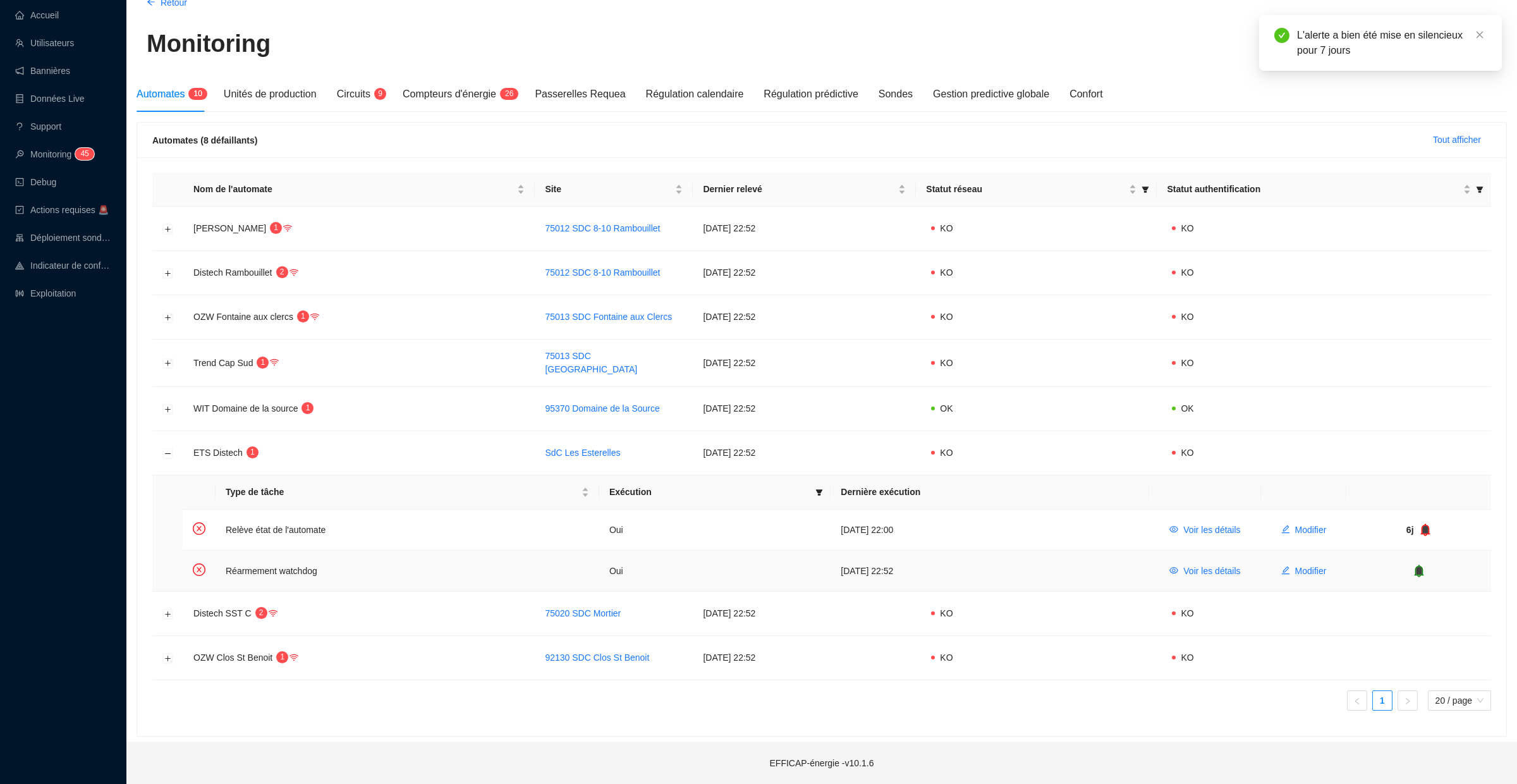
click at [1420, 569] on icon "bell" at bounding box center [1419, 569] width 9 height 9
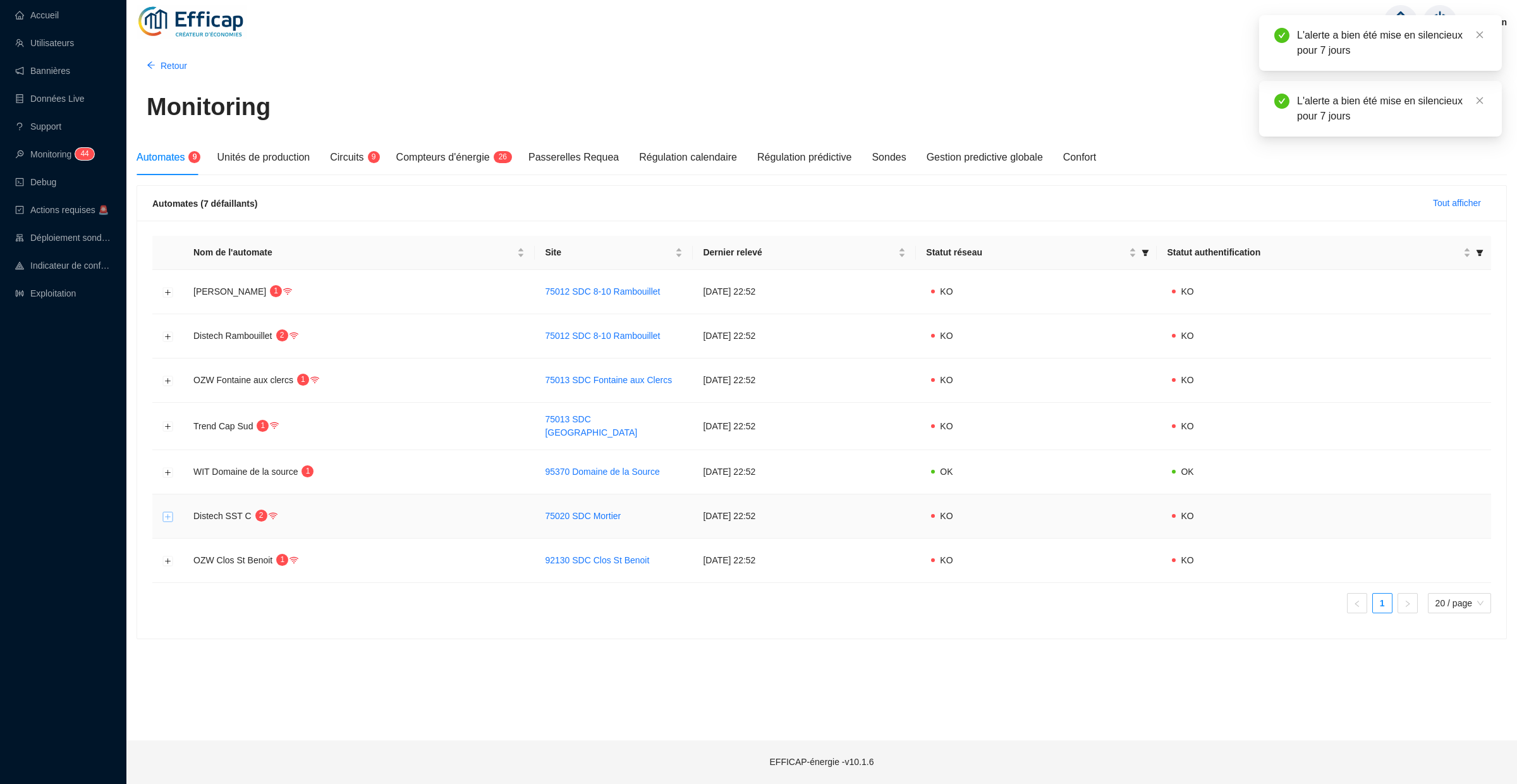
click at [167, 511] on button "Développer la ligne" at bounding box center [168, 516] width 10 height 10
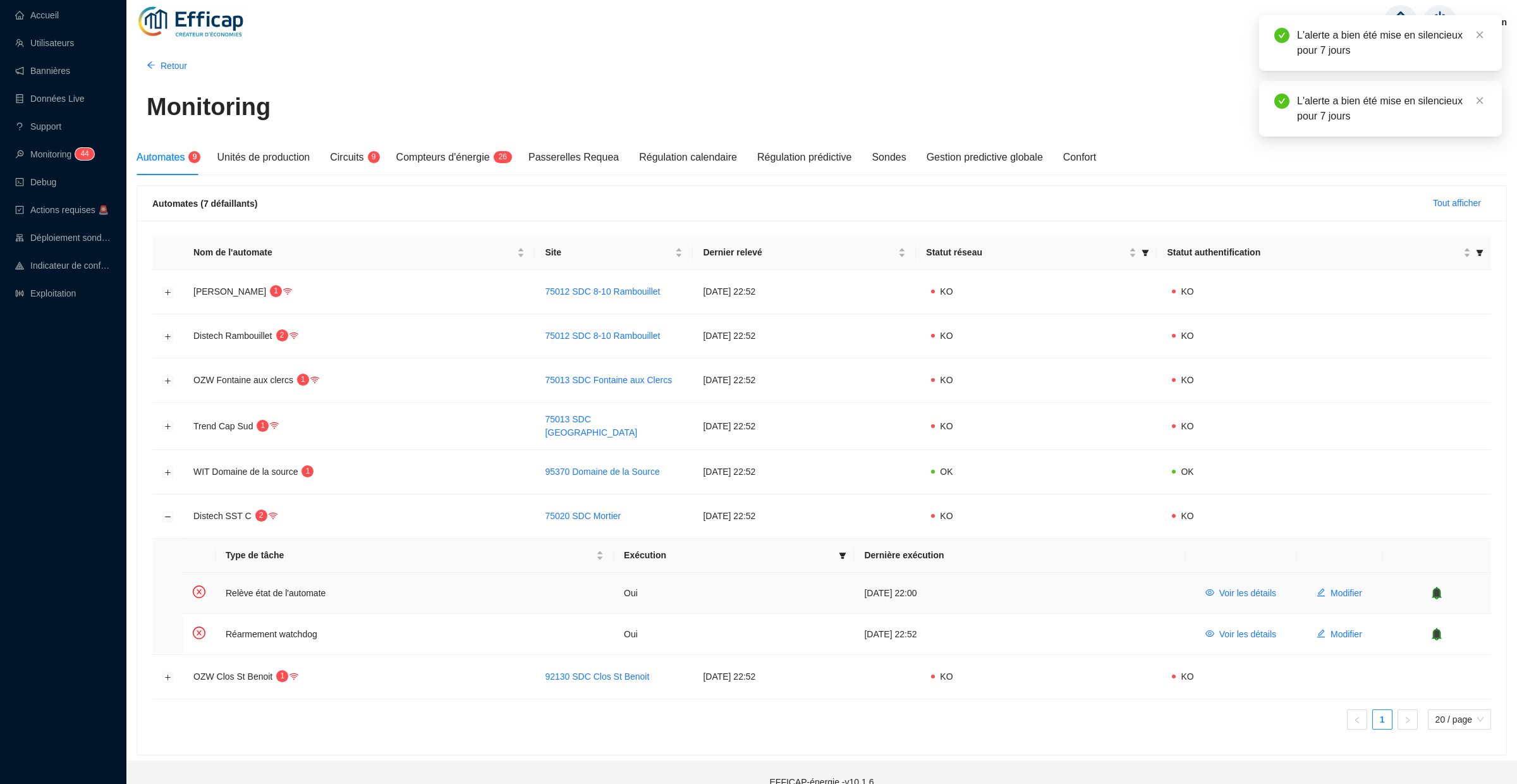
click at [1439, 593] on icon "bell" at bounding box center [1437, 591] width 9 height 9
click at [1437, 634] on icon "bell" at bounding box center [1437, 633] width 9 height 9
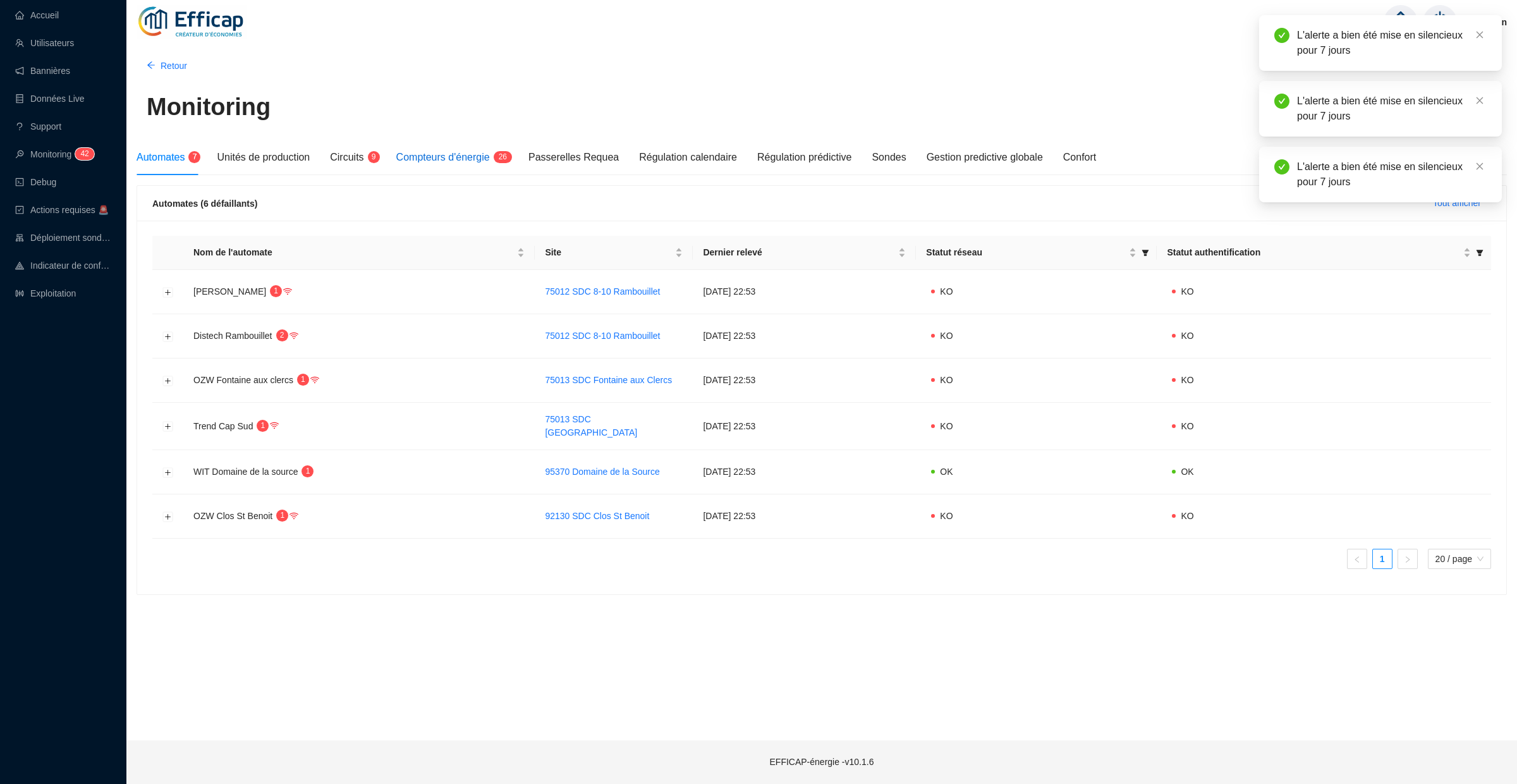
click at [473, 151] on span "Compteurs d'énergie" at bounding box center [442, 156] width 93 height 11
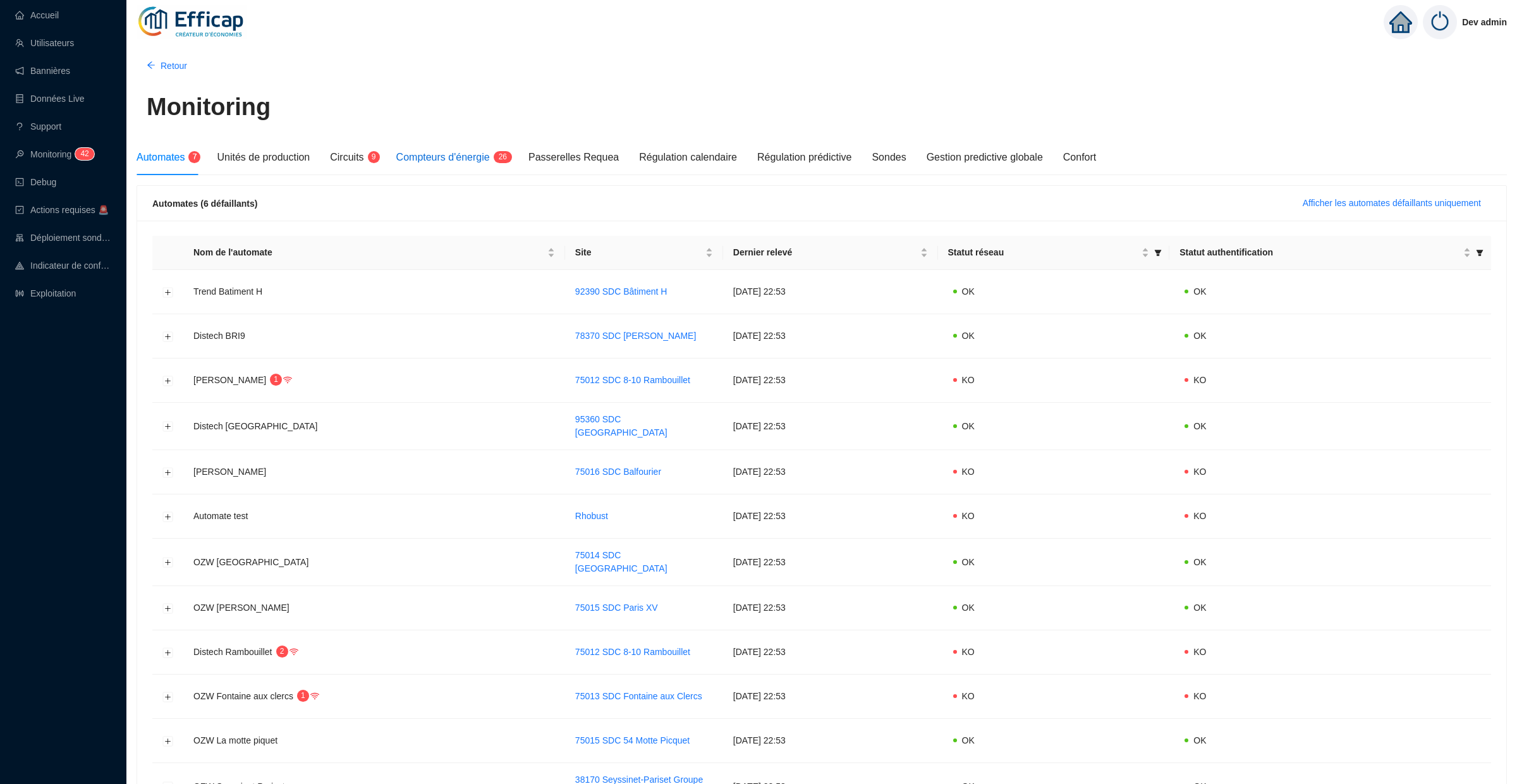
click at [507, 157] on span "6" at bounding box center [505, 156] width 5 height 9
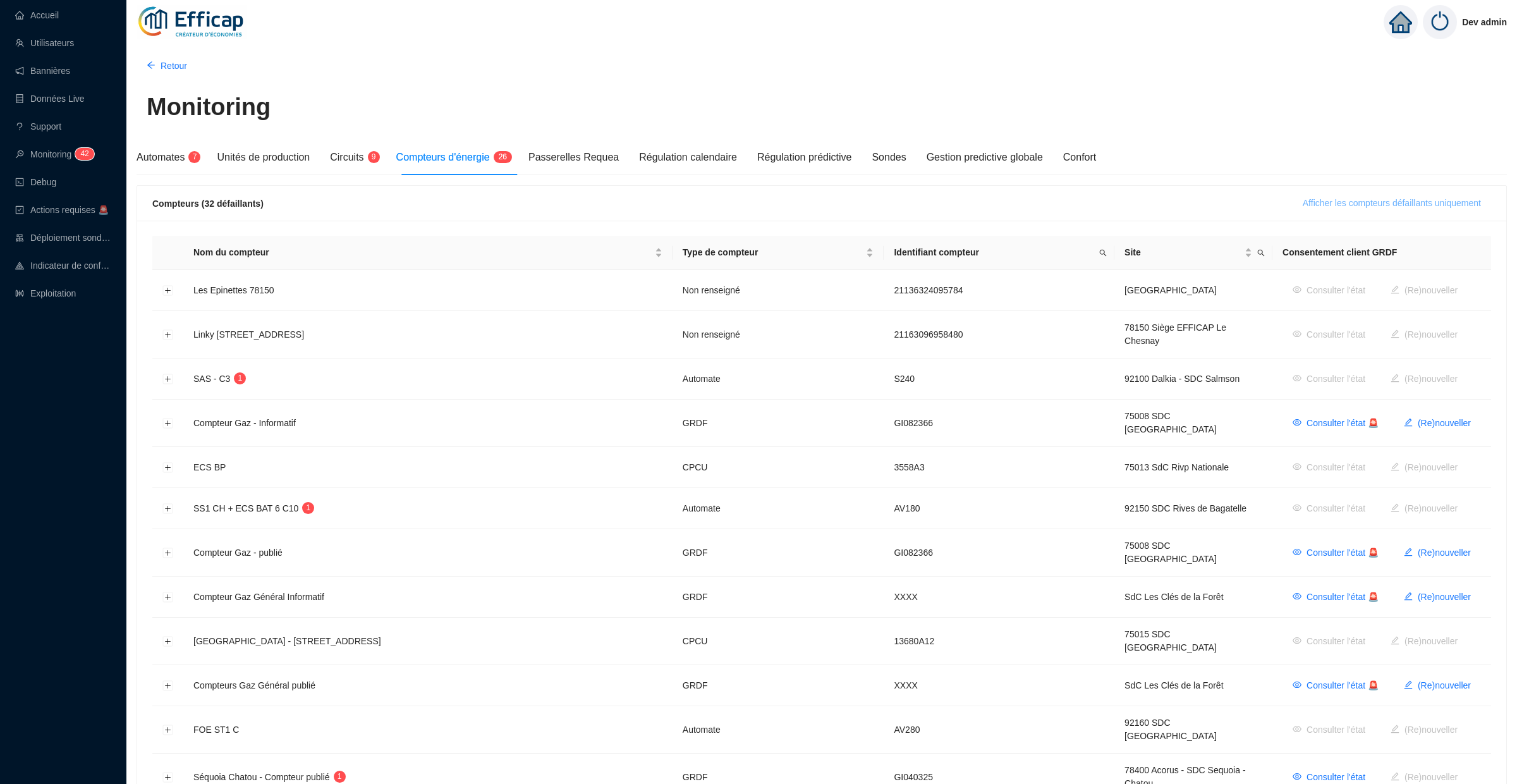
click at [1341, 199] on span "Afficher les compteurs défaillants uniquement" at bounding box center [1392, 203] width 178 height 13
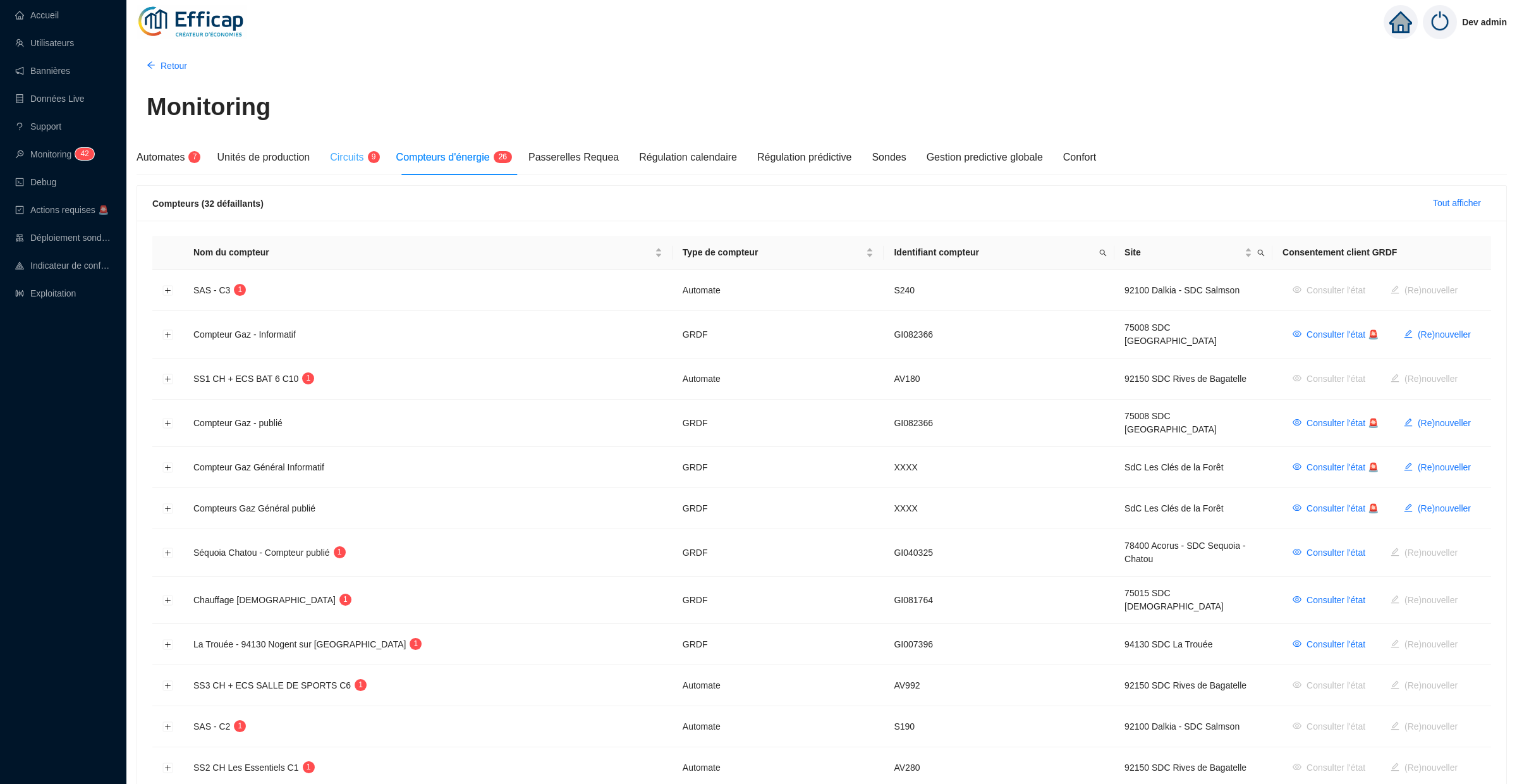
click at [365, 146] on div "Circuits 9" at bounding box center [353, 157] width 45 height 36
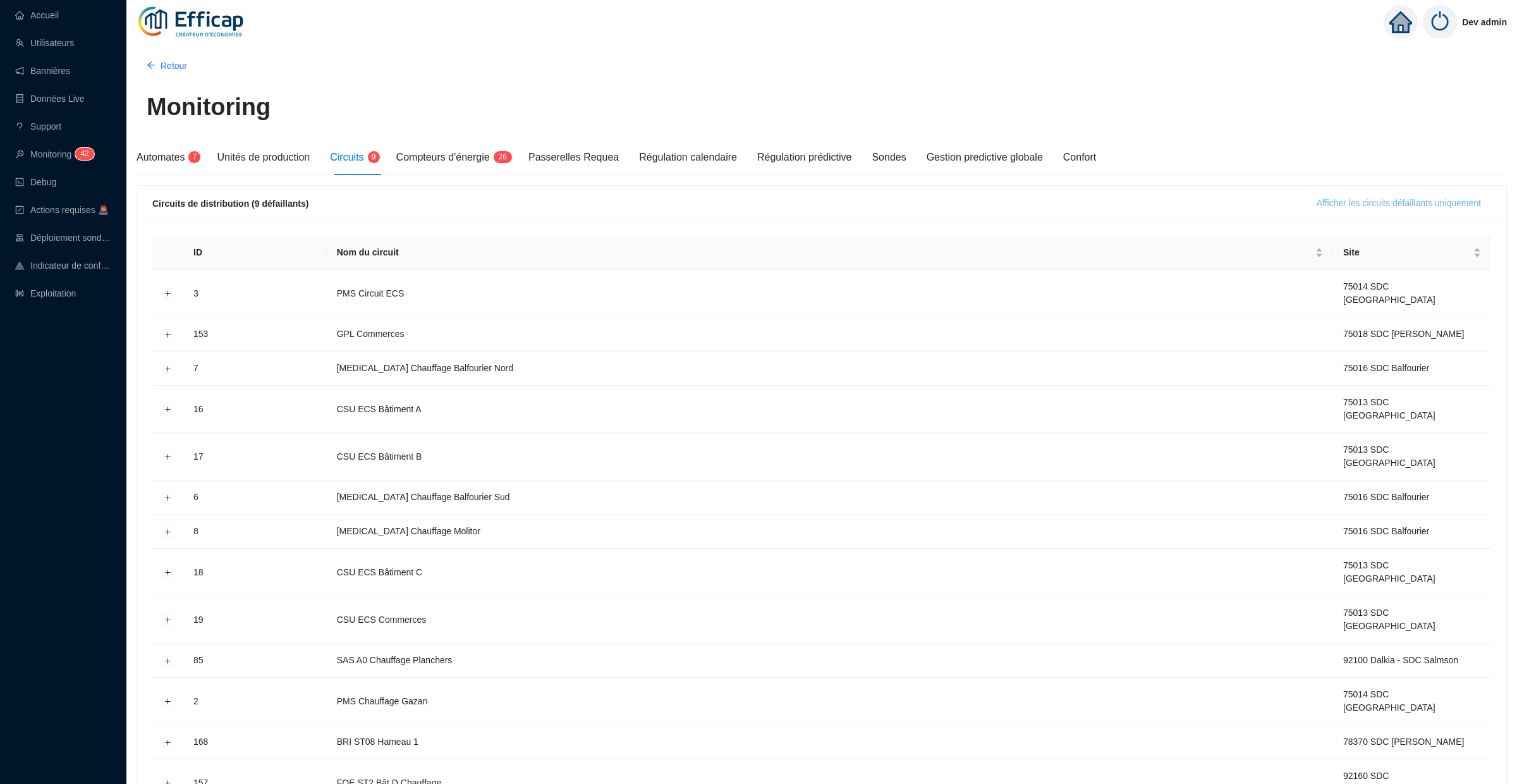
click at [1418, 205] on span "Afficher les circuits défaillants uniquement" at bounding box center [1399, 203] width 165 height 13
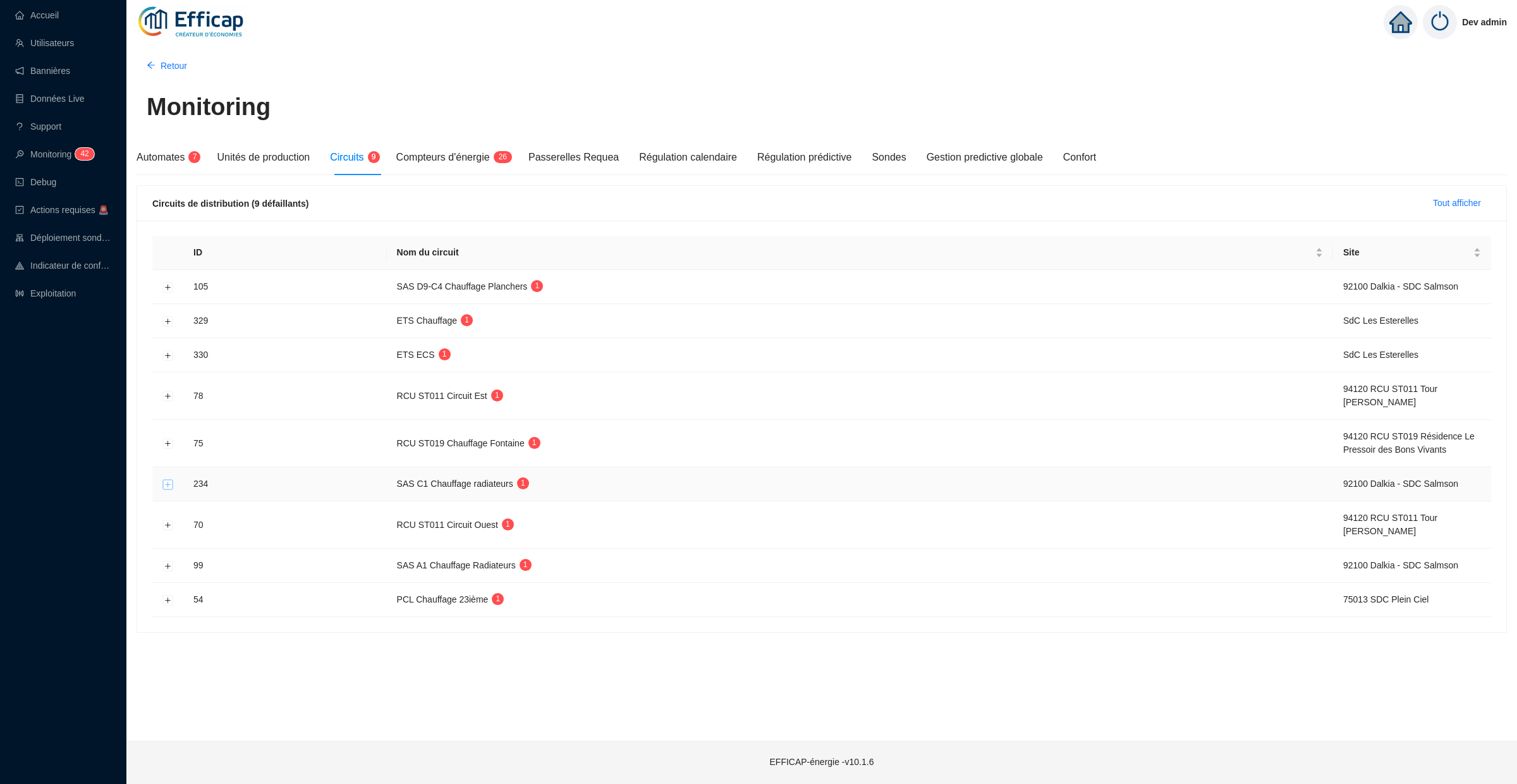
click at [166, 487] on button "Développer la ligne" at bounding box center [168, 483] width 10 height 10
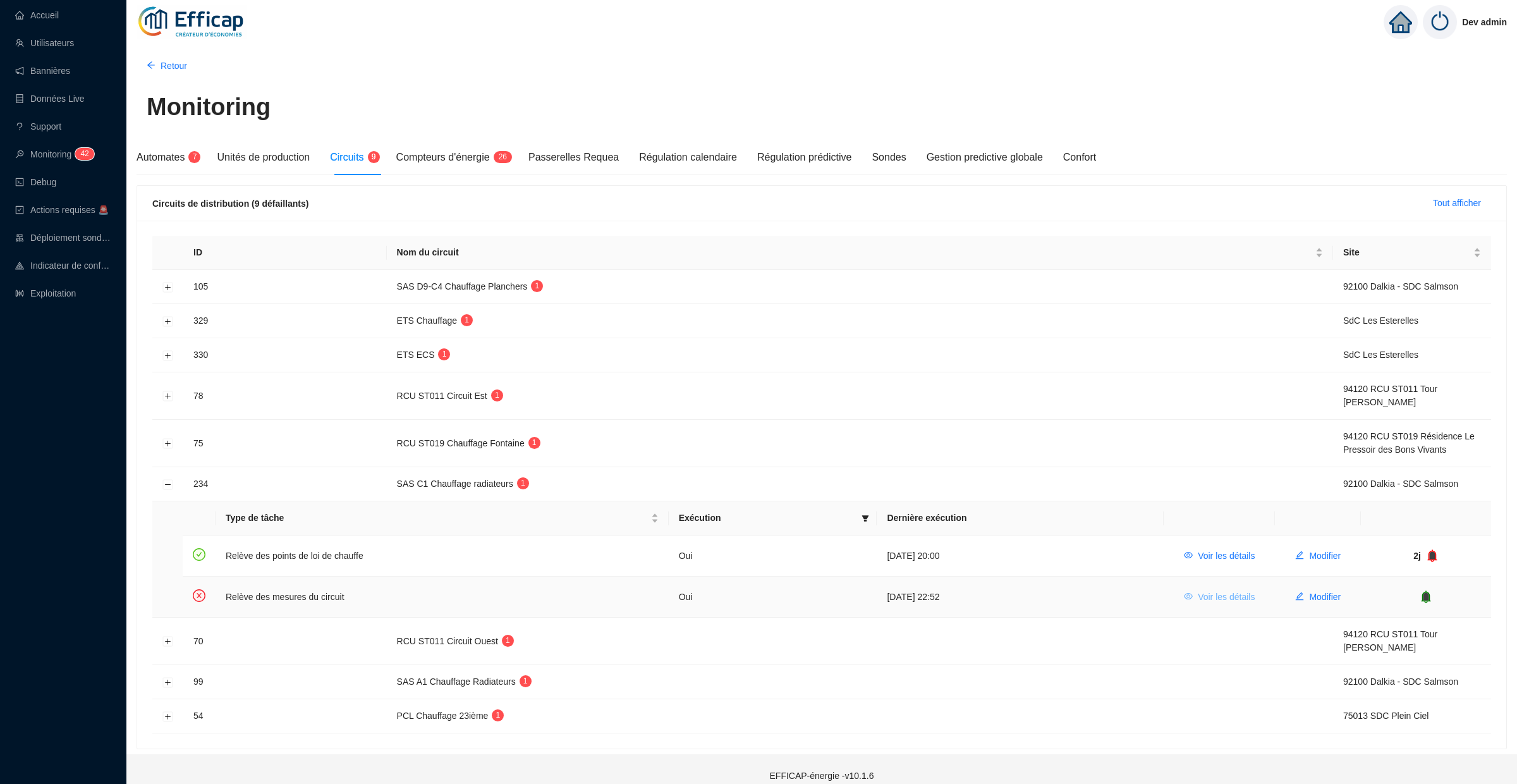
click at [1198, 588] on button "Voir les détails" at bounding box center [1219, 596] width 91 height 20
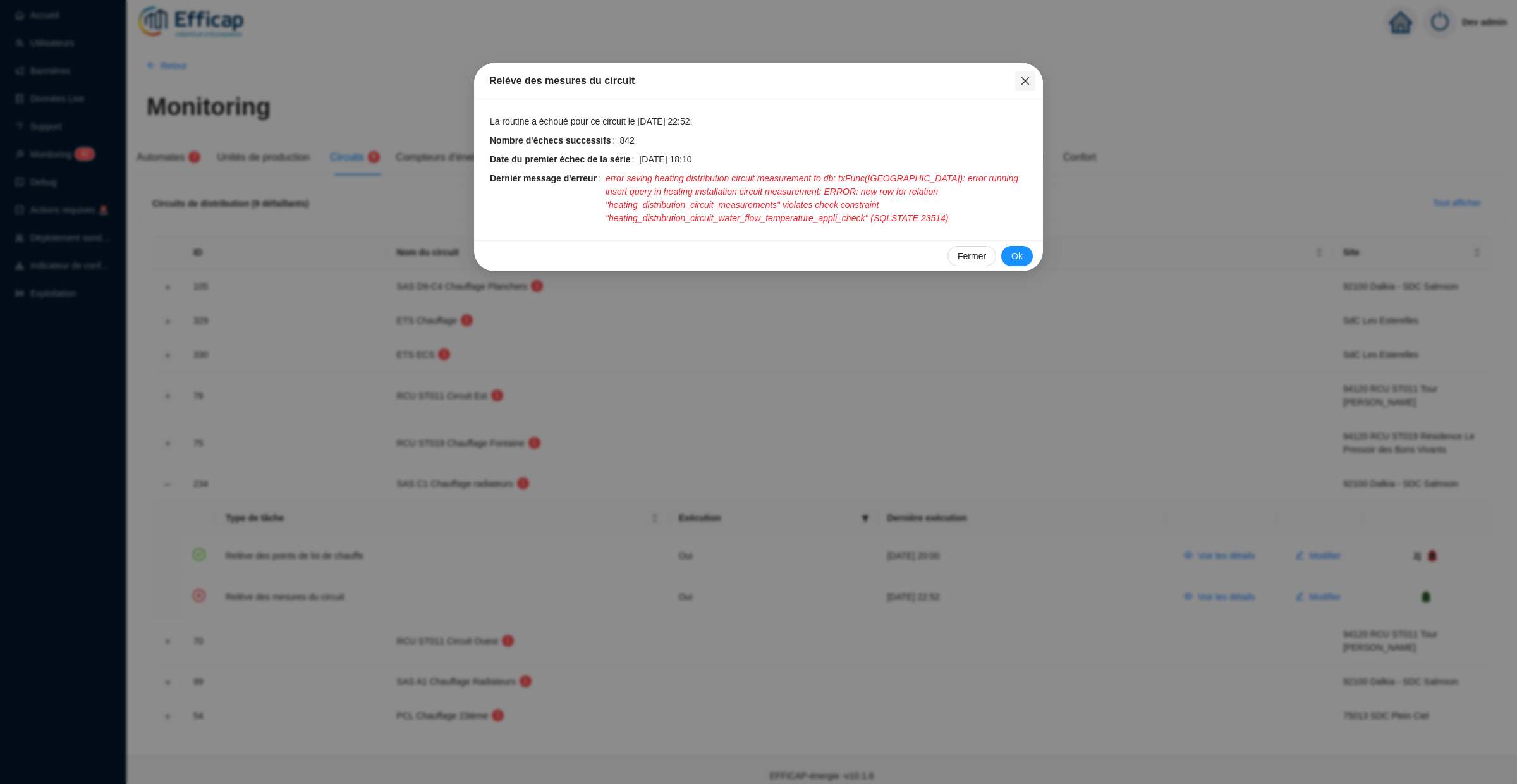
click at [1029, 77] on icon "close" at bounding box center [1025, 81] width 10 height 10
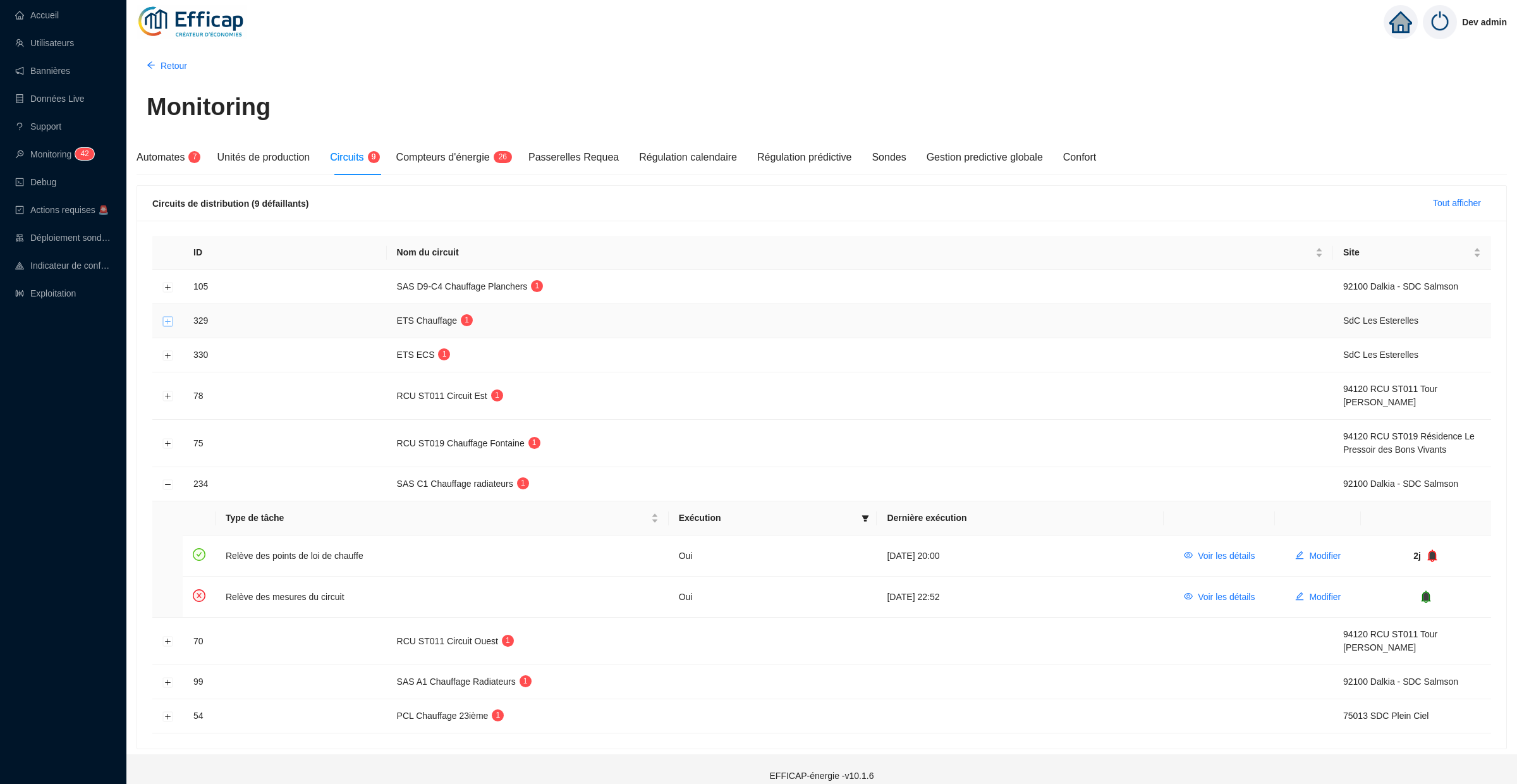
click at [166, 323] on button "Développer la ligne" at bounding box center [168, 321] width 10 height 10
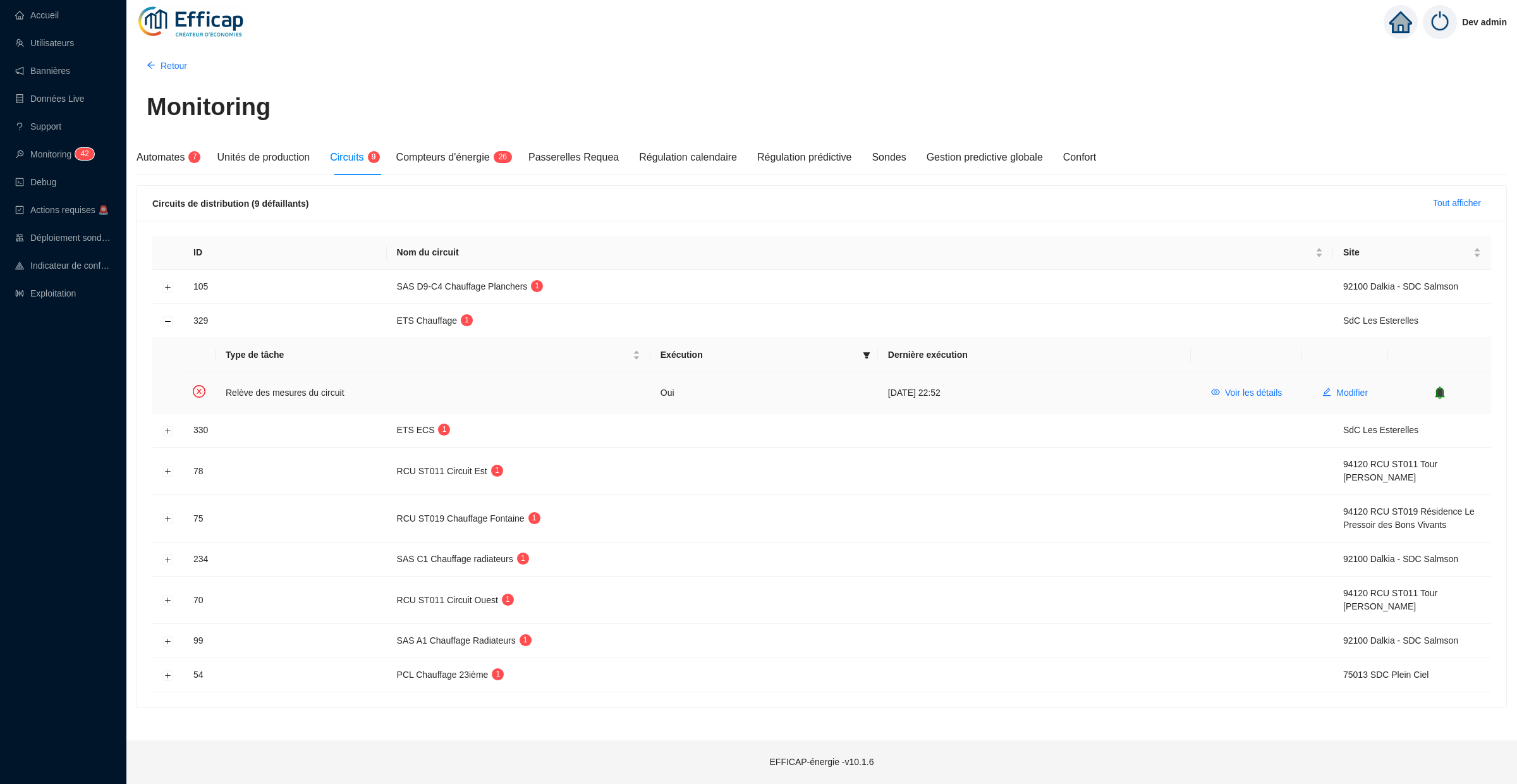
click at [1441, 393] on icon "bell" at bounding box center [1439, 391] width 9 height 9
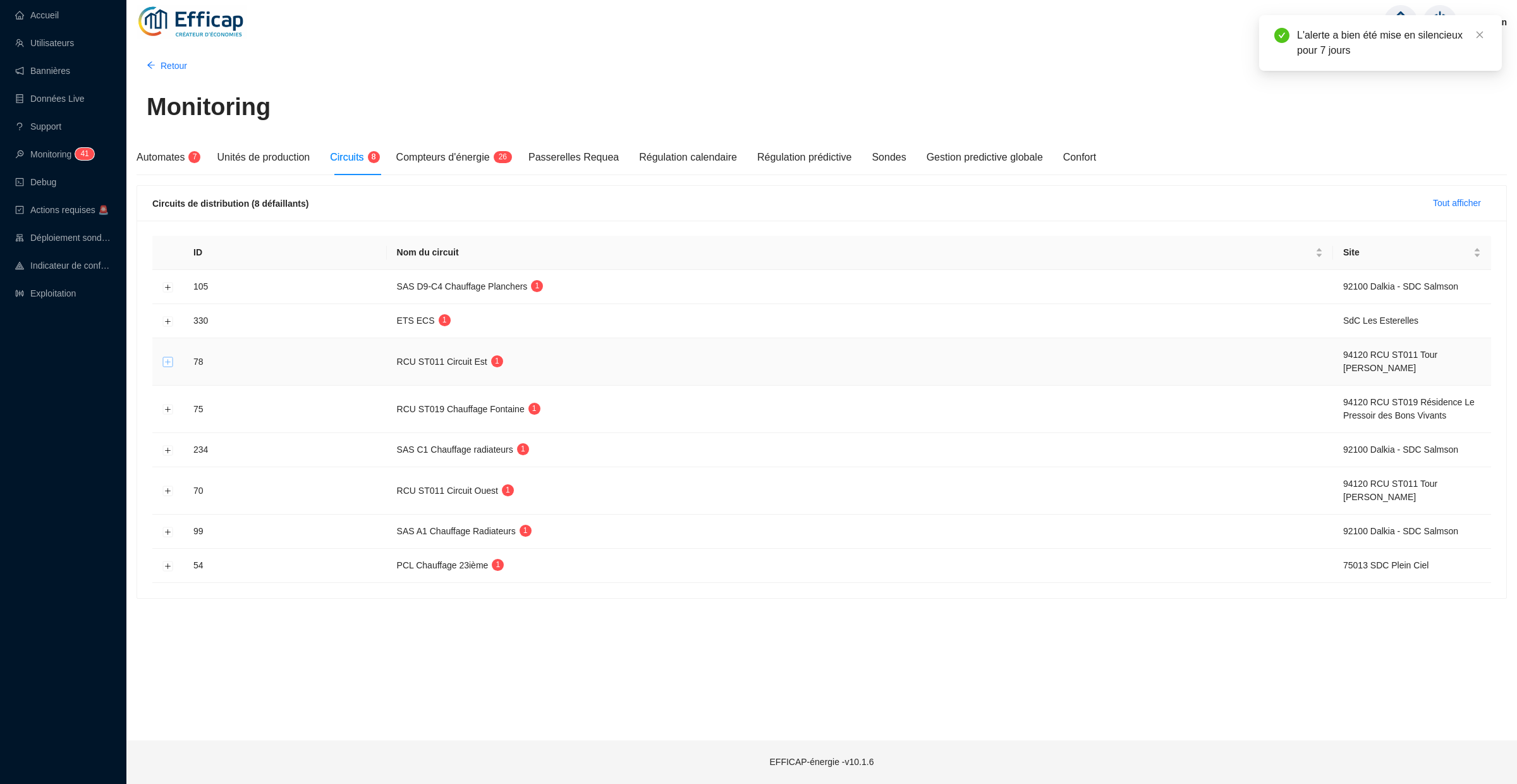
click at [170, 361] on button "Développer la ligne" at bounding box center [168, 362] width 10 height 10
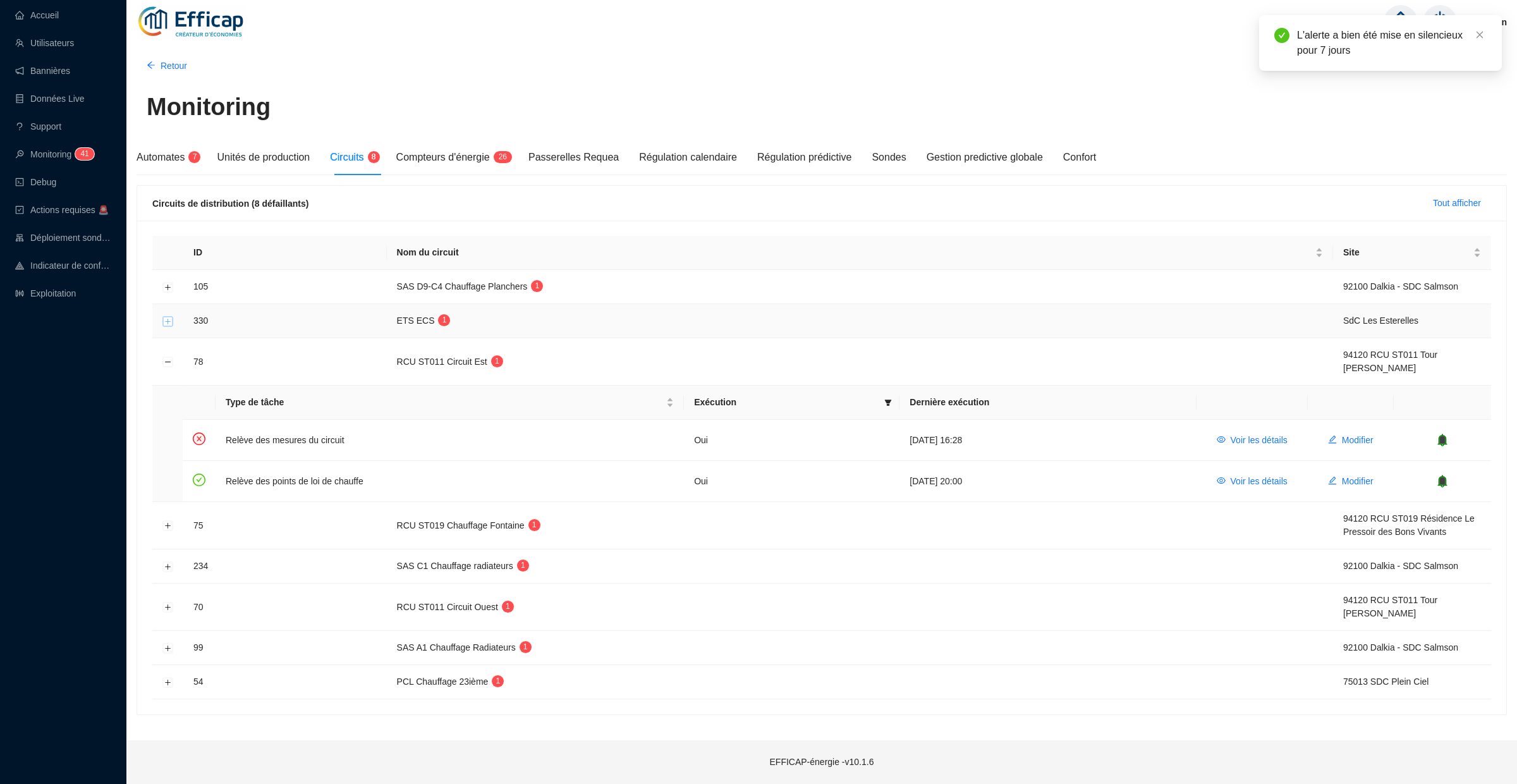
drag, startPoint x: 169, startPoint y: 325, endPoint x: 179, endPoint y: 325, distance: 10.0
click at [169, 325] on button "Développer la ligne" at bounding box center [168, 321] width 10 height 10
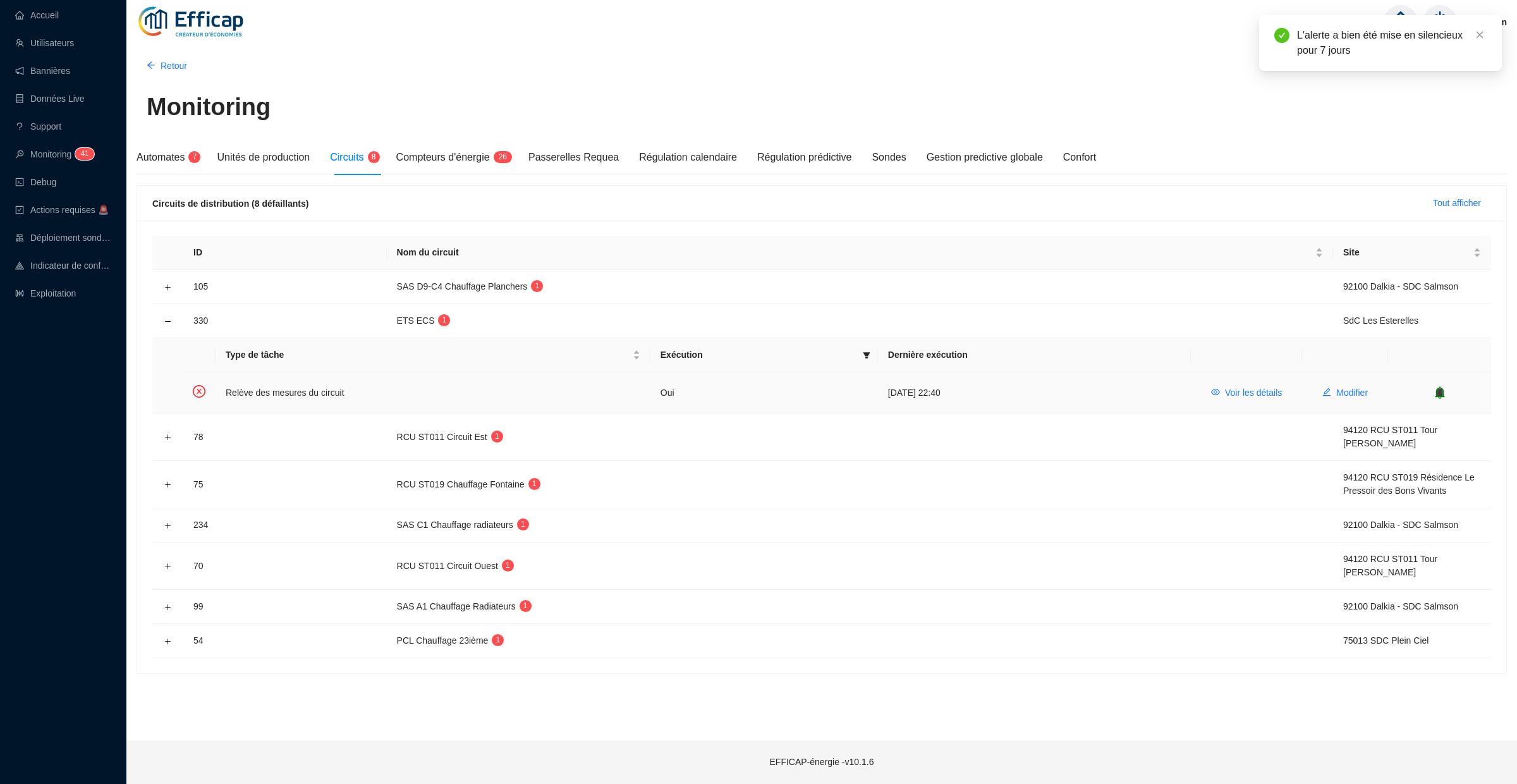
click at [1440, 396] on icon "bell" at bounding box center [1439, 391] width 9 height 9
